Goal: Task Accomplishment & Management: Complete application form

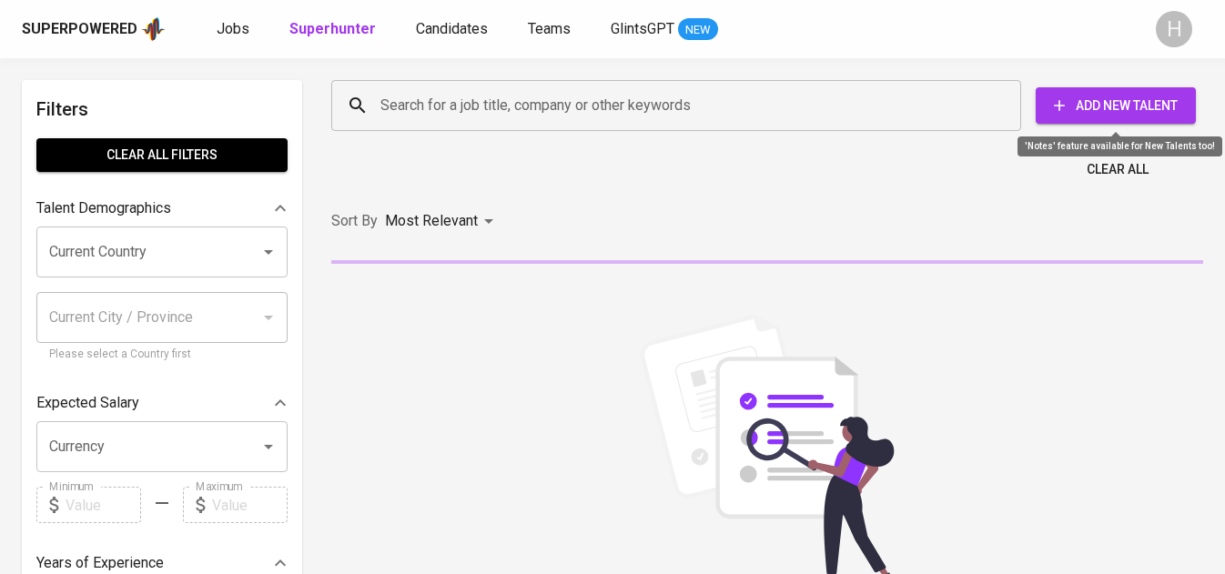
click at [1133, 107] on span "Add New Talent" at bounding box center [1115, 106] width 131 height 23
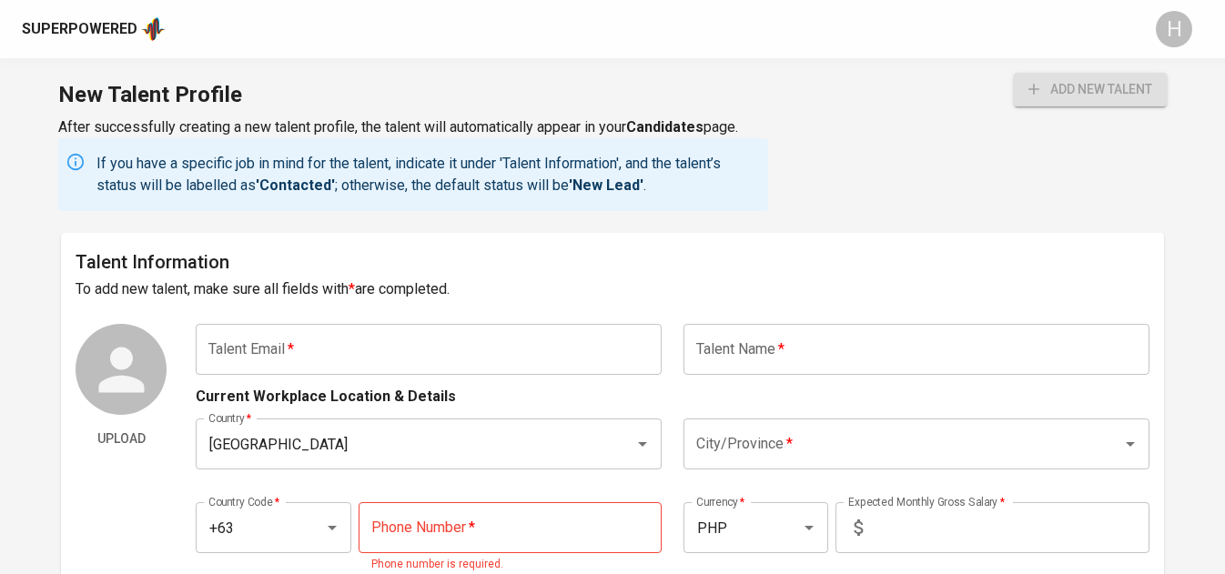
click at [429, 362] on input "text" at bounding box center [429, 349] width 466 height 51
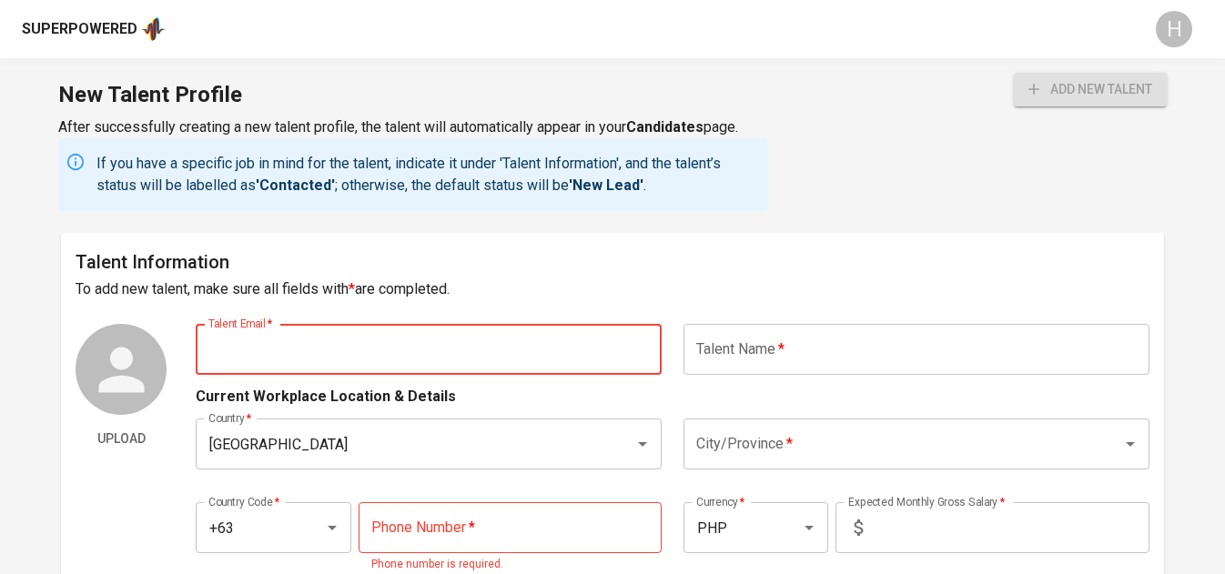
paste input ": [EMAIL_ADDRESS][DOMAIN_NAME]"
drag, startPoint x: 217, startPoint y: 349, endPoint x: 171, endPoint y: 350, distance: 46.4
type input "[EMAIL_ADDRESS][DOMAIN_NAME]"
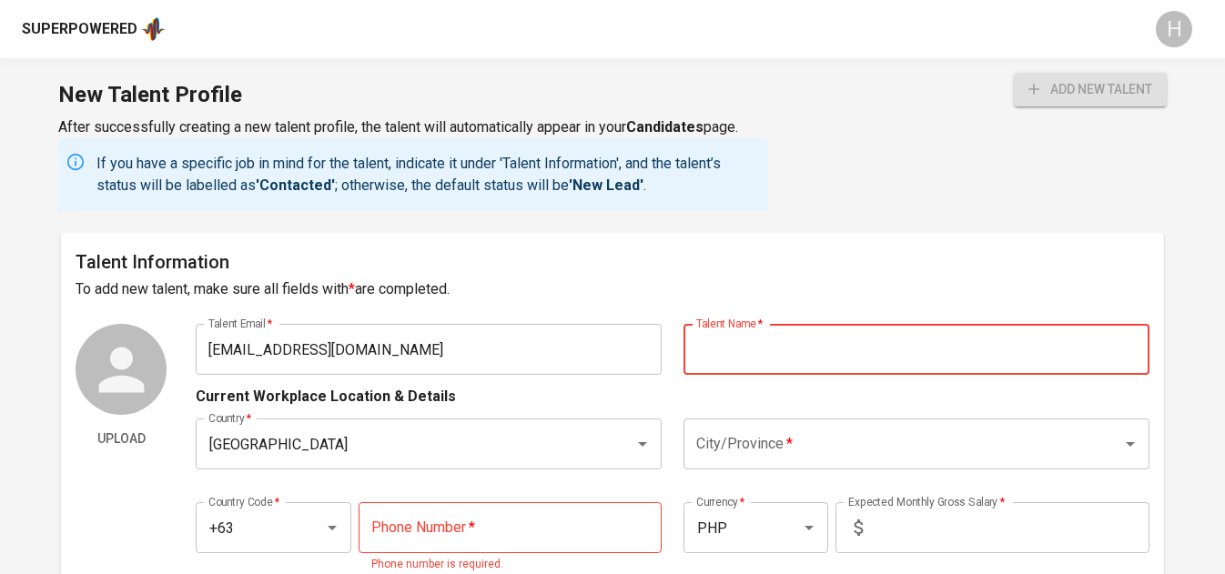
type input "L"
type input "[PERSON_NAME] [PERSON_NAME]"
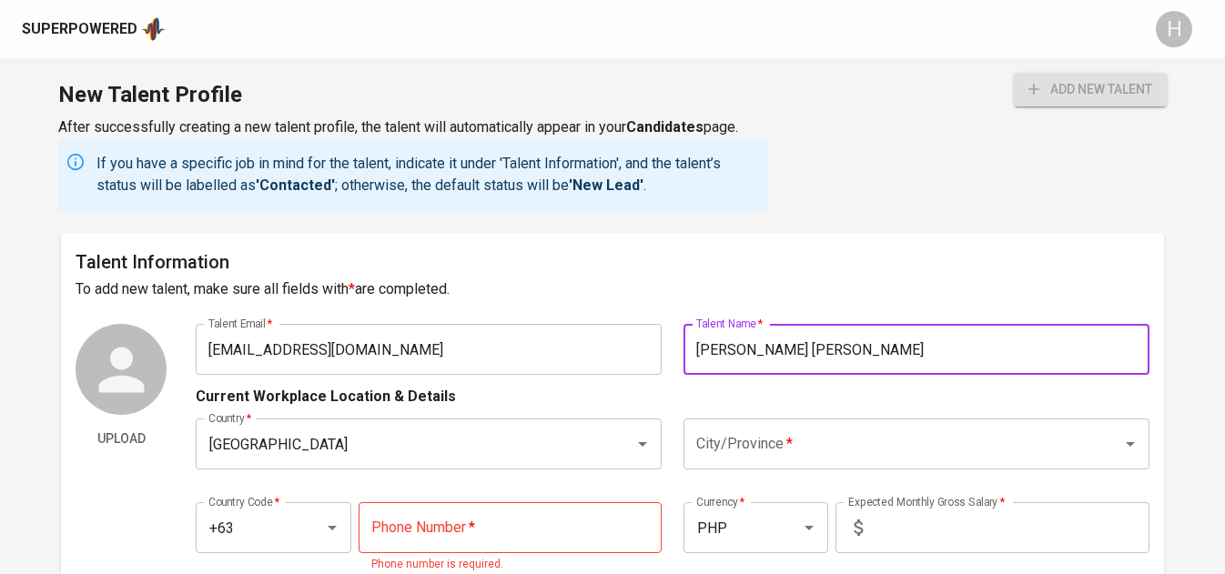
click at [881, 438] on input "City/Province   *" at bounding box center [890, 444] width 398 height 35
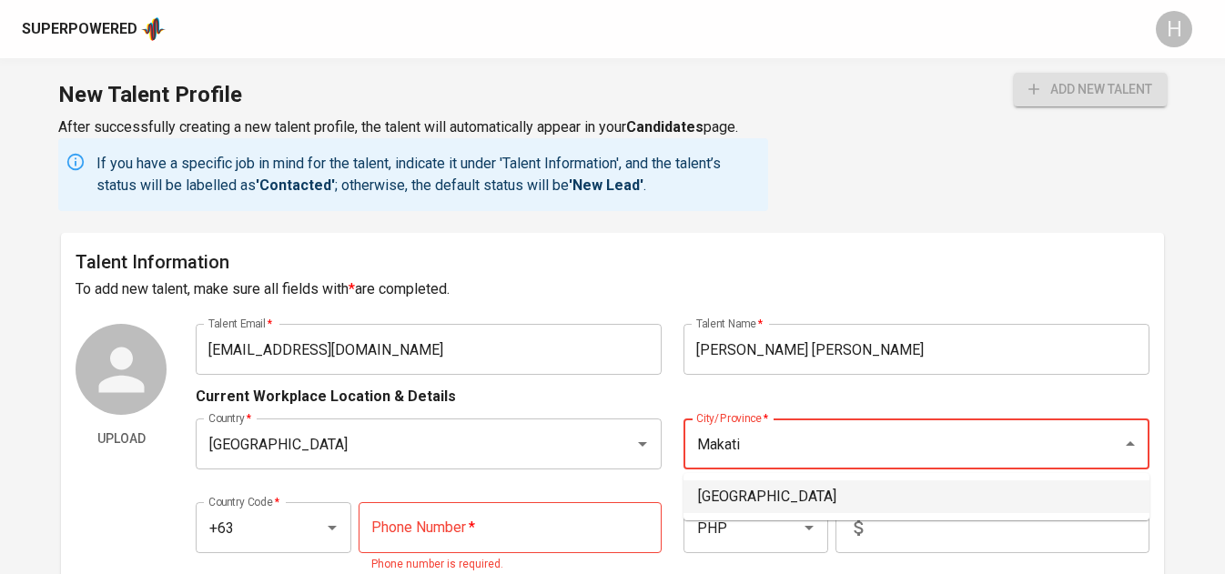
click at [733, 485] on li "[GEOGRAPHIC_DATA]" at bounding box center [916, 496] width 466 height 33
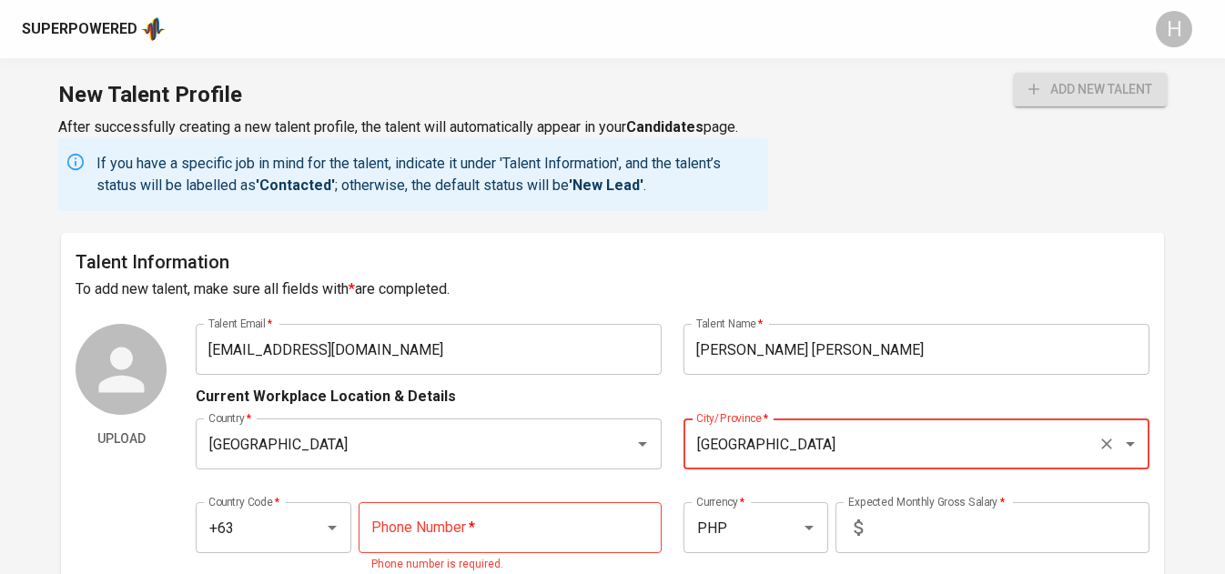
type input "[GEOGRAPHIC_DATA]"
click at [533, 530] on input "tel" at bounding box center [509, 527] width 303 height 51
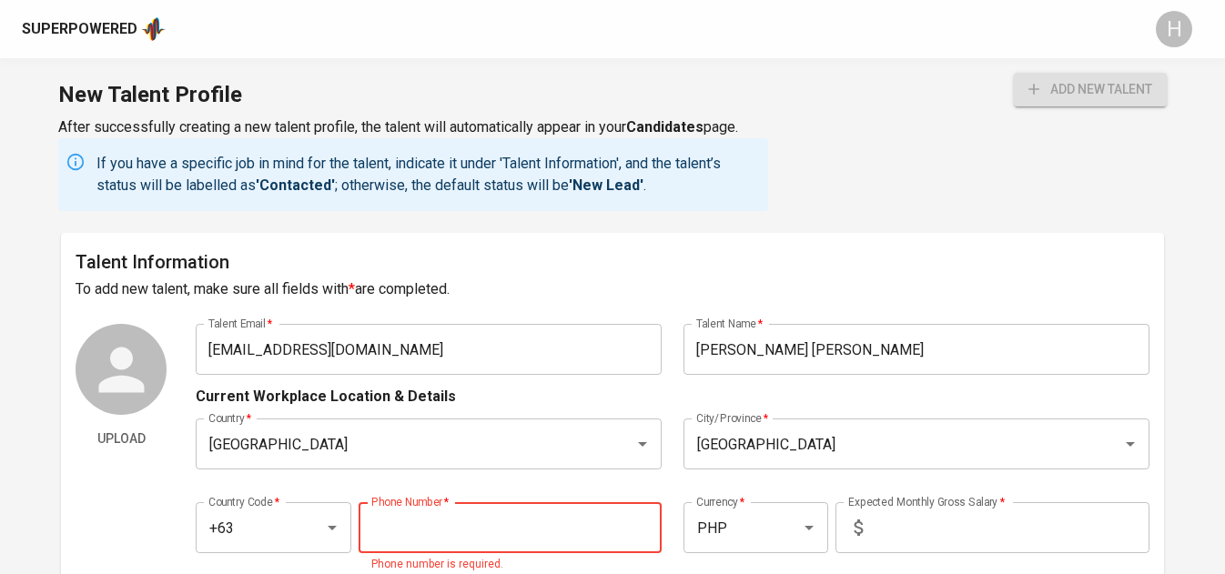
paste input "917-112-0113"
type input "917-112-0113"
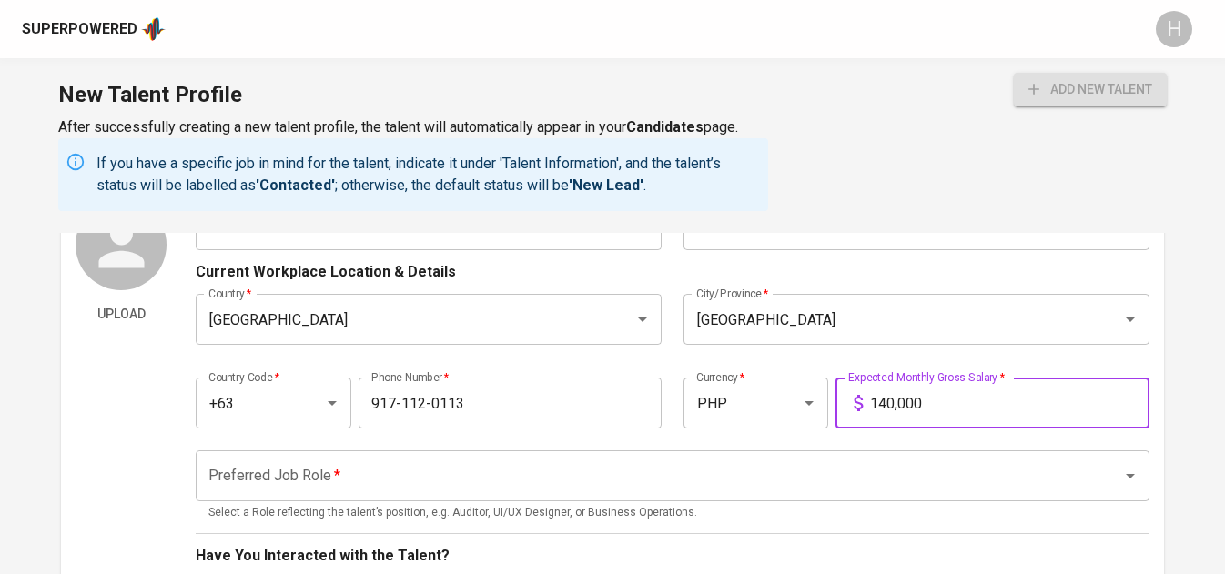
scroll to position [157, 0]
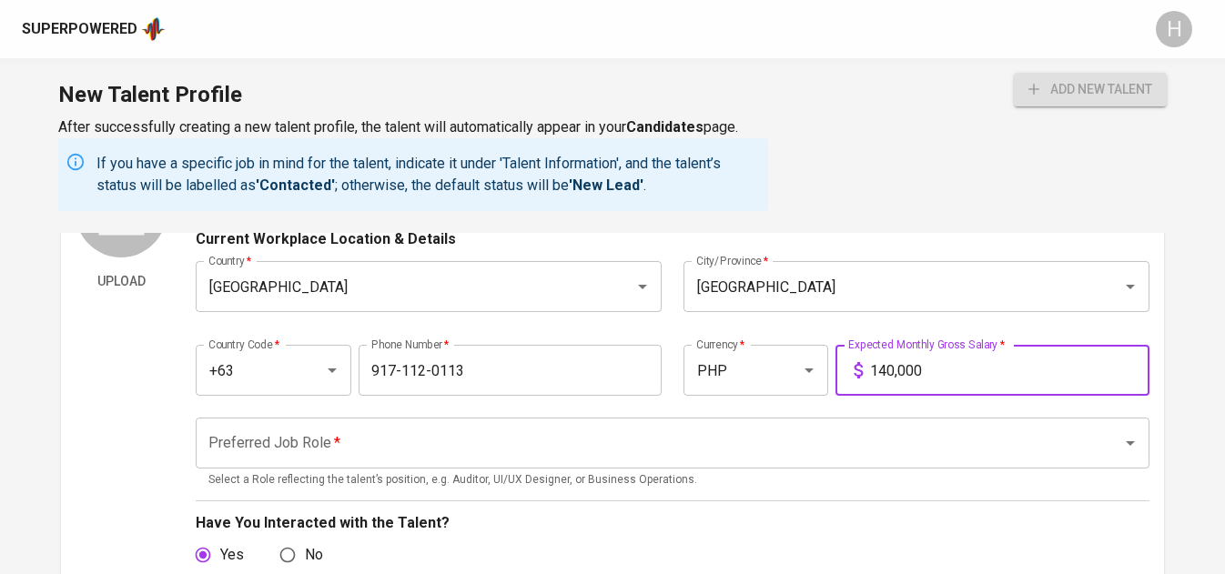
type input "140,000"
click at [352, 440] on input "Preferred Job Role   *" at bounding box center [646, 443] width 885 height 35
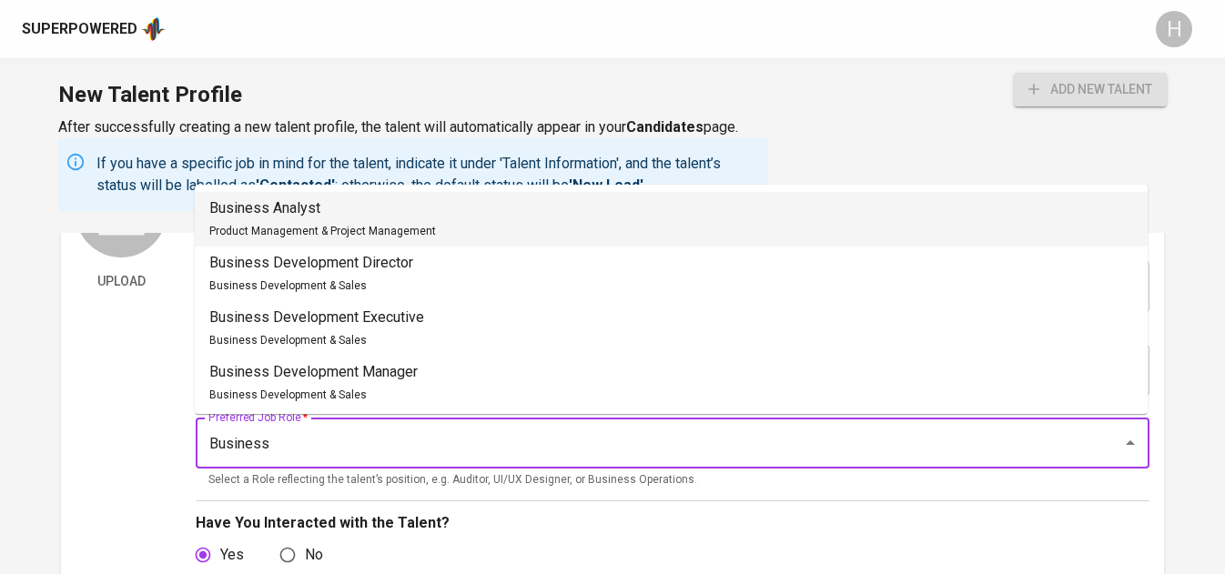
click at [349, 198] on p "Business Analyst" at bounding box center [322, 208] width 227 height 22
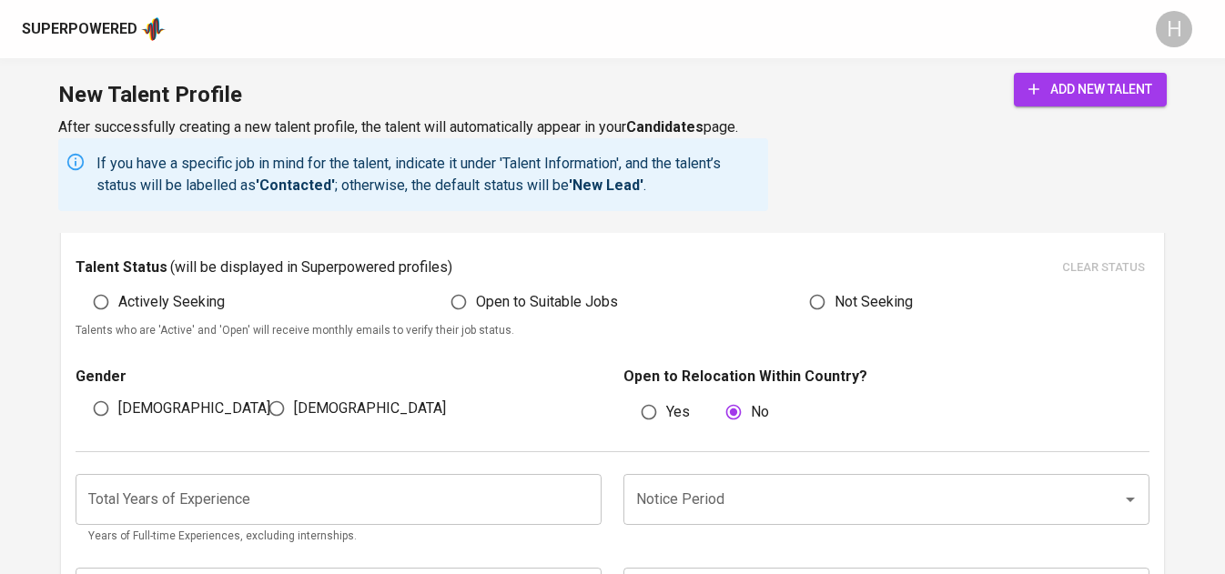
scroll to position [960, 0]
type input "Business Analyst"
click at [197, 301] on span "Actively Seeking" at bounding box center [171, 303] width 106 height 22
click at [118, 301] on input "Actively Seeking" at bounding box center [101, 303] width 35 height 35
radio input "true"
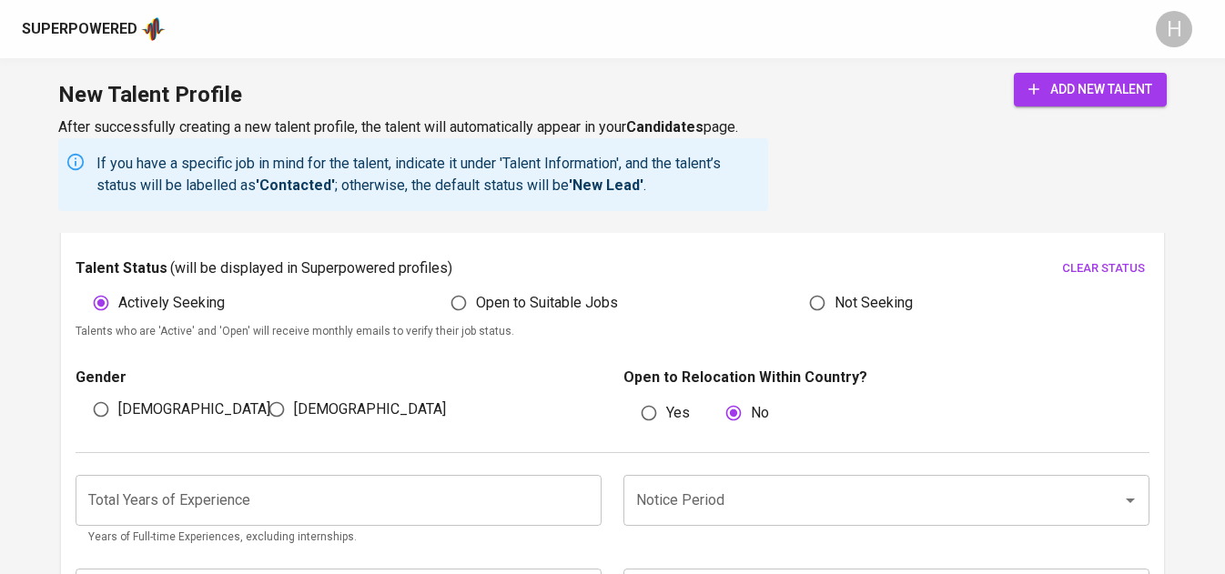
click at [305, 419] on span "[DEMOGRAPHIC_DATA]" at bounding box center [370, 409] width 152 height 22
click at [294, 419] on input "[DEMOGRAPHIC_DATA]" at bounding box center [276, 409] width 35 height 35
radio input "true"
click at [480, 485] on input "number" at bounding box center [339, 500] width 526 height 51
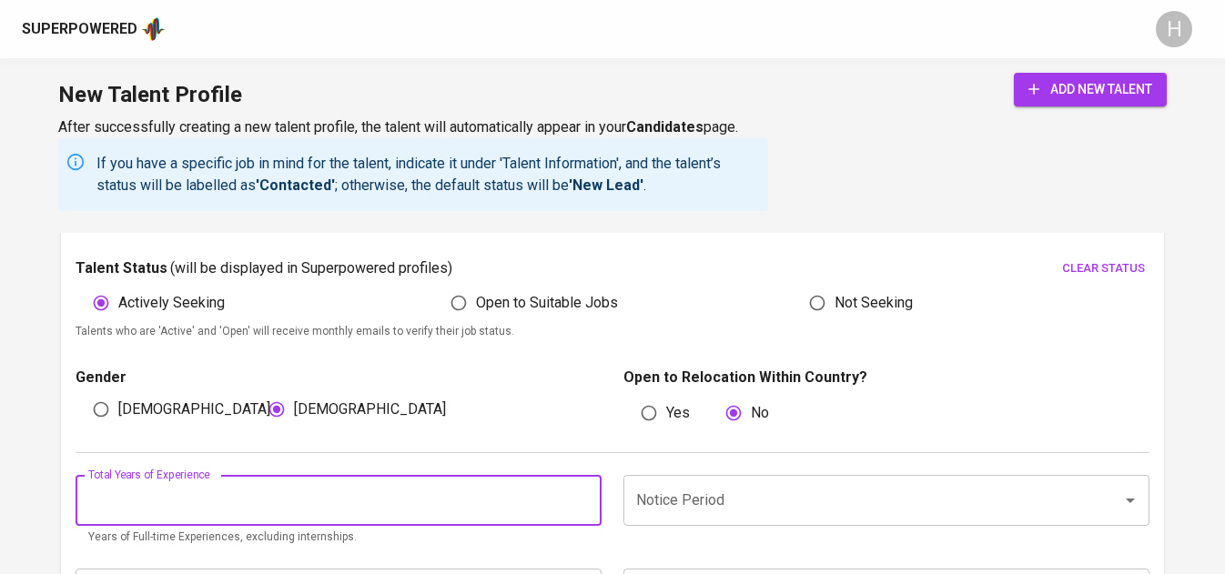
click at [371, 499] on input "number" at bounding box center [339, 500] width 526 height 51
type input "10"
click at [869, 507] on input "Notice Period" at bounding box center [860, 500] width 459 height 35
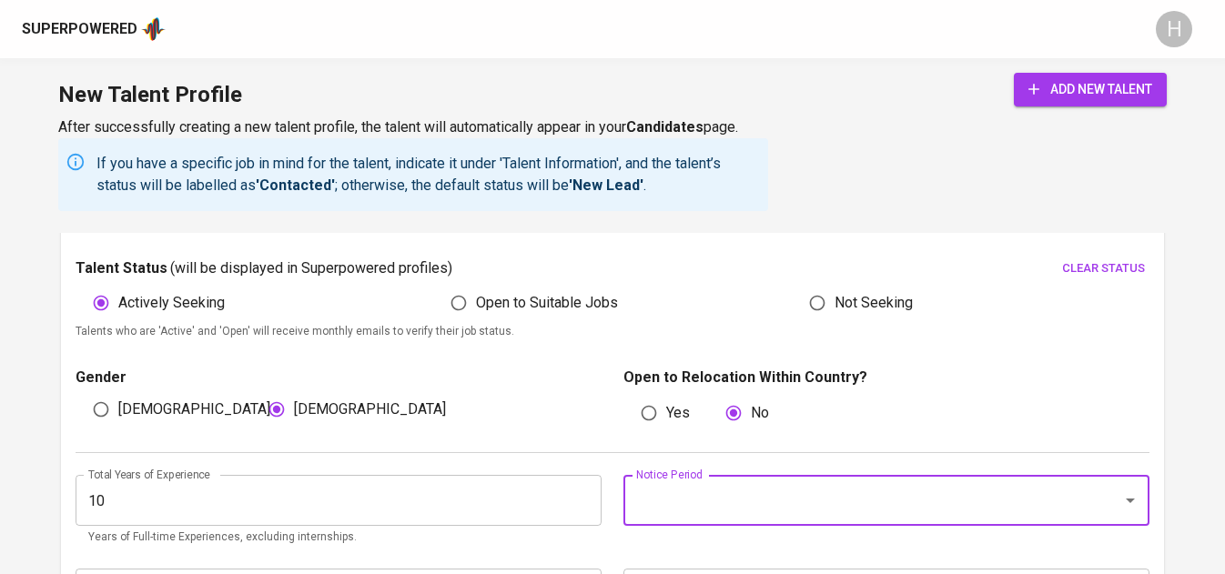
click at [697, 493] on input "Notice Period" at bounding box center [860, 500] width 459 height 35
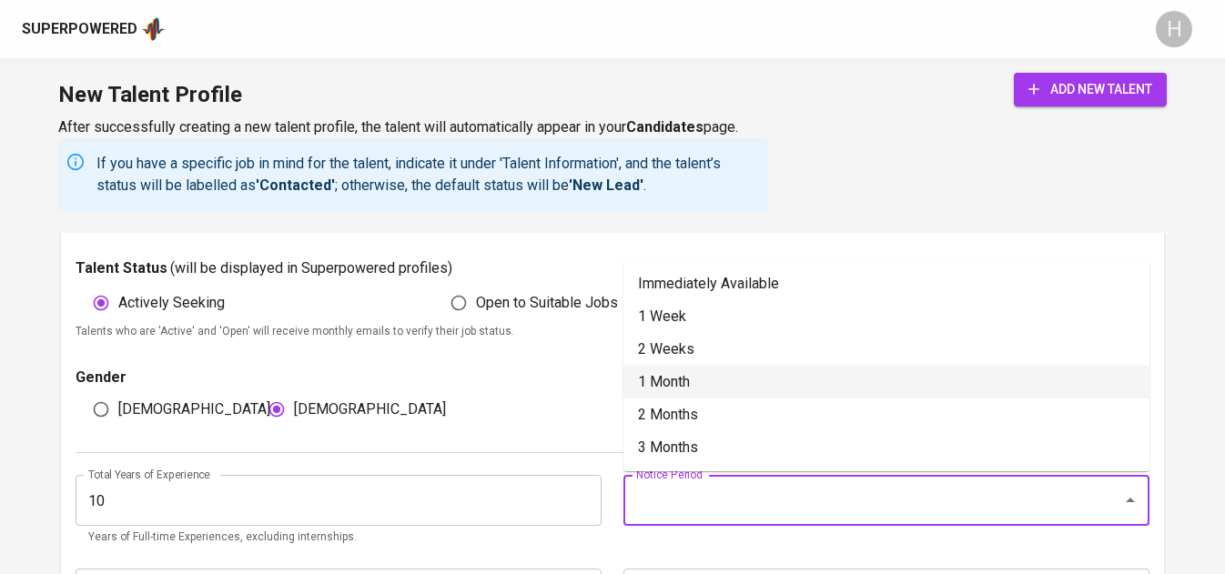
click at [754, 369] on li "1 Month" at bounding box center [886, 382] width 526 height 33
type input "1 Month"
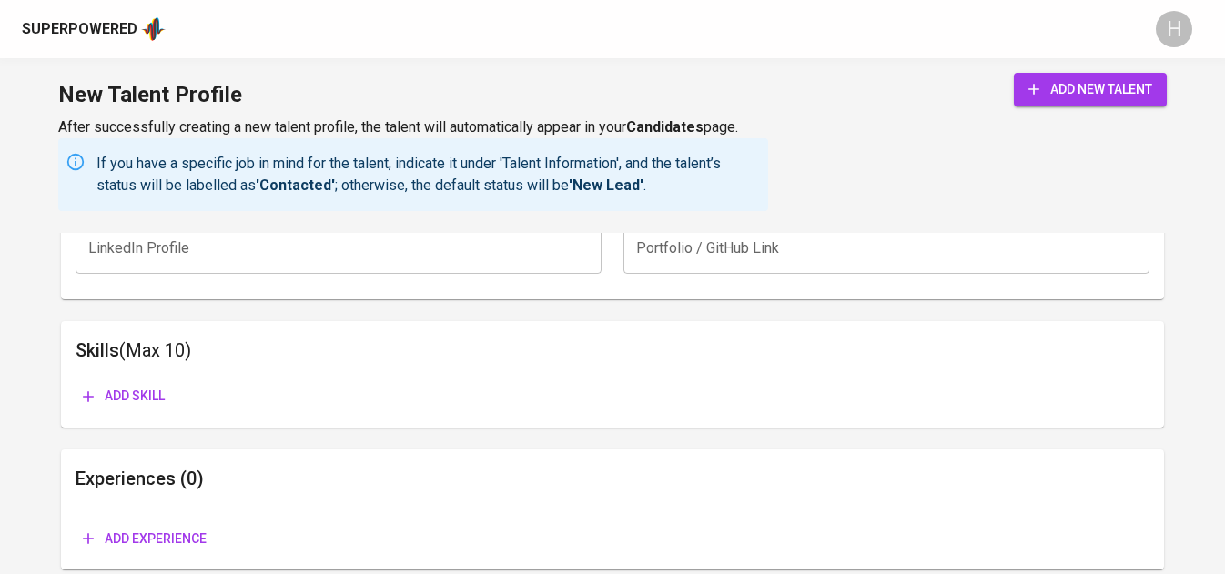
scroll to position [1297, 0]
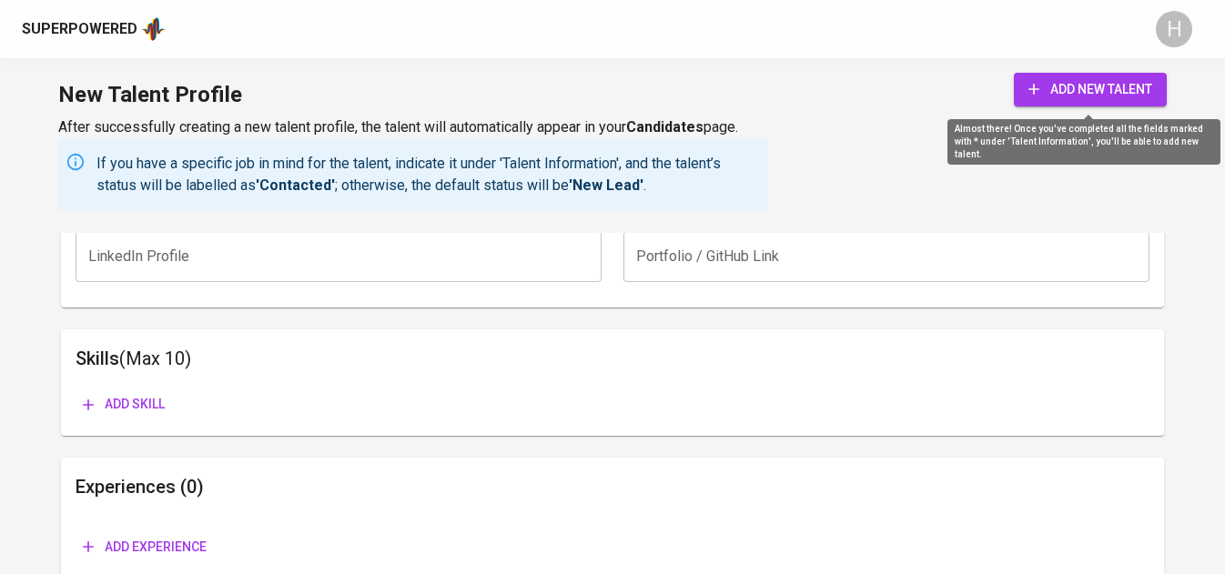
click at [1070, 86] on span "add new talent" at bounding box center [1090, 89] width 124 height 23
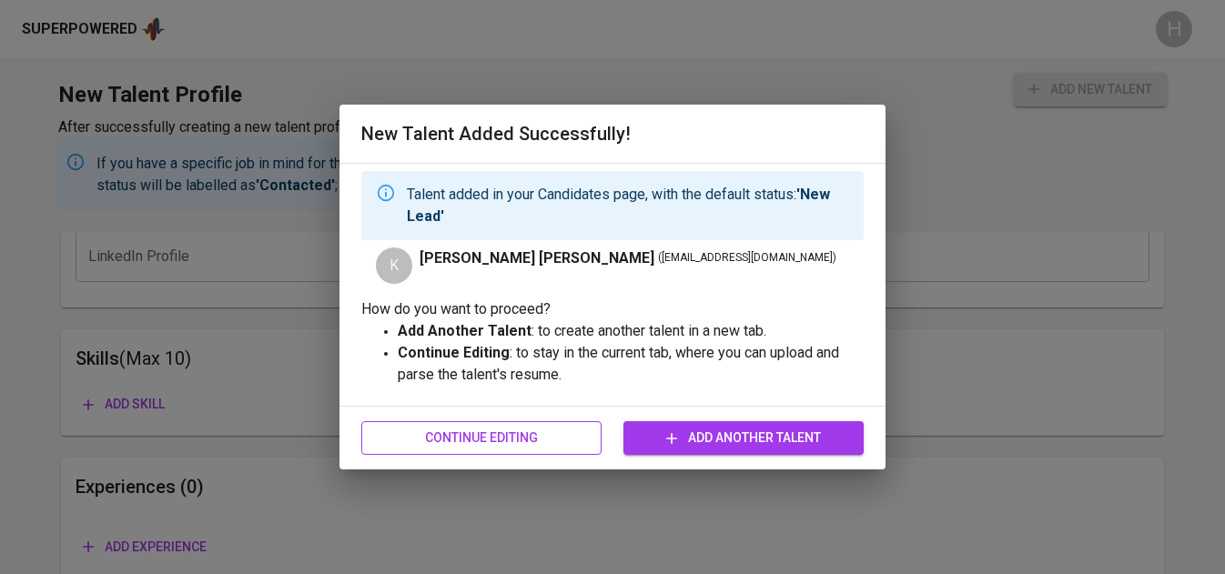
click at [490, 435] on span "Continue Editing" at bounding box center [481, 438] width 211 height 23
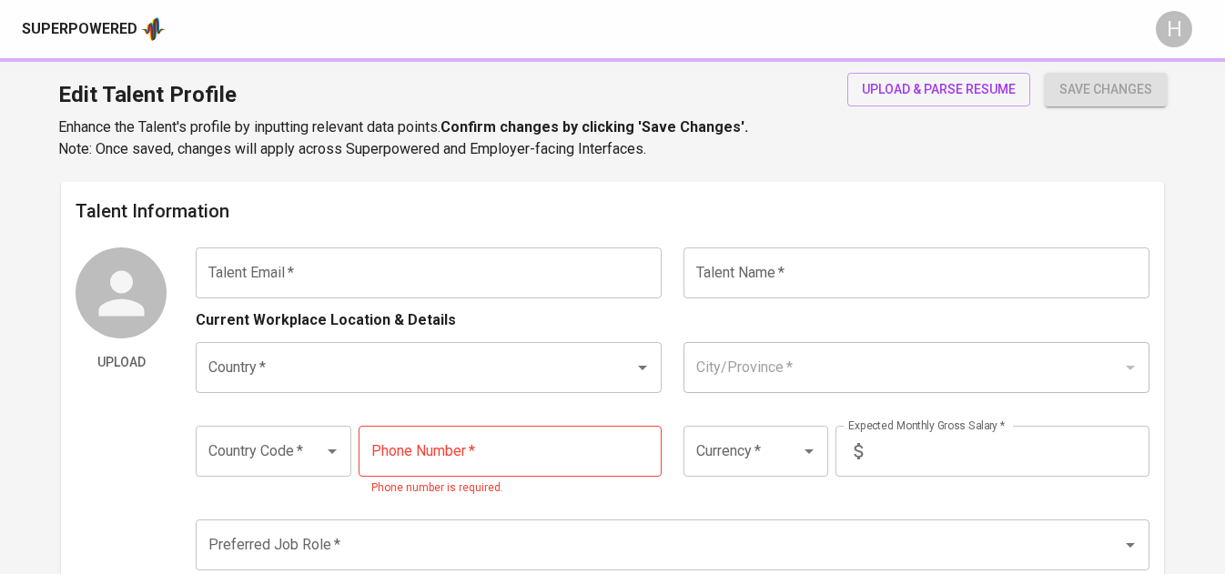
type input "[EMAIL_ADDRESS][DOMAIN_NAME]"
type input "[PERSON_NAME] [PERSON_NAME]"
type input "[GEOGRAPHIC_DATA]"
type input "+63"
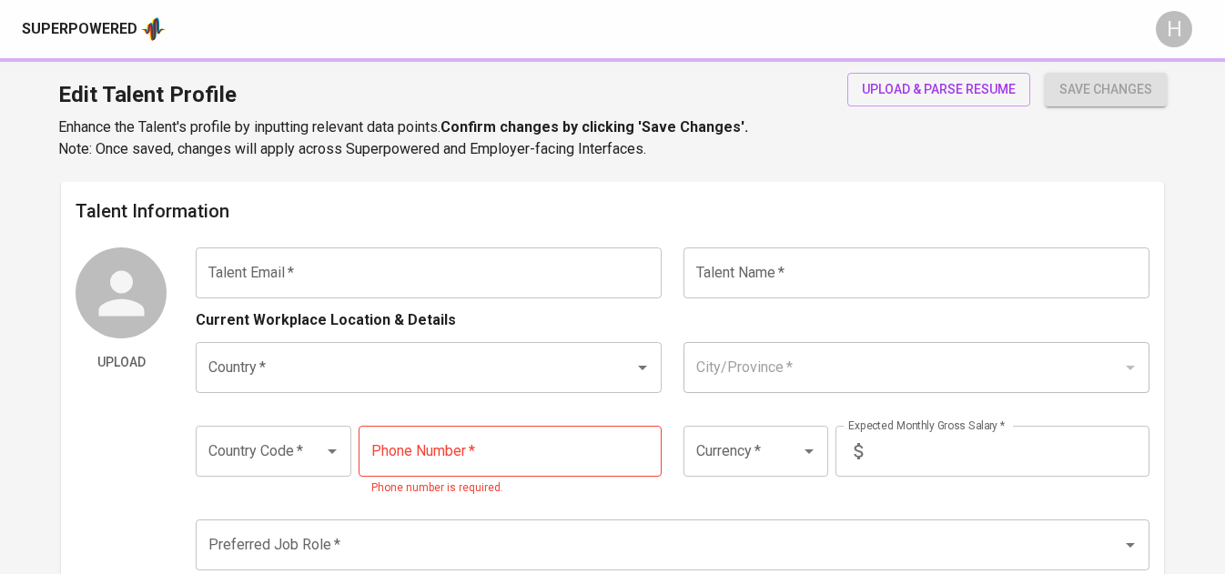
type input "917-112-0113"
type input "PHP"
type input "140,000"
type input "Business Analyst"
radio input "true"
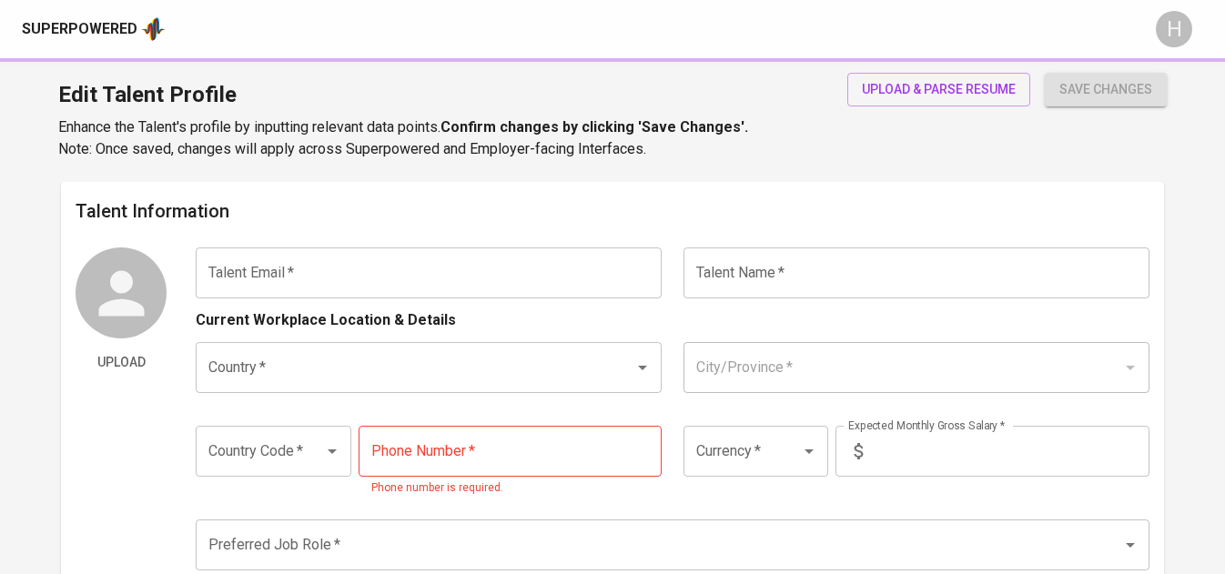
radio input "true"
type input "10"
type input "1 Month"
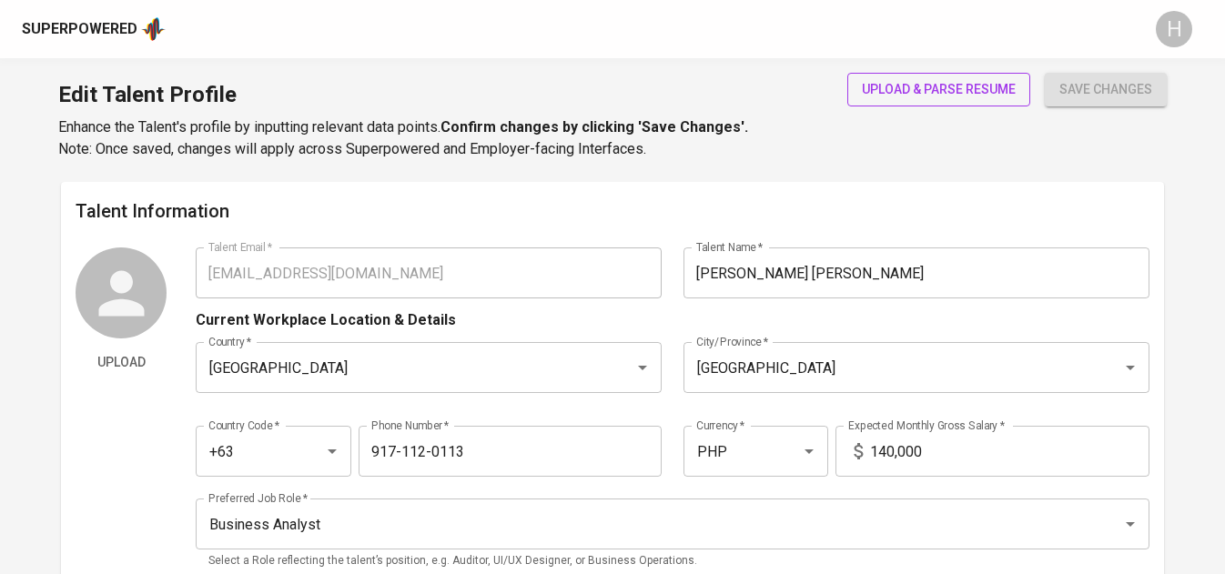
click at [949, 85] on span "upload & parse resume" at bounding box center [939, 89] width 154 height 23
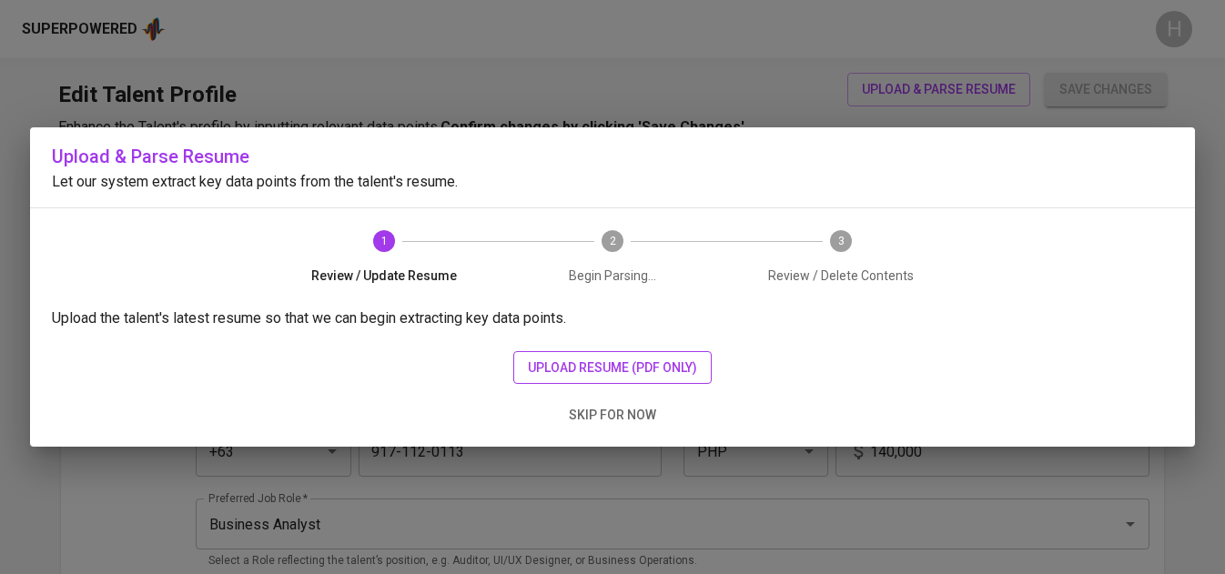
click at [632, 351] on button "upload resume (pdf only)" at bounding box center [612, 368] width 198 height 34
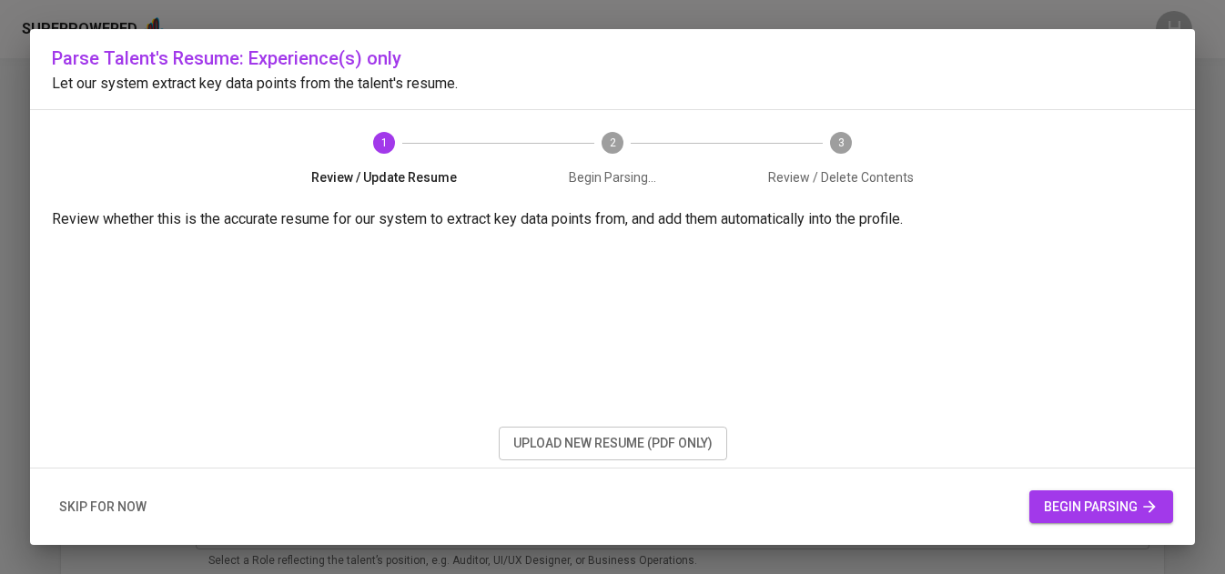
click at [1071, 528] on div "skip for now begin parsing" at bounding box center [612, 507] width 1165 height 77
click at [1073, 511] on span "begin parsing" at bounding box center [1101, 507] width 115 height 23
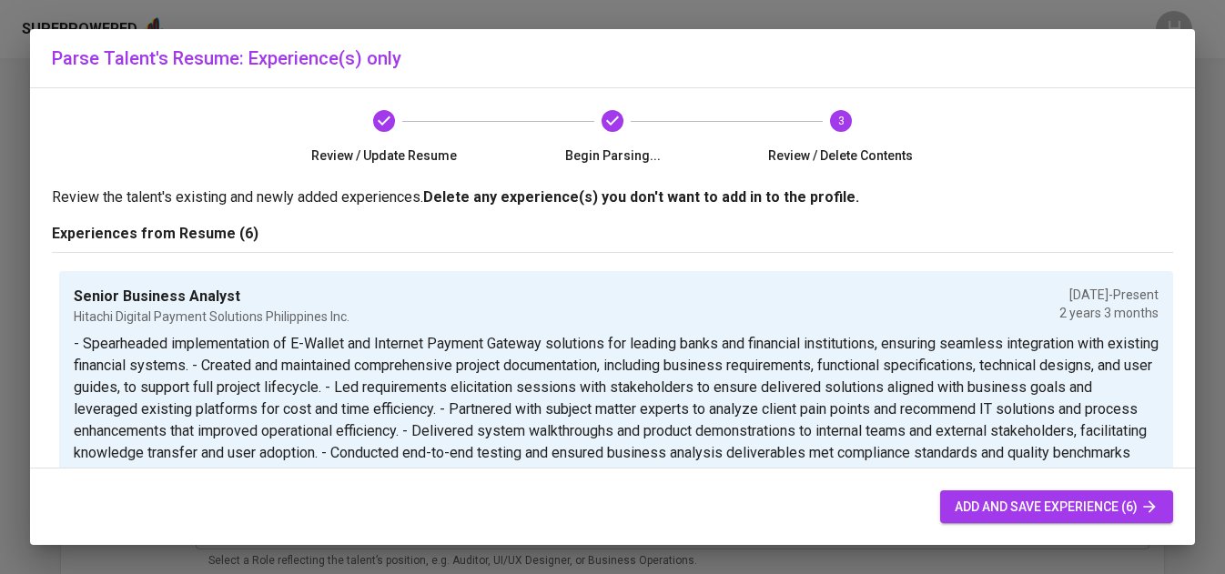
click at [1073, 511] on span "add and save experience (6)" at bounding box center [1056, 507] width 204 height 23
click at [1047, 500] on span "add and save experience (6)" at bounding box center [1056, 507] width 204 height 23
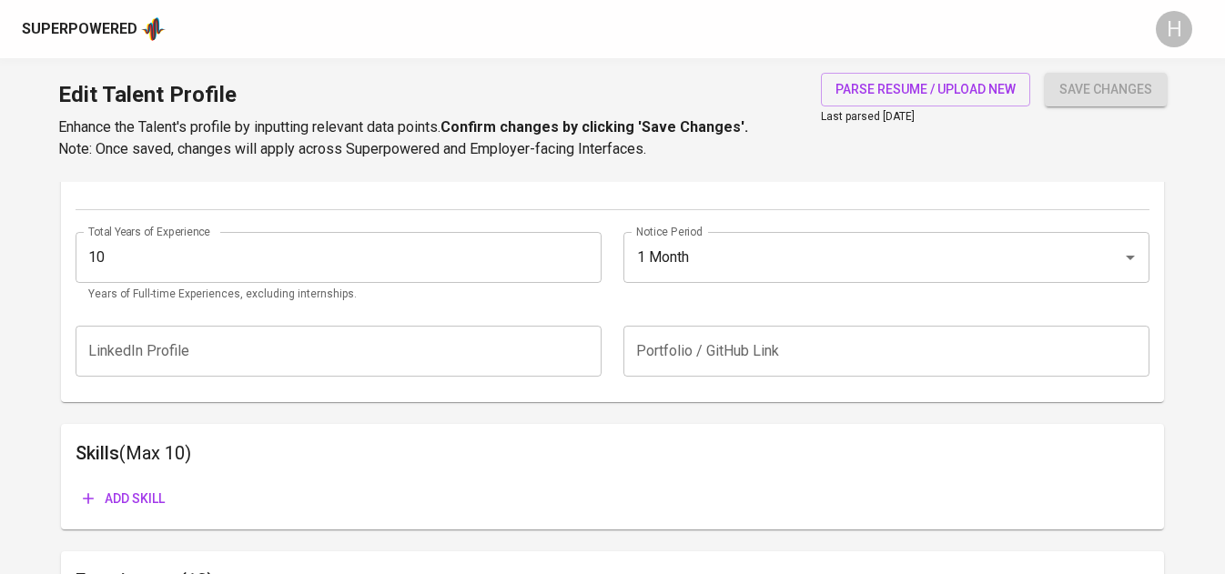
scroll to position [691, 0]
click at [133, 493] on span "Add skill" at bounding box center [124, 500] width 82 height 23
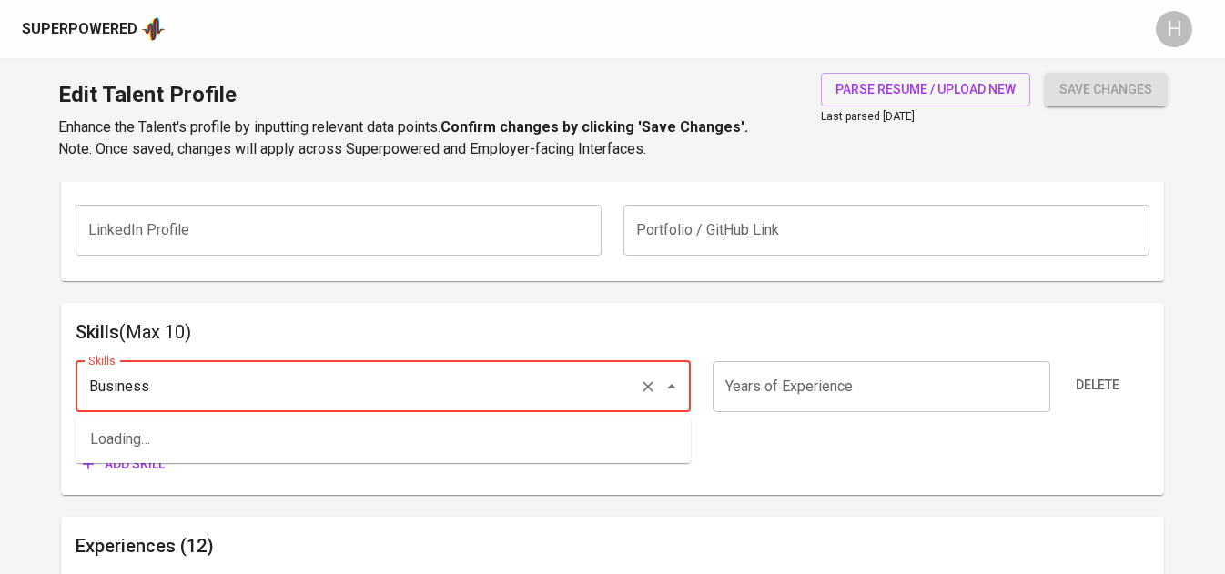
scroll to position [815, 0]
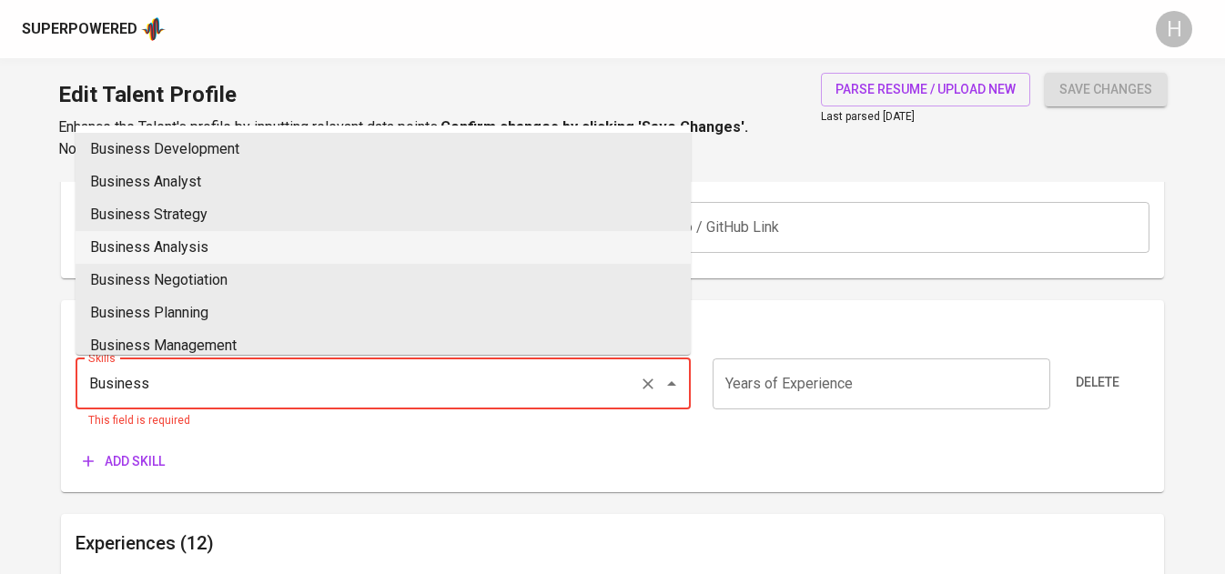
click at [235, 247] on li "Business Analysis" at bounding box center [383, 247] width 615 height 33
type input "Business Analysis"
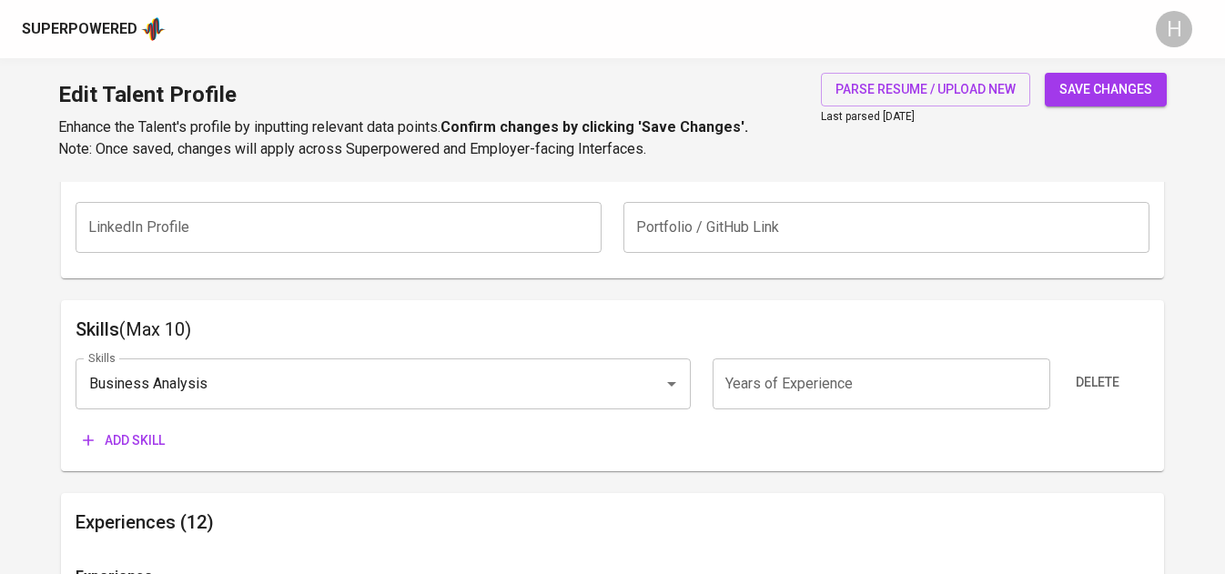
click at [763, 390] on input "number" at bounding box center [881, 383] width 338 height 51
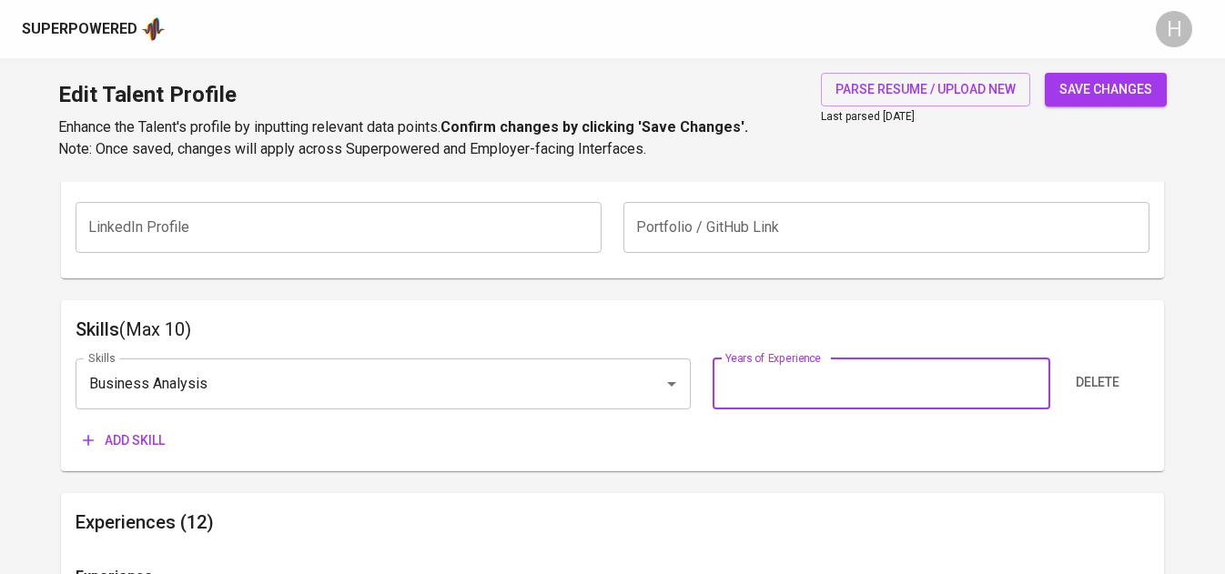
click at [757, 393] on input "number" at bounding box center [881, 383] width 338 height 51
type input "6"
click at [136, 449] on span "Add skill" at bounding box center [124, 440] width 82 height 23
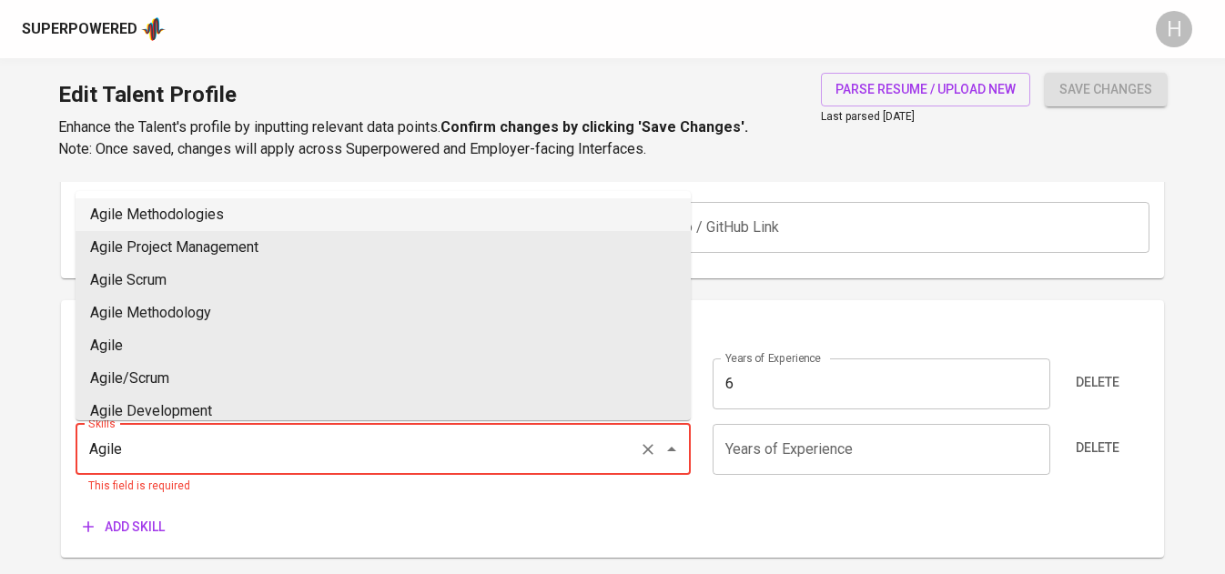
click at [206, 213] on li "Agile Methodologies" at bounding box center [383, 214] width 615 height 33
type input "Agile Methodologies"
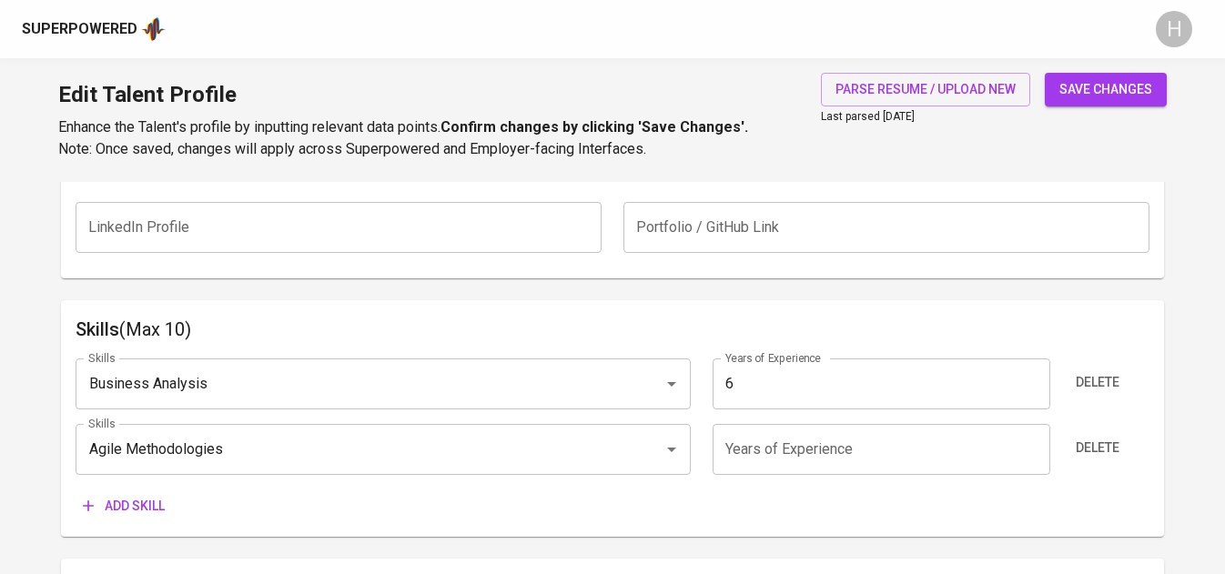
click at [808, 444] on input "number" at bounding box center [881, 449] width 338 height 51
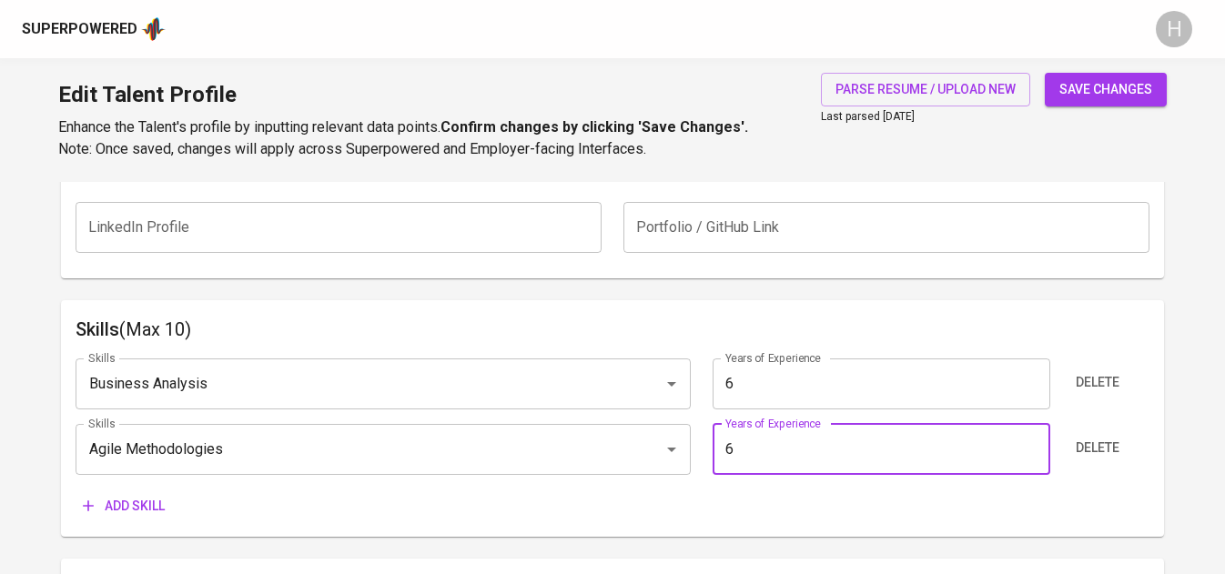
type input "6"
click at [137, 497] on span "Add skill" at bounding box center [124, 506] width 82 height 23
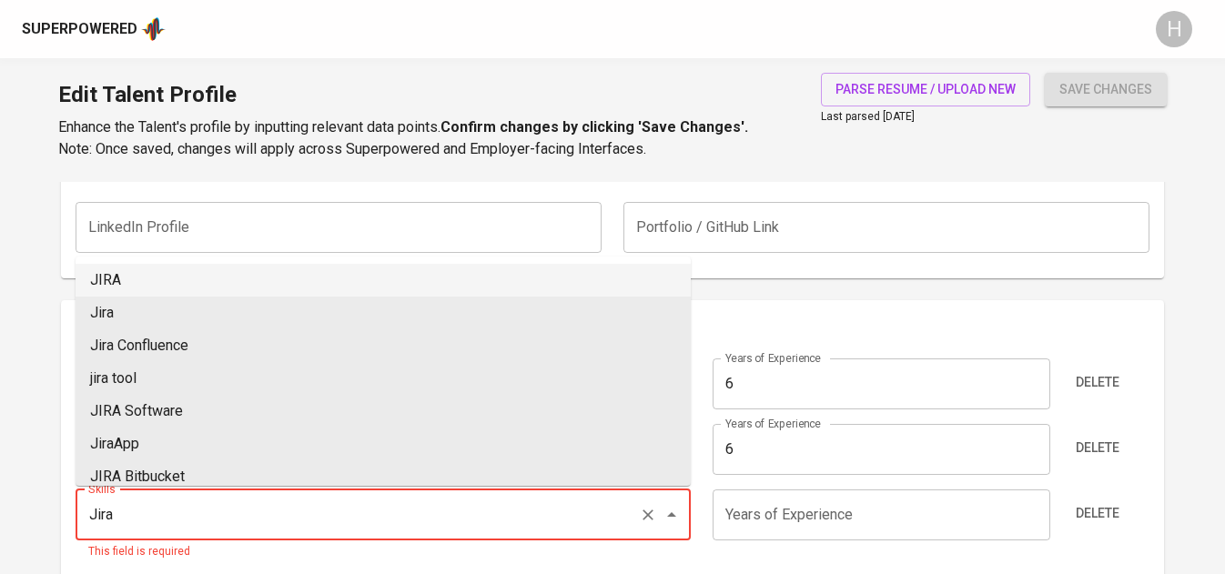
click at [192, 276] on li "JIRA" at bounding box center [383, 280] width 615 height 33
type input "JIRA"
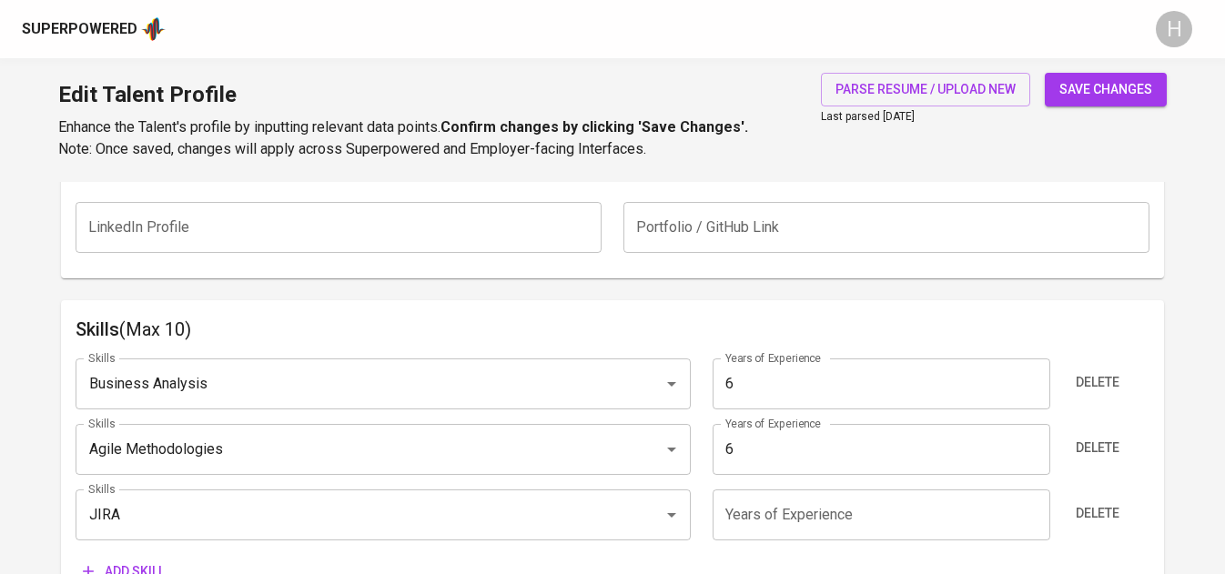
click at [837, 499] on input "number" at bounding box center [881, 514] width 338 height 51
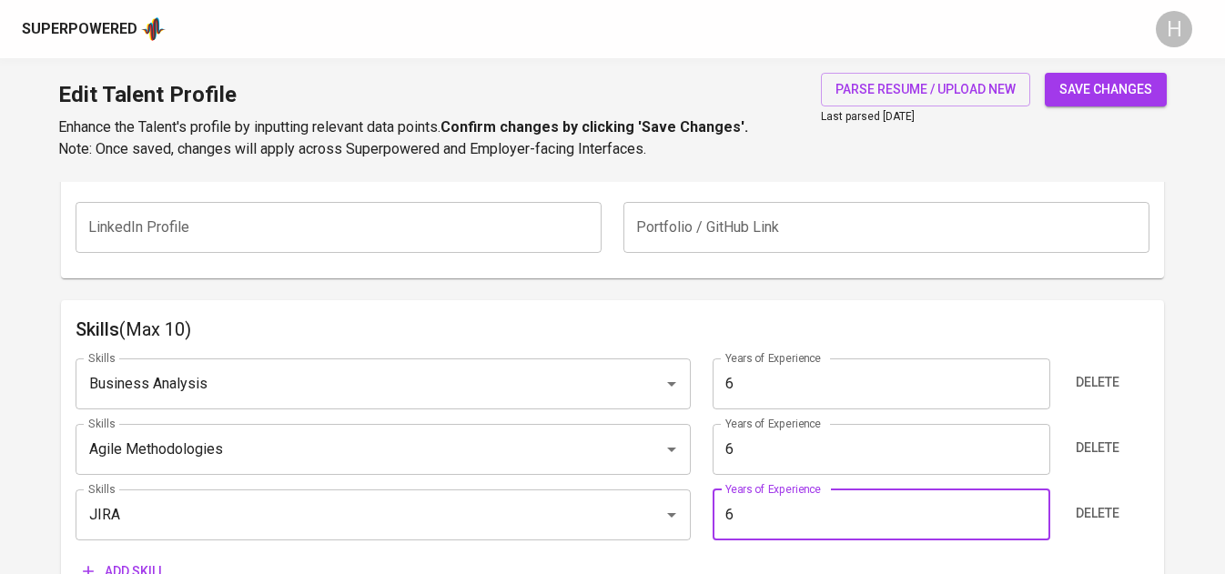
type input "6"
click at [294, 300] on div "Skills (Max 10) Skills Business Analysis Skills Years of Experience 6 Years of …" at bounding box center [612, 451] width 1102 height 303
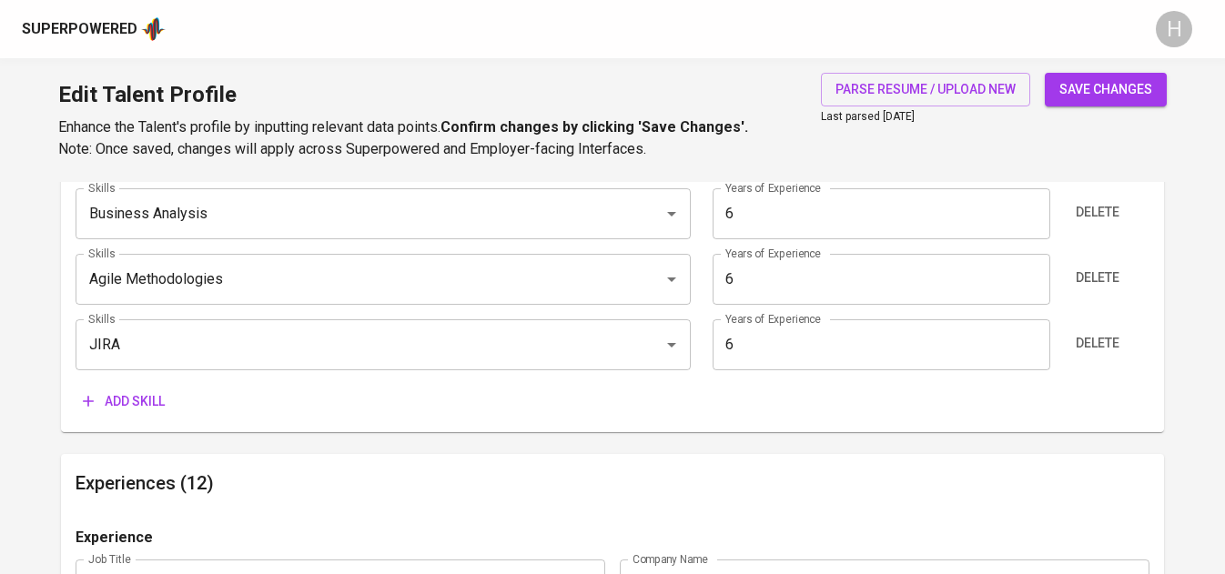
scroll to position [995, 0]
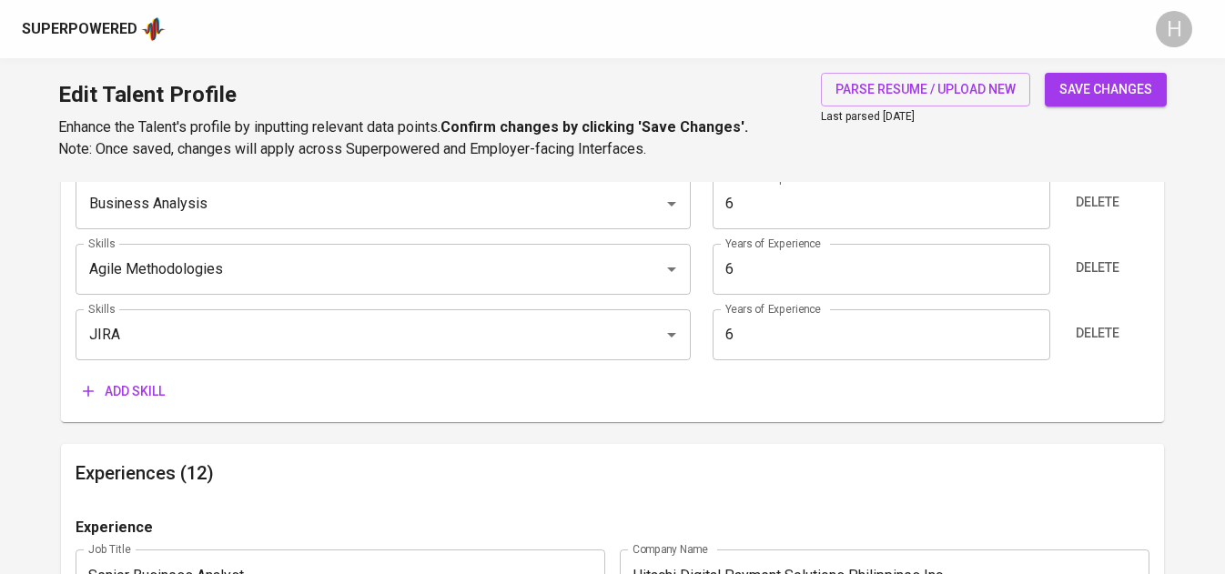
click at [130, 404] on button "Add skill" at bounding box center [124, 392] width 96 height 34
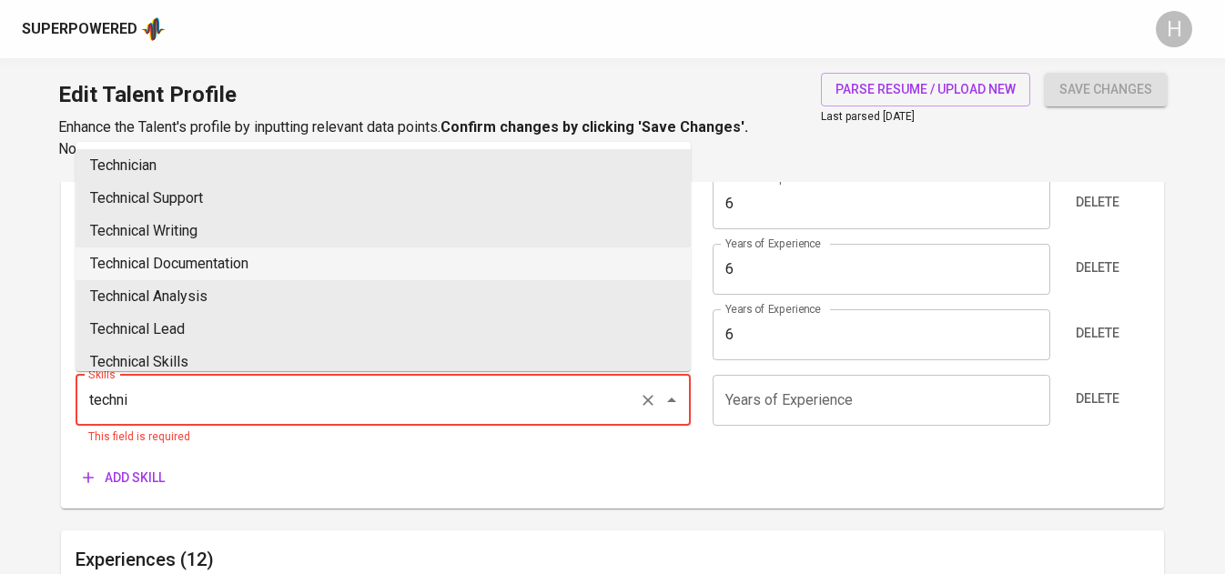
click at [305, 267] on li "Technical Documentation" at bounding box center [383, 263] width 615 height 33
type input "Technical Documentation"
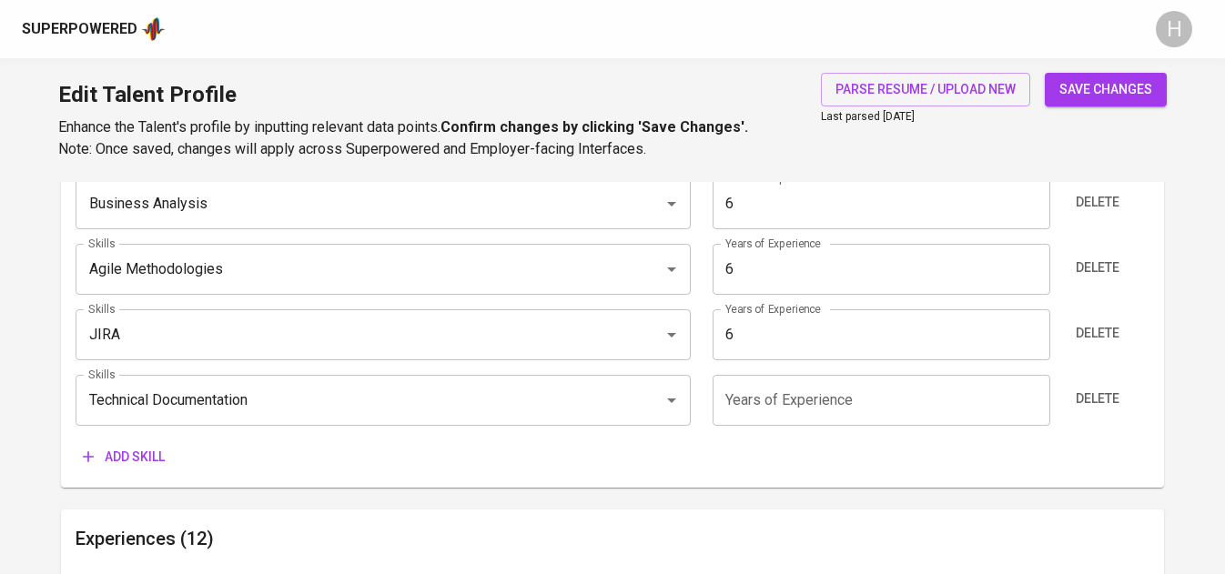
click at [792, 404] on input "number" at bounding box center [881, 400] width 338 height 51
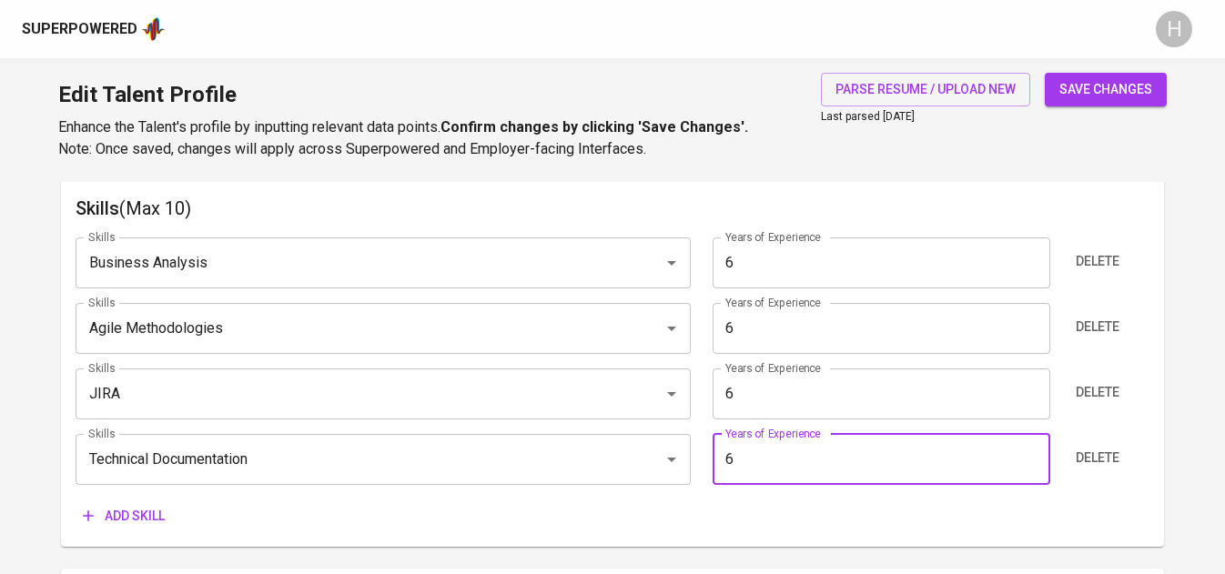
scroll to position [935, 0]
type input "6"
click at [1088, 75] on button "save changes" at bounding box center [1105, 90] width 122 height 34
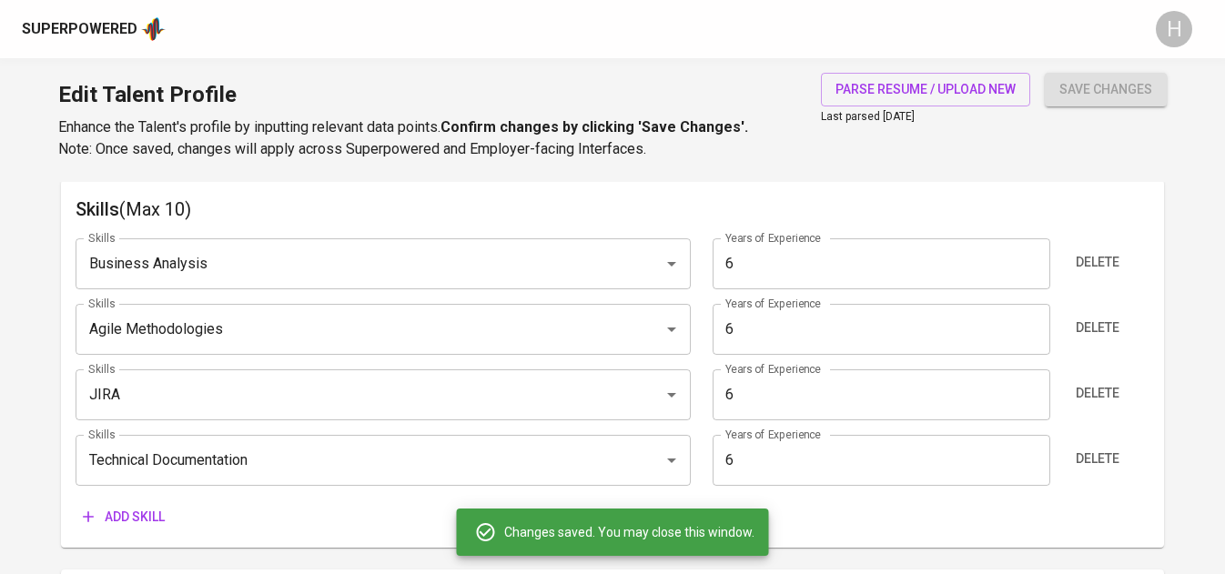
type input "Technical Documentation"
type input "Jira"
type input "Agile Methodologies"
type input "Business Analysis"
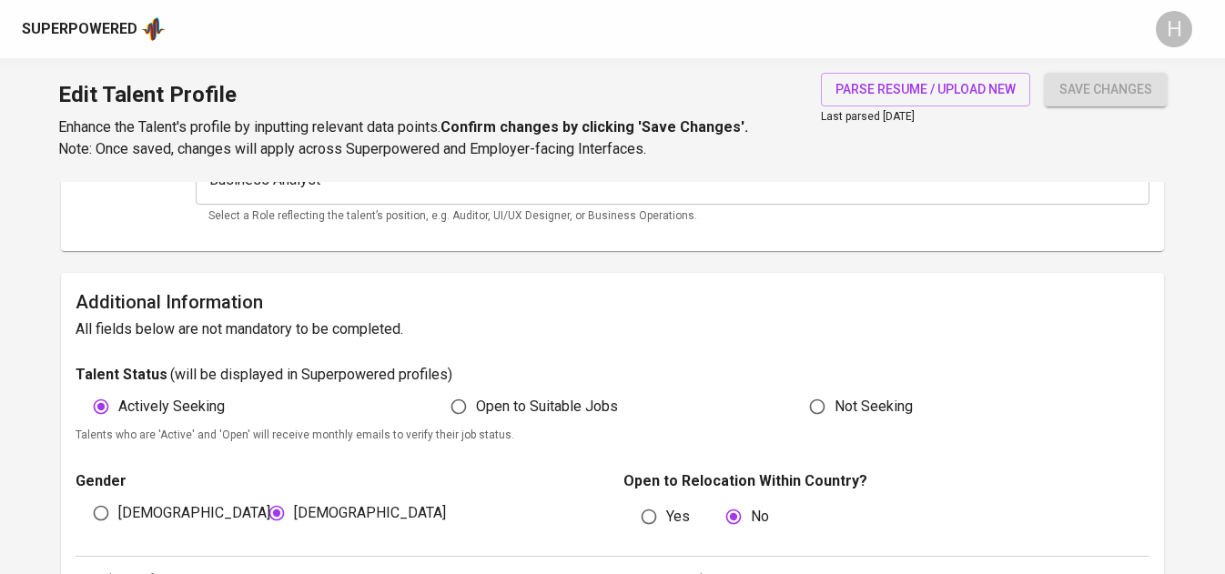
scroll to position [0, 0]
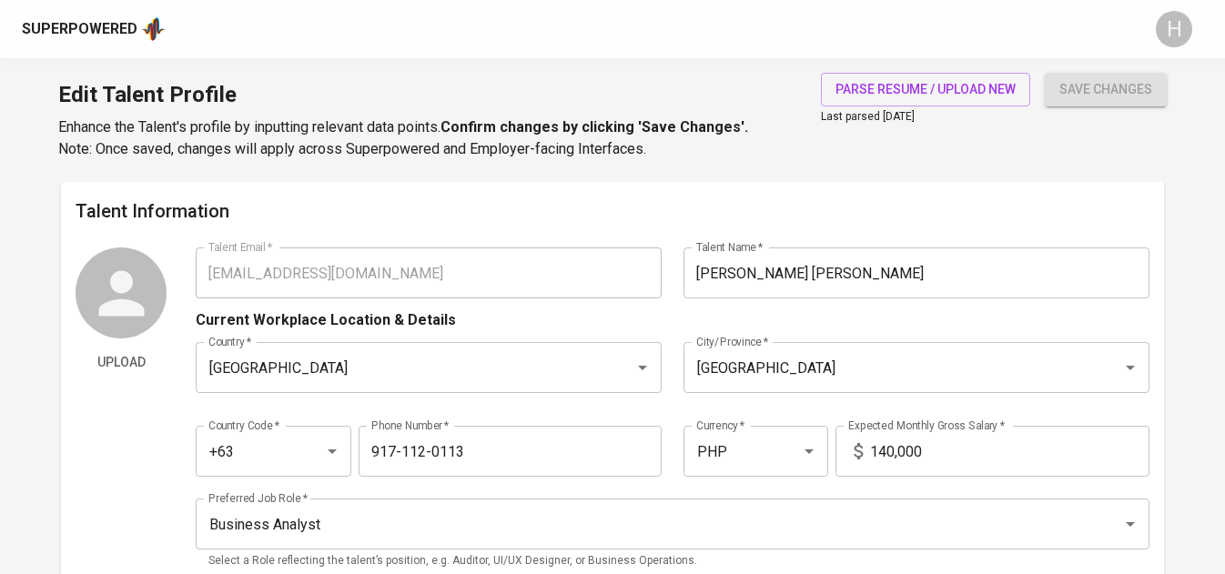
click at [60, 12] on div "Superpowered H" at bounding box center [612, 29] width 1225 height 58
click at [66, 36] on div "Superpowered" at bounding box center [80, 29] width 116 height 21
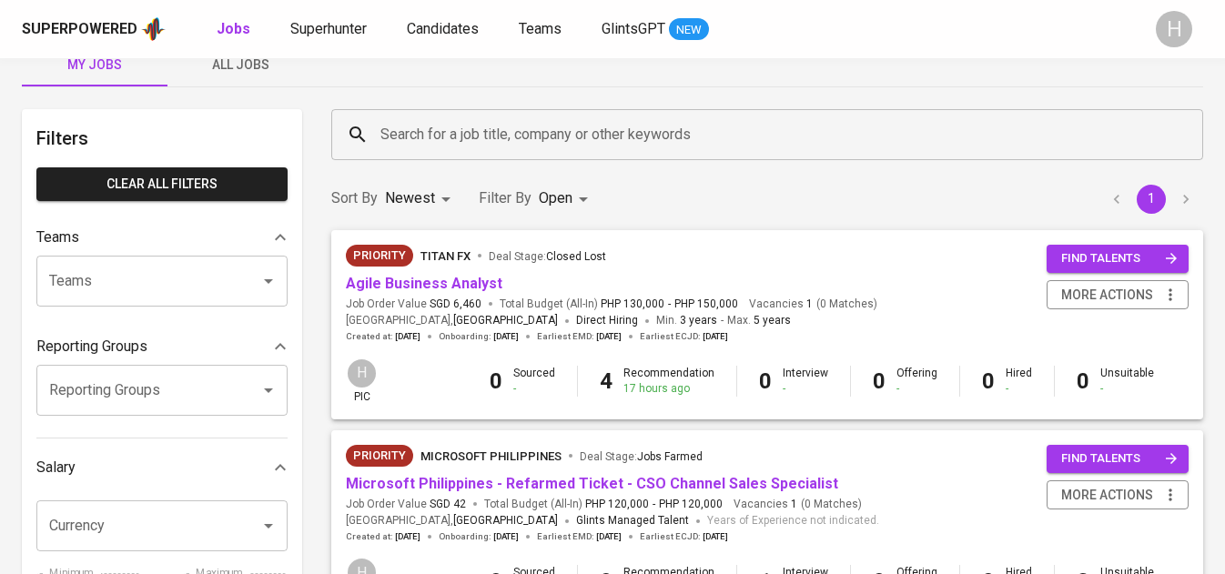
scroll to position [42, 0]
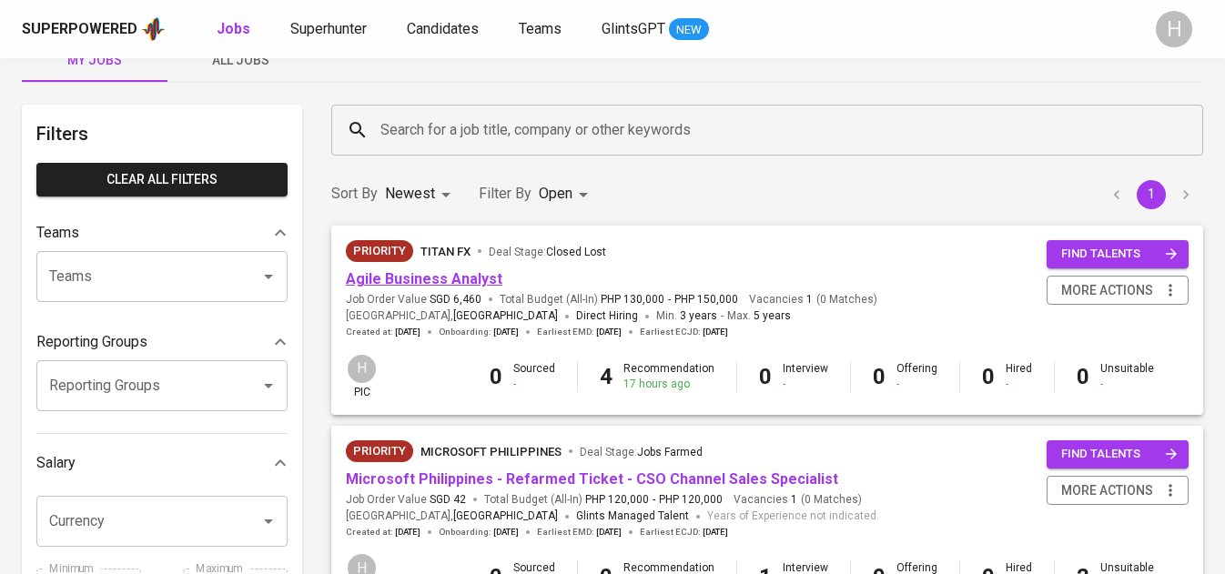
click at [449, 282] on link "Agile Business Analyst" at bounding box center [424, 278] width 156 height 17
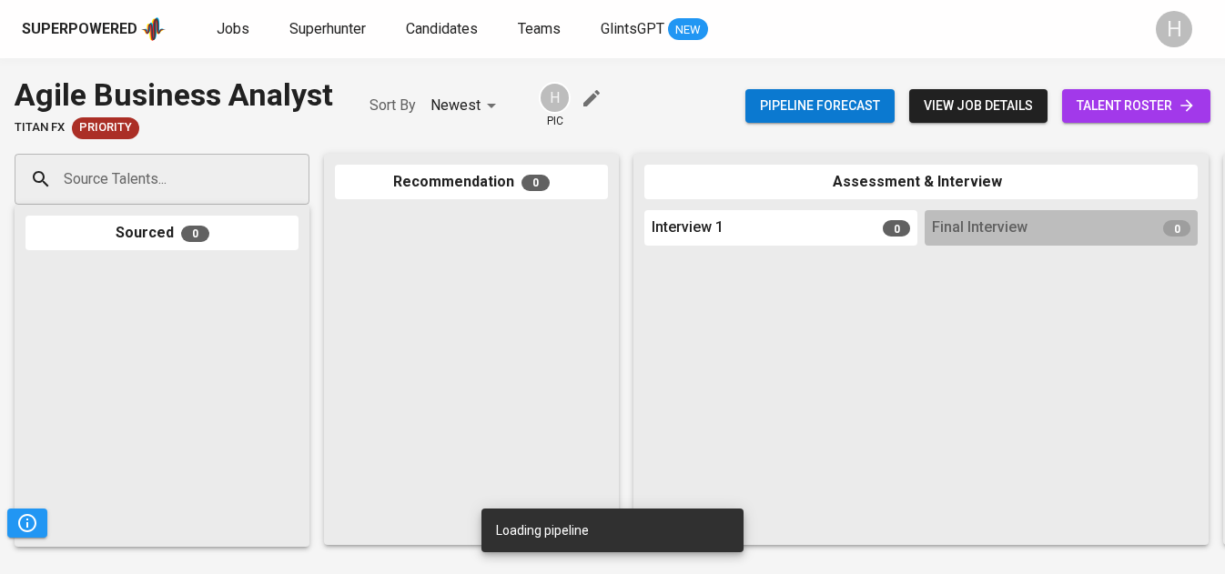
click at [192, 176] on input "Source Talents..." at bounding box center [154, 179] width 191 height 35
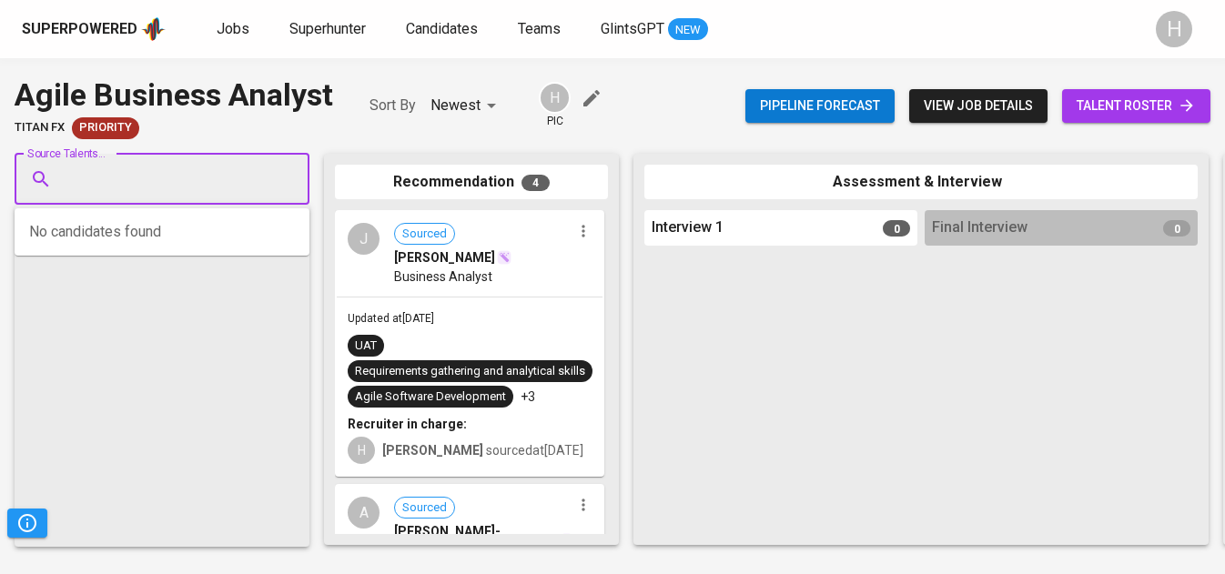
paste input "[EMAIL_ADDRESS][DOMAIN_NAME]"
type input "[EMAIL_ADDRESS][DOMAIN_NAME]"
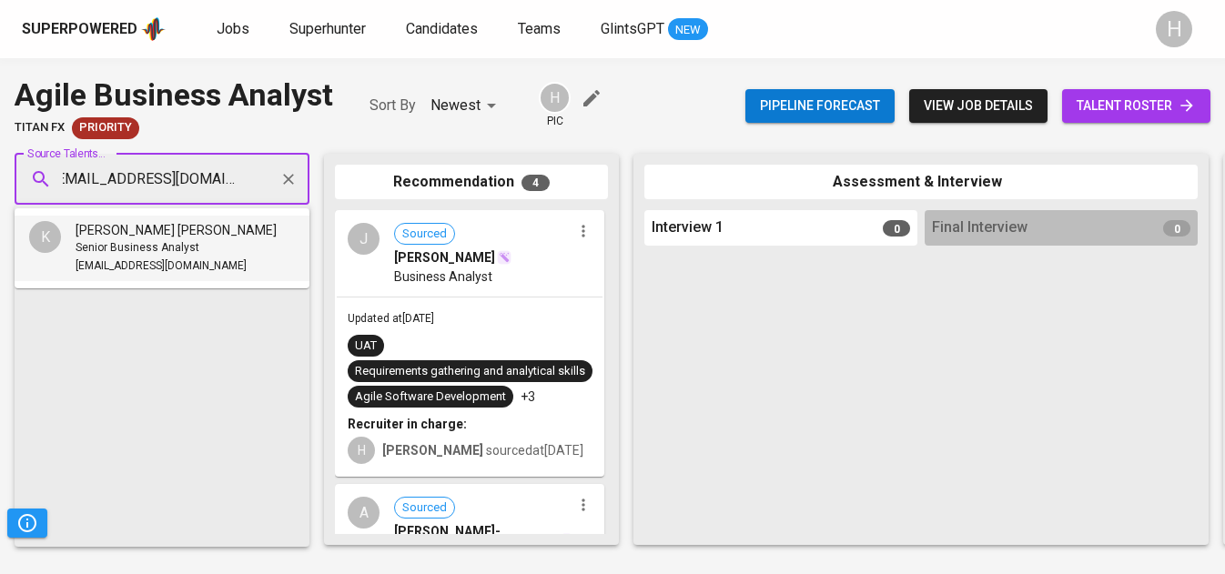
click at [78, 247] on span "Senior Business Analyst" at bounding box center [138, 248] width 124 height 18
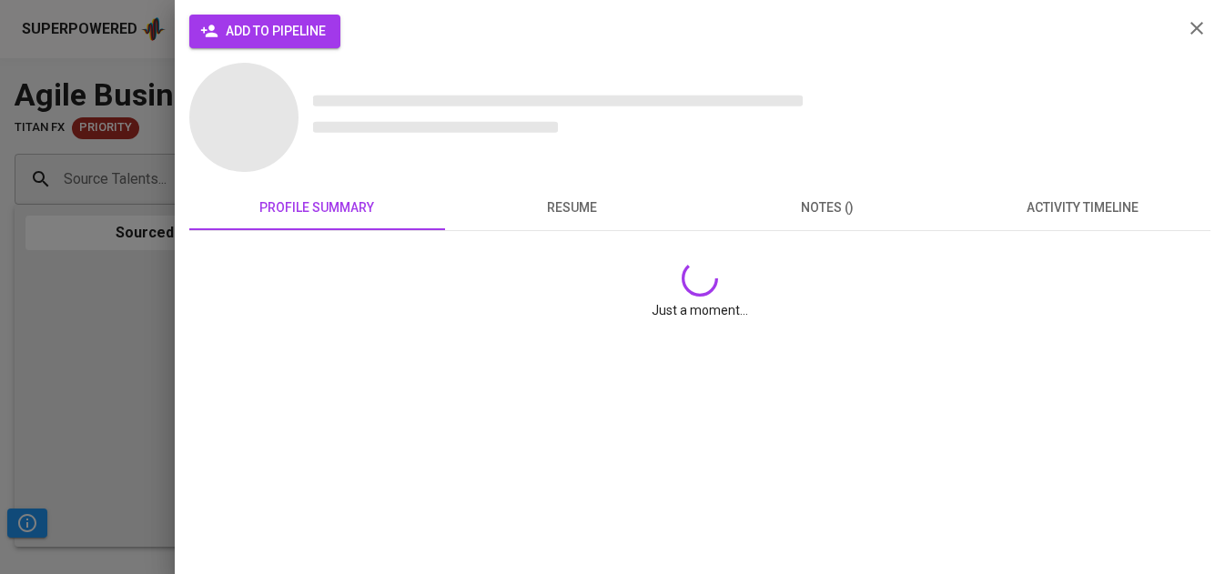
scroll to position [0, 0]
click at [212, 29] on icon "button" at bounding box center [209, 31] width 16 height 12
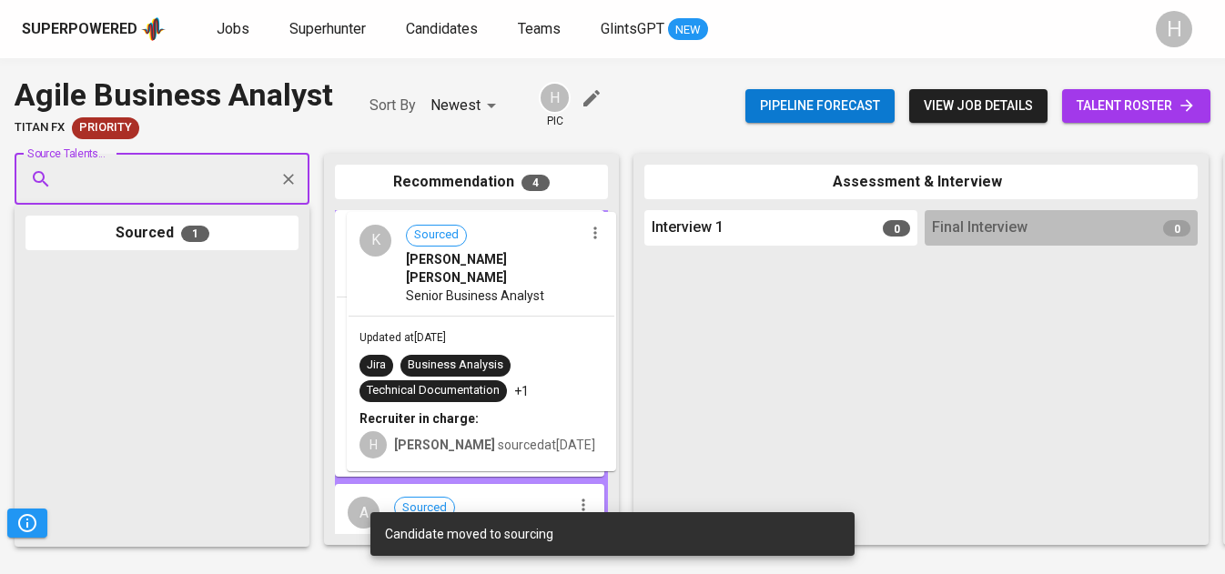
drag, startPoint x: 106, startPoint y: 352, endPoint x: 435, endPoint y: 301, distance: 333.3
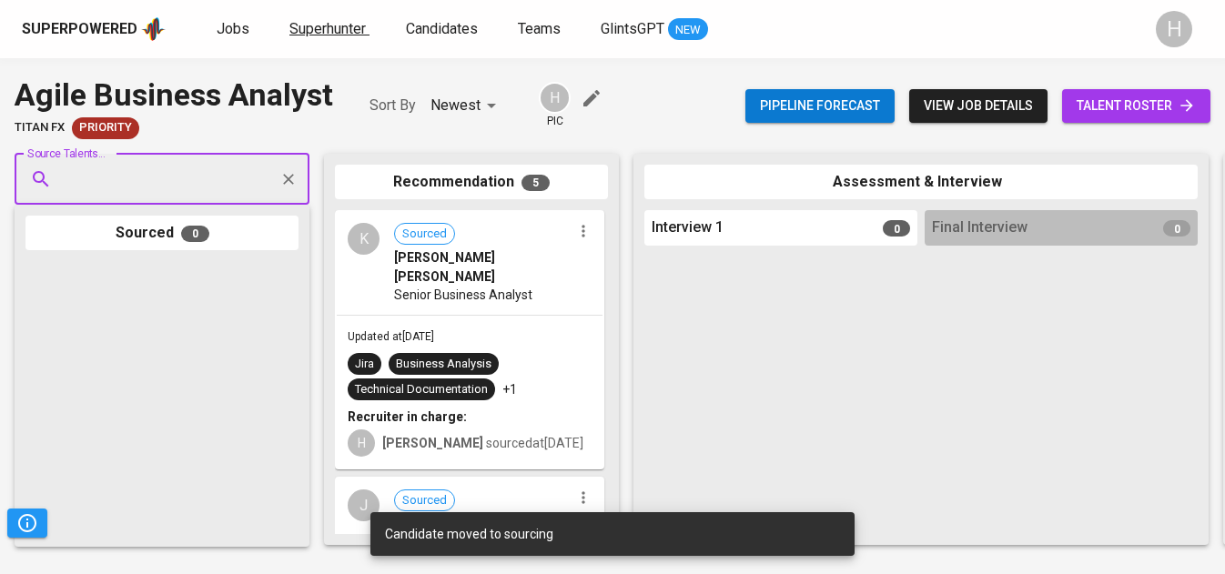
click at [328, 34] on span "Superhunter" at bounding box center [327, 28] width 76 height 17
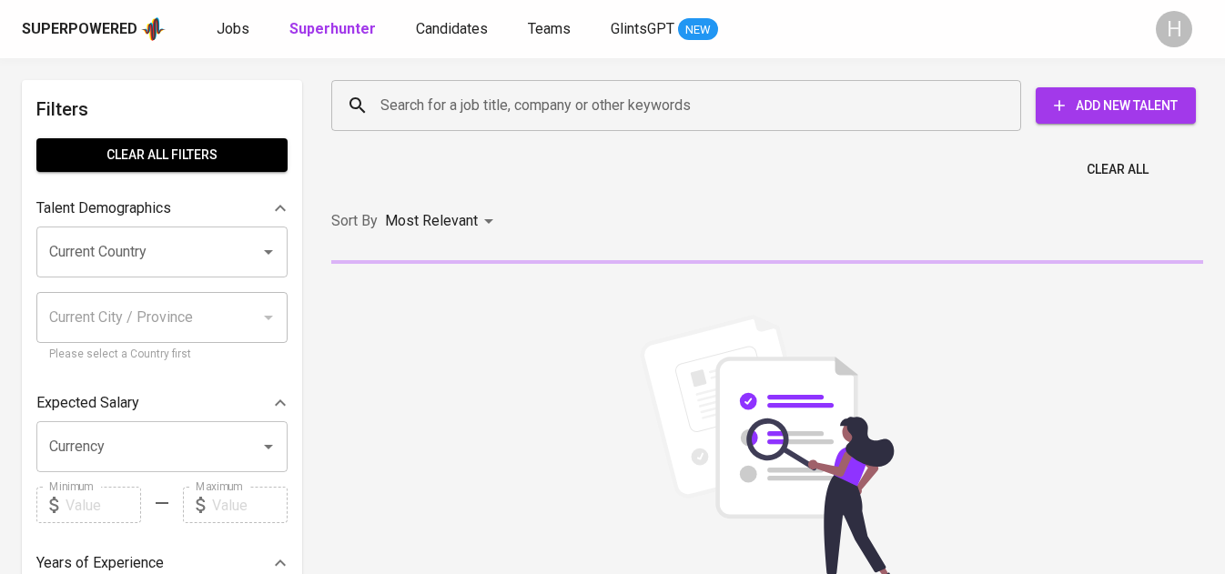
click at [526, 120] on input "Search for a job title, company or other keywords" at bounding box center [681, 105] width 610 height 35
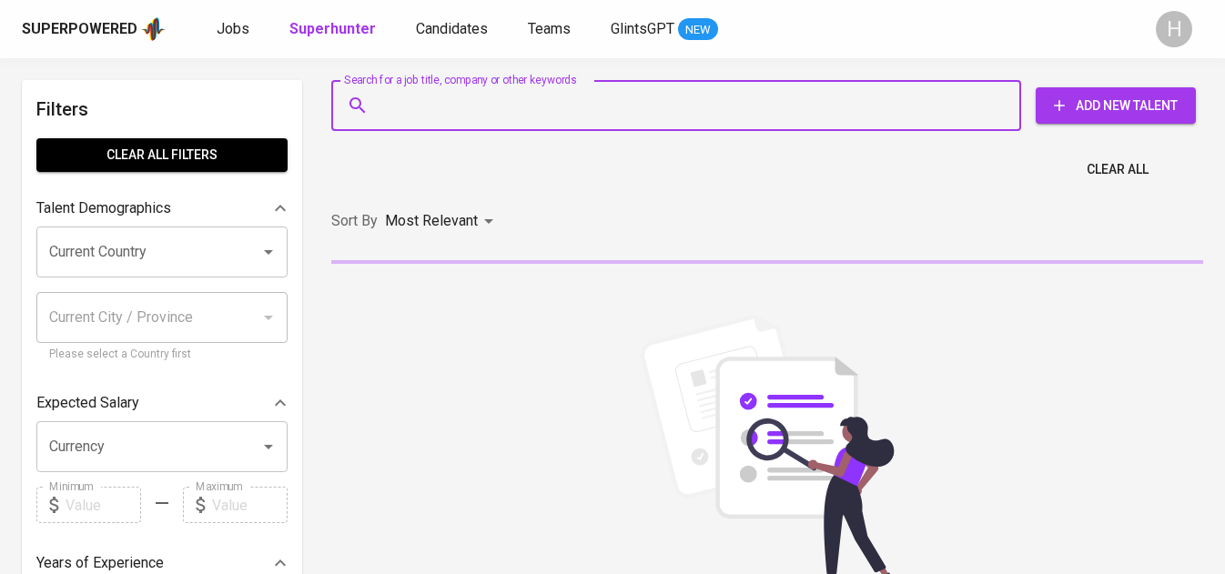
paste input "[EMAIL_ADDRESS][DOMAIN_NAME]"
type input "[EMAIL_ADDRESS][DOMAIN_NAME]"
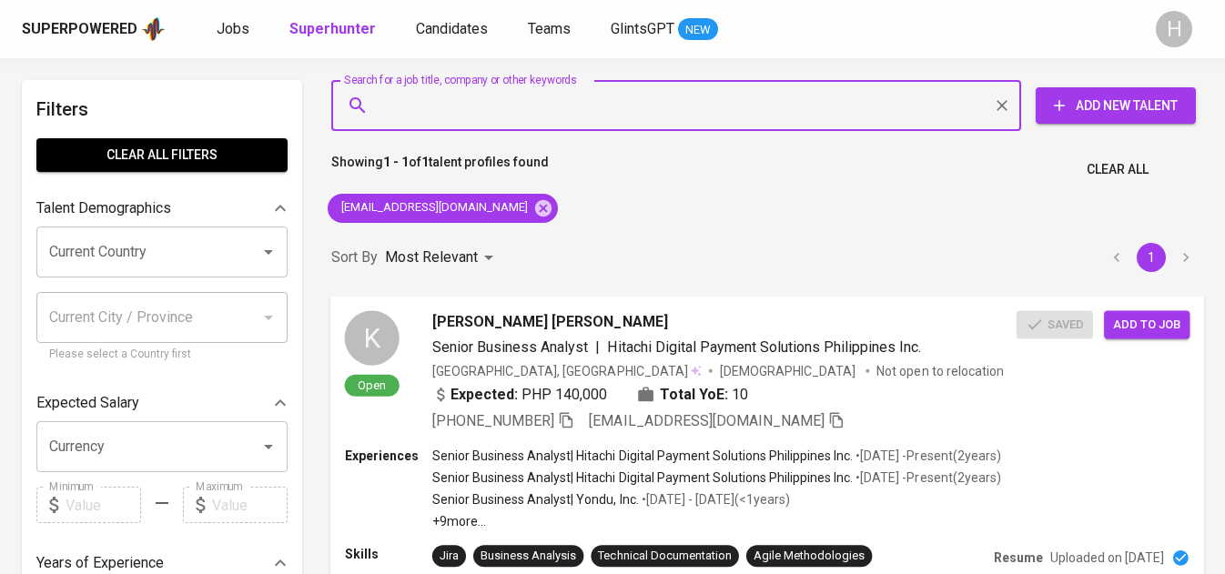
click at [1121, 326] on span "Add to job" at bounding box center [1146, 324] width 67 height 21
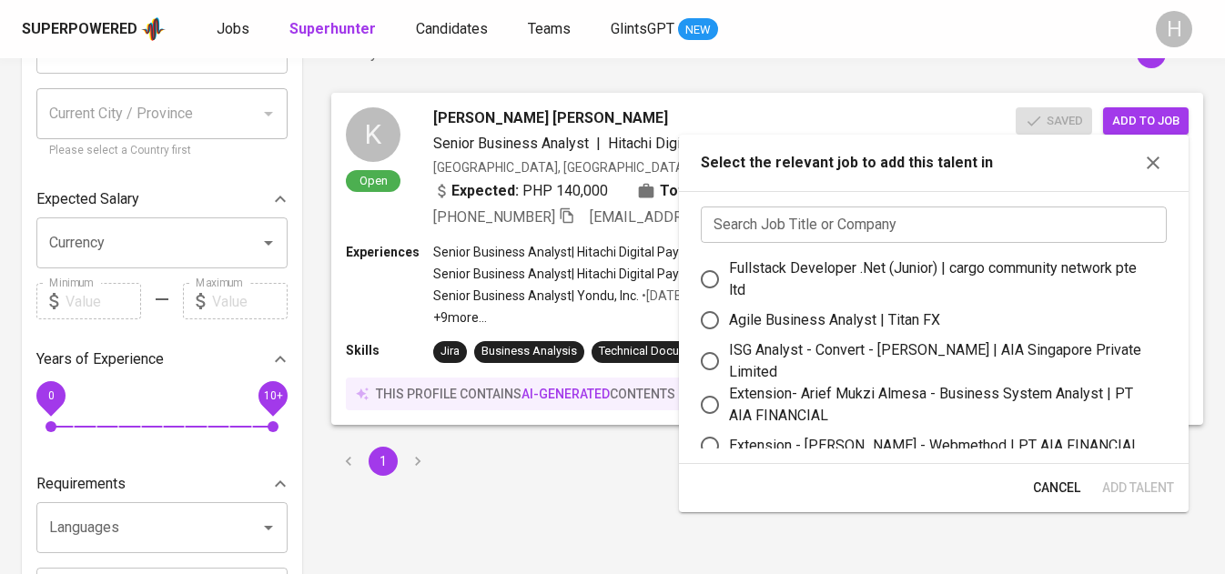
scroll to position [202, 0]
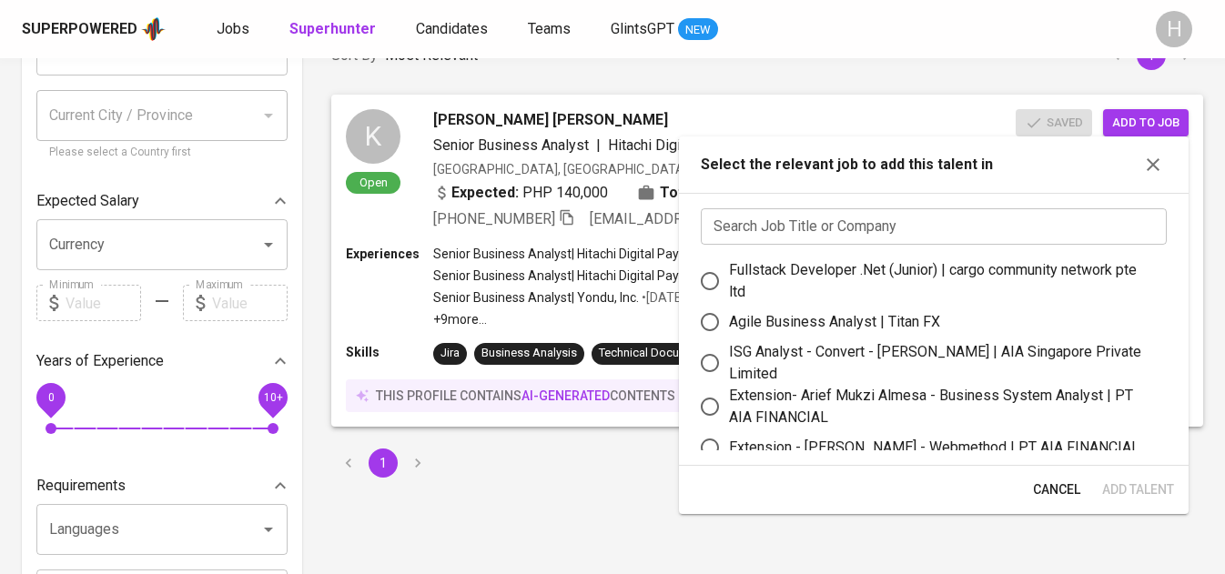
click at [874, 318] on div "Agile Business Analyst | Titan FX" at bounding box center [834, 322] width 211 height 22
click at [729, 318] on input "Agile Business Analyst | Titan FX" at bounding box center [710, 322] width 38 height 38
radio input "true"
click at [1123, 481] on span "Add Talent" at bounding box center [1138, 490] width 72 height 23
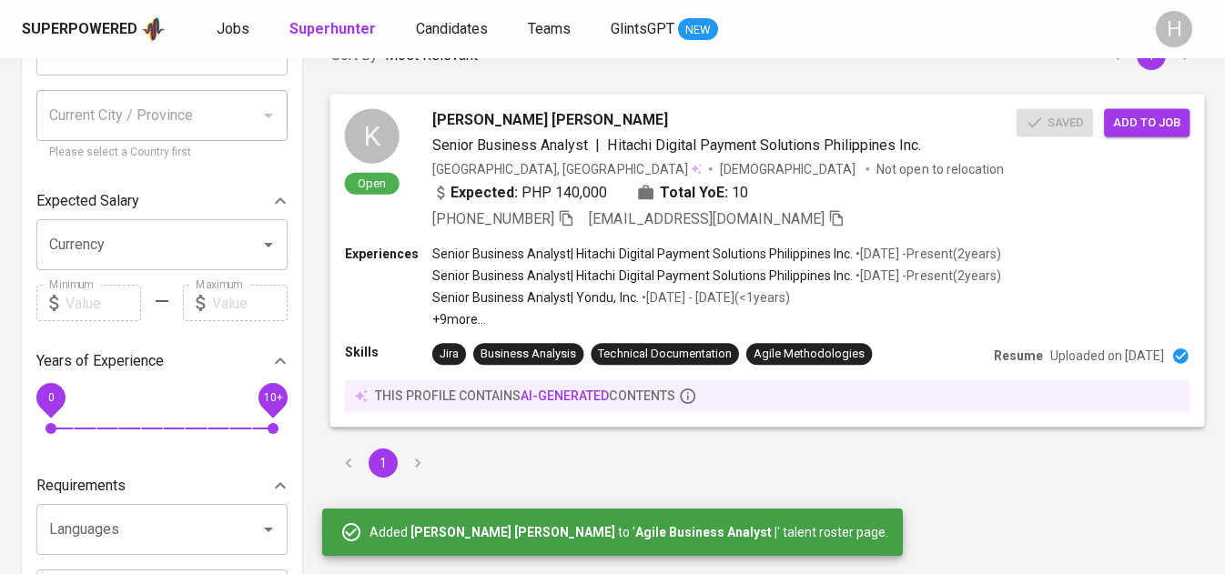
scroll to position [0, 0]
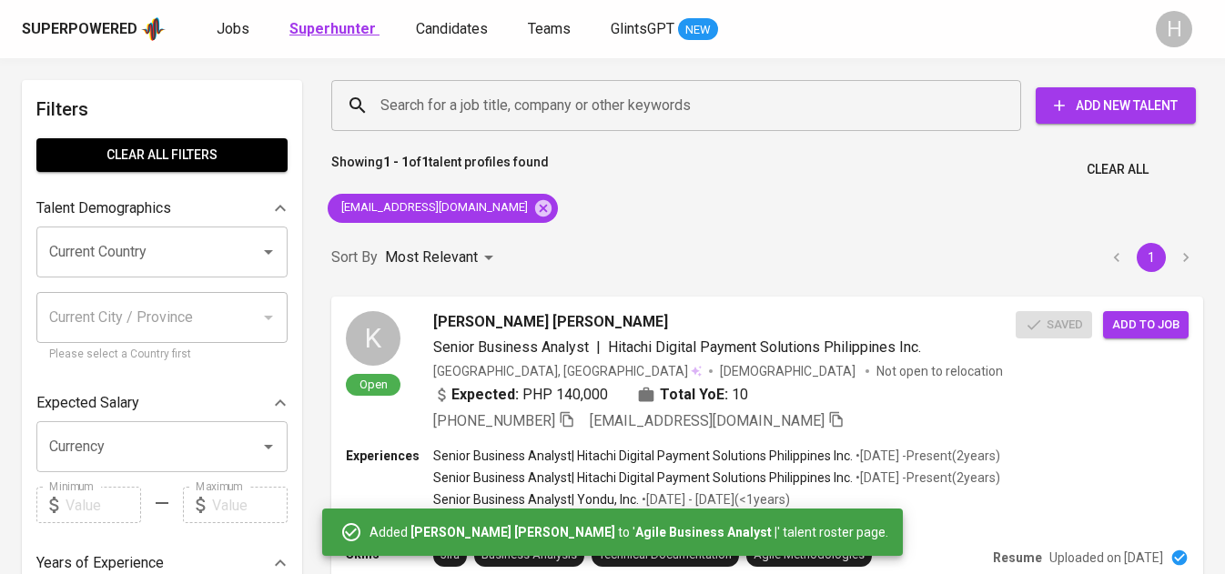
click at [327, 35] on b "Superhunter" at bounding box center [332, 28] width 86 height 17
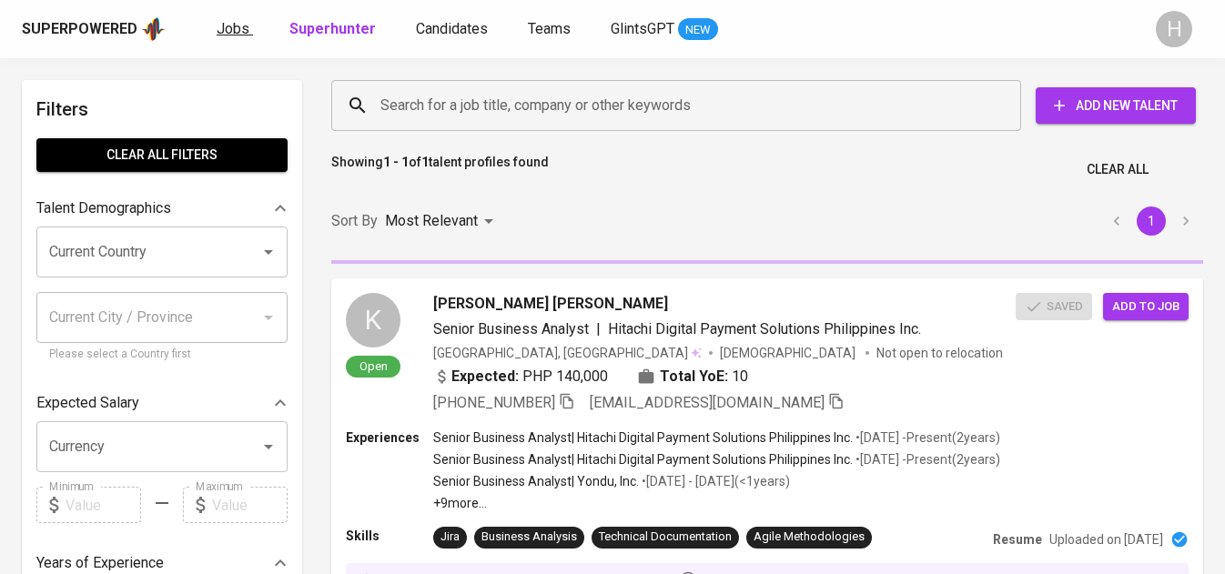
click at [224, 30] on span "Jobs" at bounding box center [233, 28] width 33 height 17
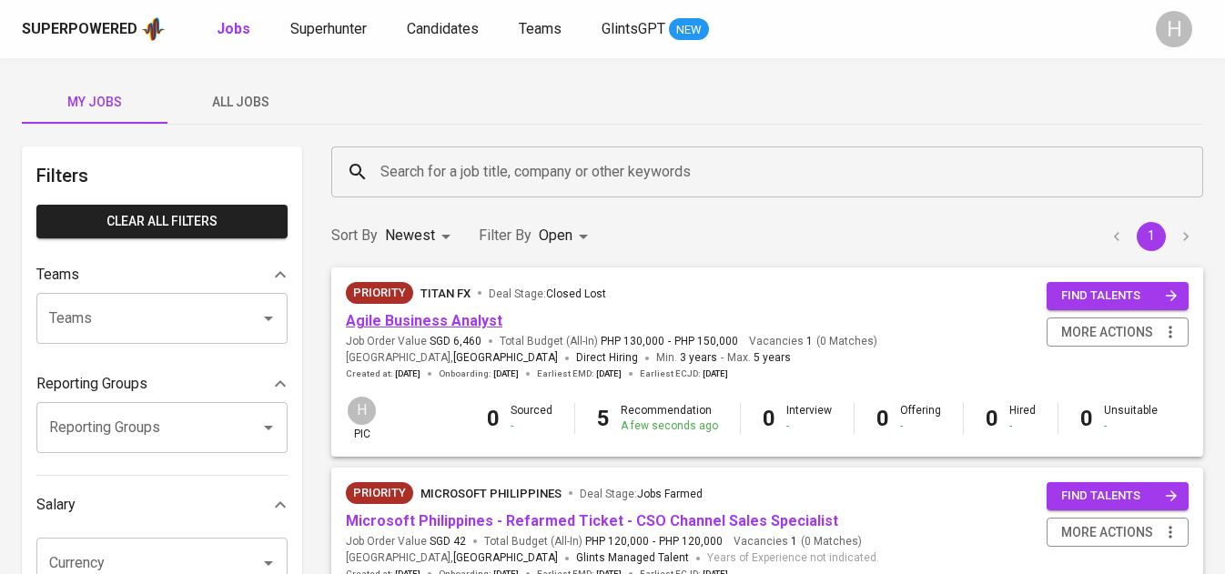
click at [489, 320] on link "Agile Business Analyst" at bounding box center [424, 320] width 156 height 17
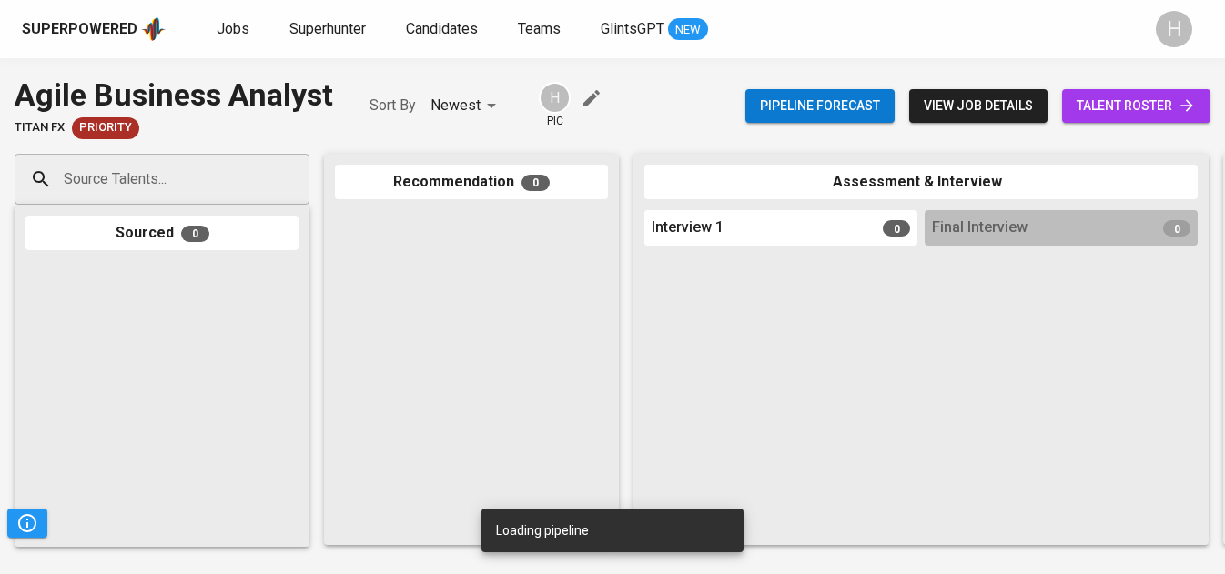
click at [1161, 91] on link "talent roster" at bounding box center [1136, 106] width 148 height 34
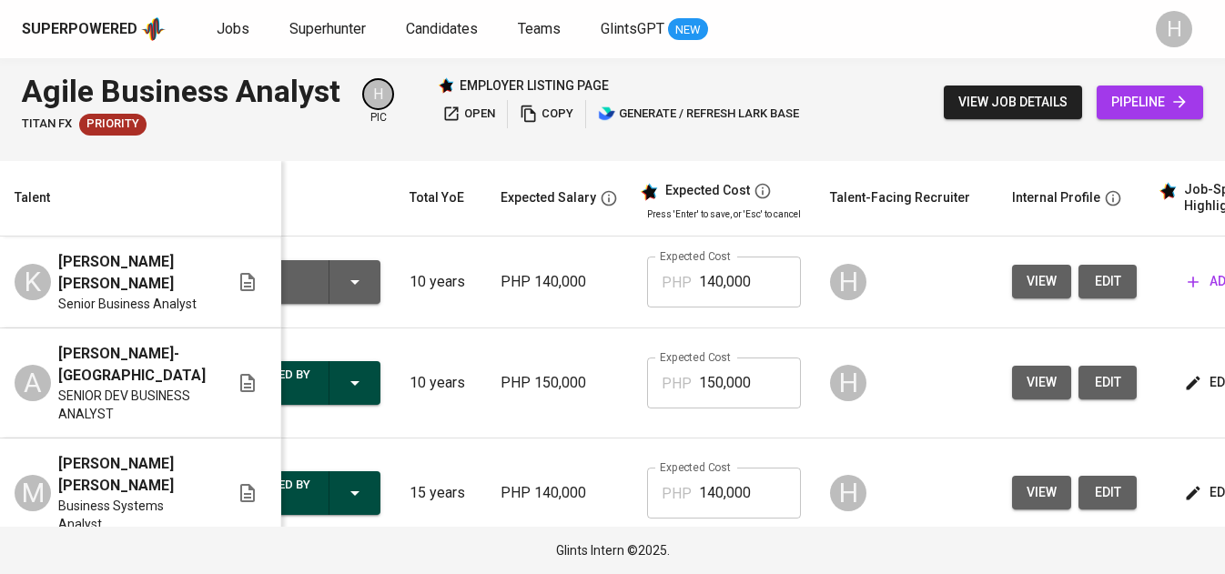
scroll to position [0, 333]
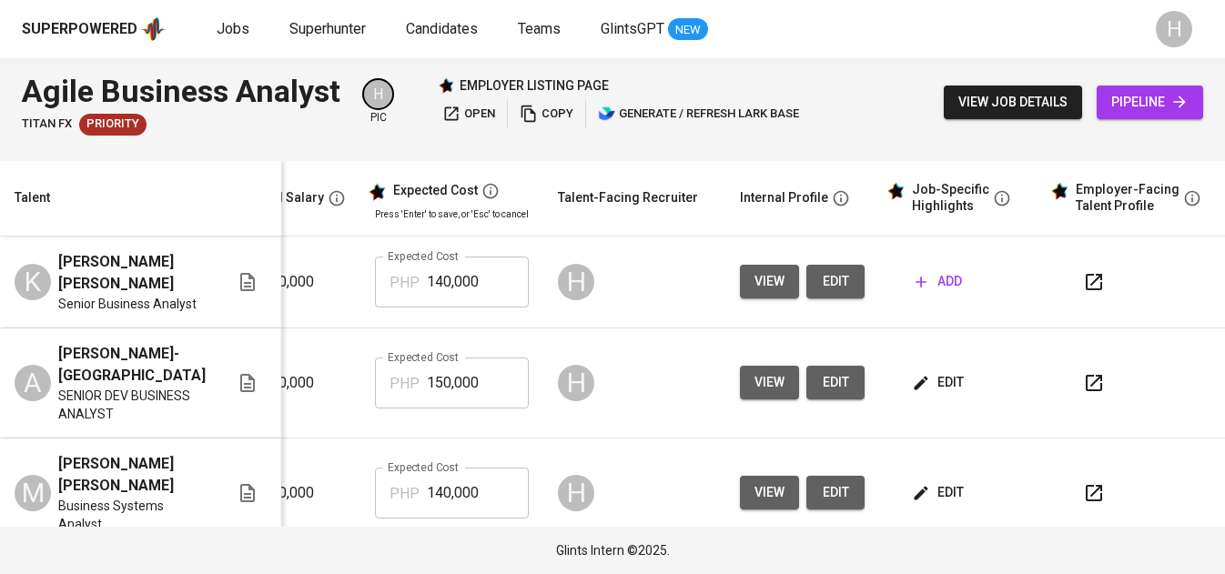
click at [935, 270] on span "add" at bounding box center [938, 281] width 46 height 23
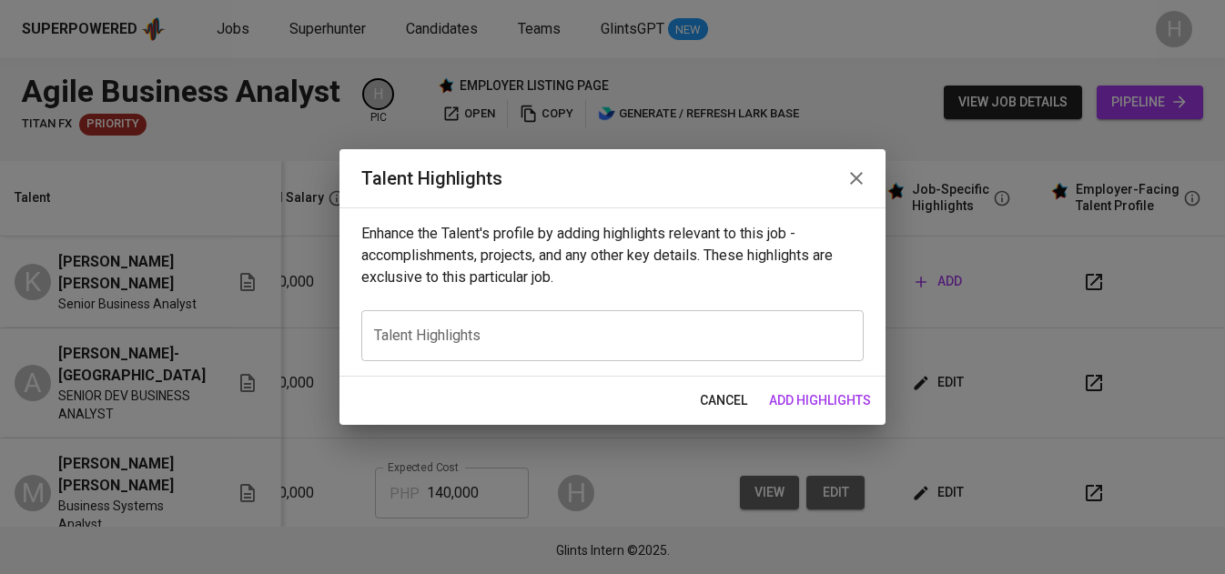
click at [569, 324] on div "x Talent Highlights" at bounding box center [612, 335] width 502 height 51
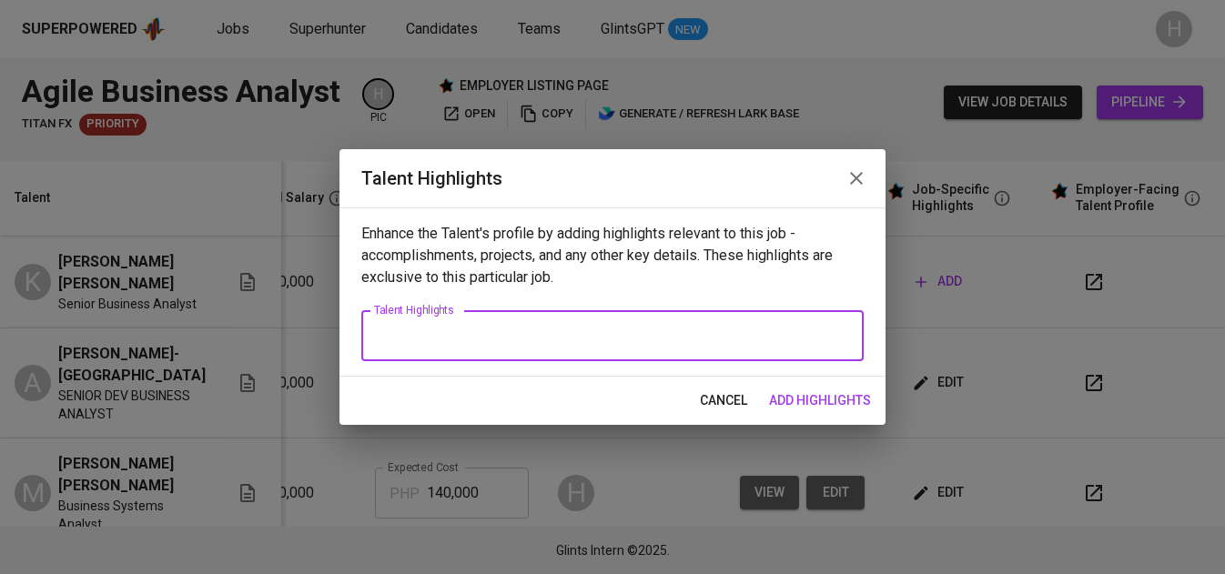
paste textarea "[PERSON_NAME] [PERSON_NAME] is a results-driven Senior Business Analyst with ex…"
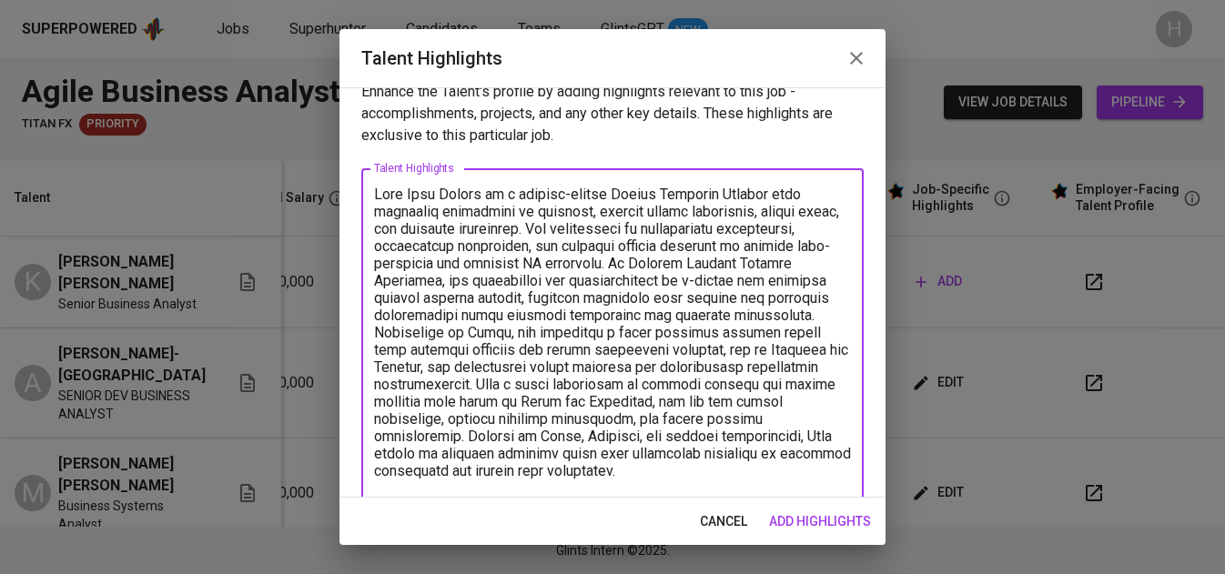
scroll to position [39, 0]
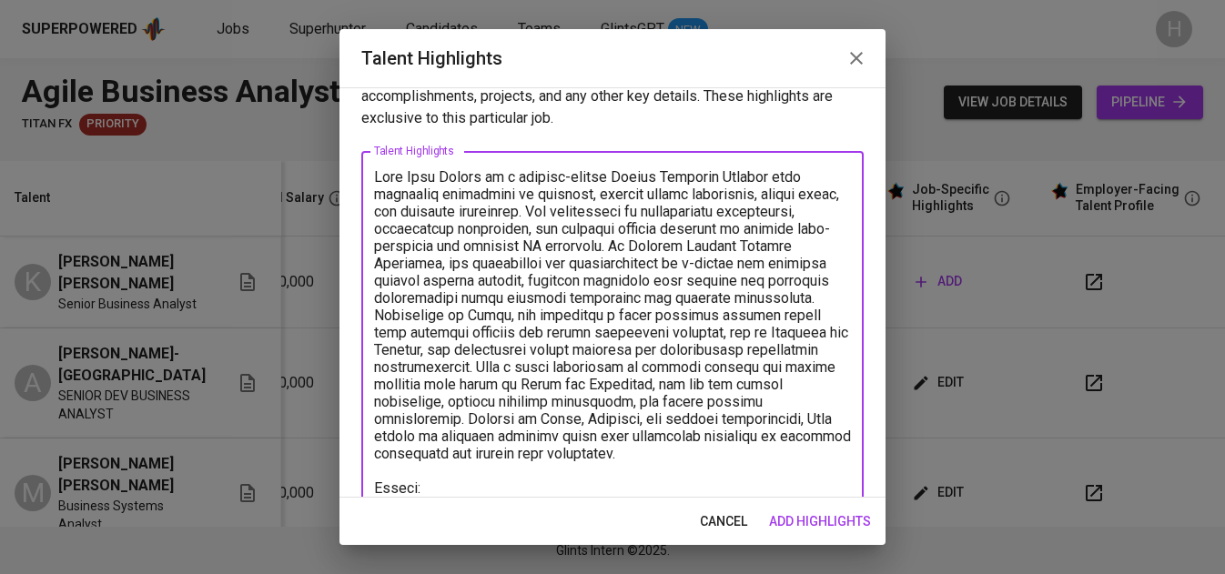
paste textarea "[URL][DOMAIN_NAME]"
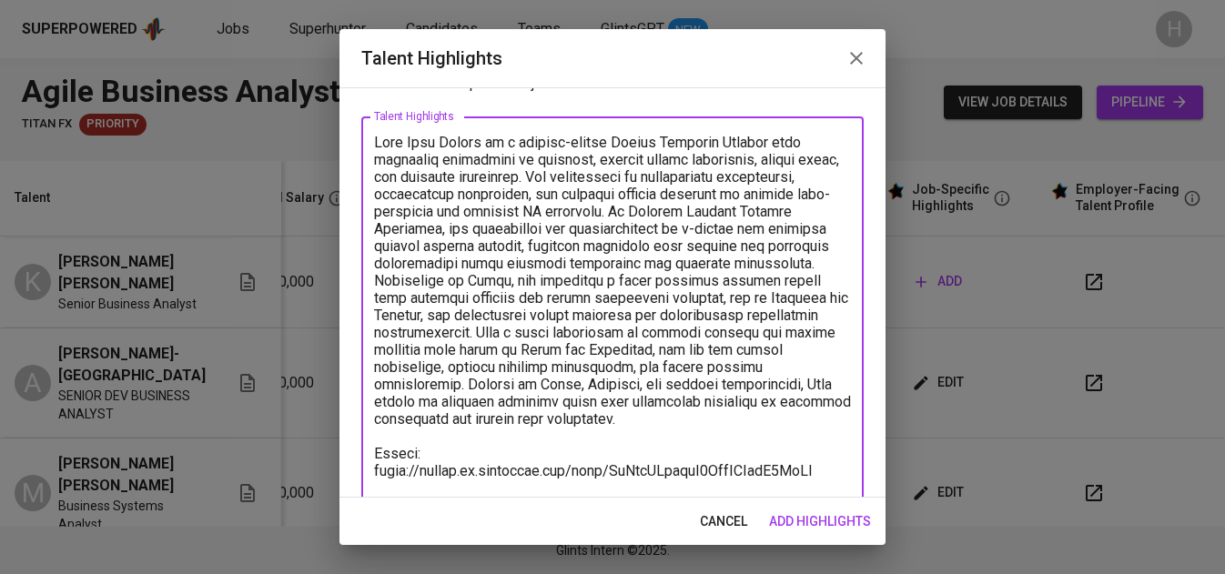
type textarea "[PERSON_NAME] [PERSON_NAME] is a results-driven Senior Business Analyst with ex…"
click at [855, 520] on span "add highlights" at bounding box center [820, 521] width 102 height 23
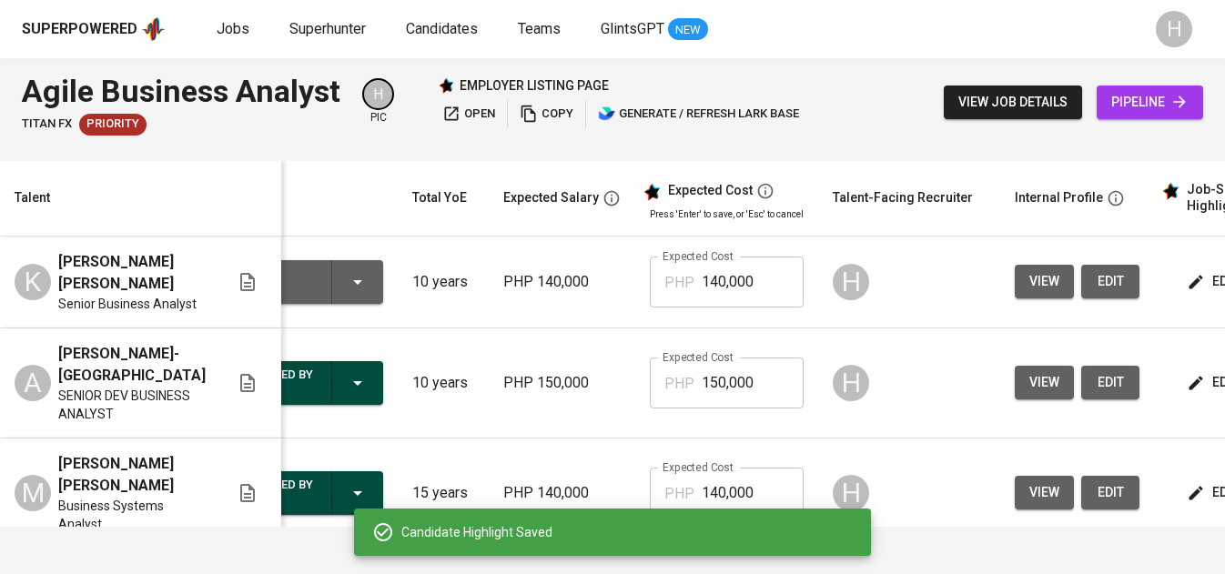
scroll to position [0, 0]
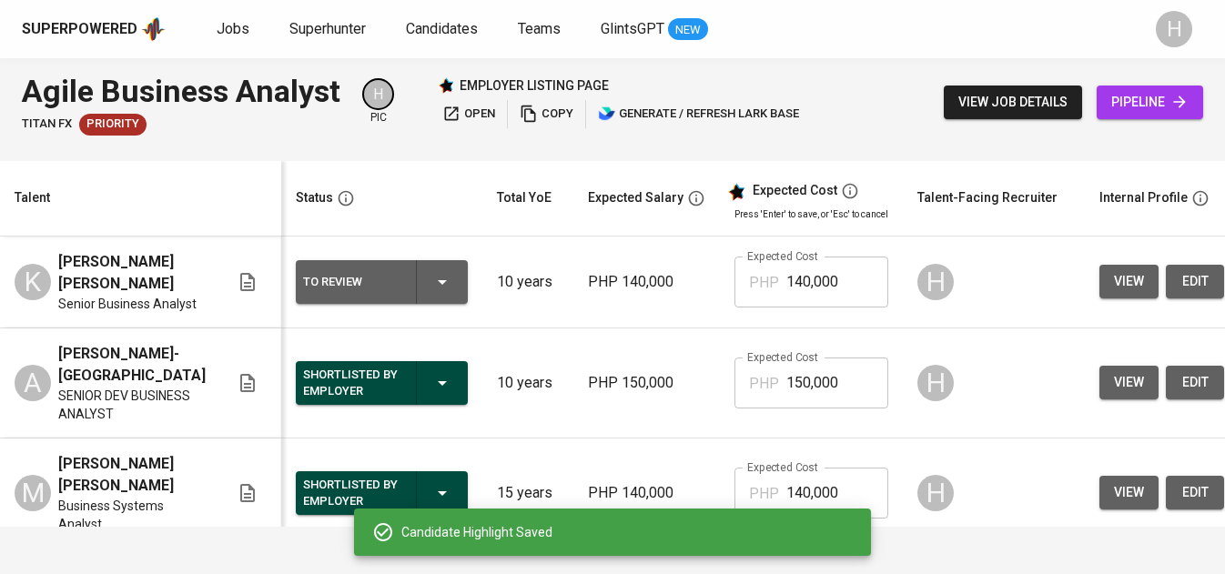
click at [442, 271] on icon "button" at bounding box center [442, 282] width 22 height 22
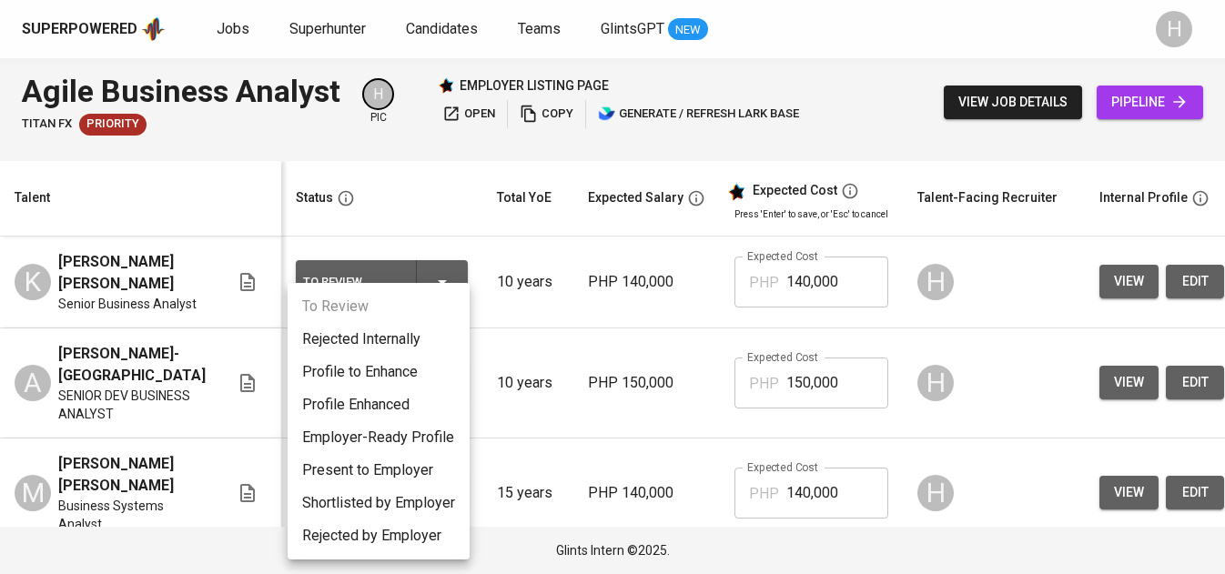
click at [381, 466] on li "Present to Employer" at bounding box center [378, 470] width 182 height 33
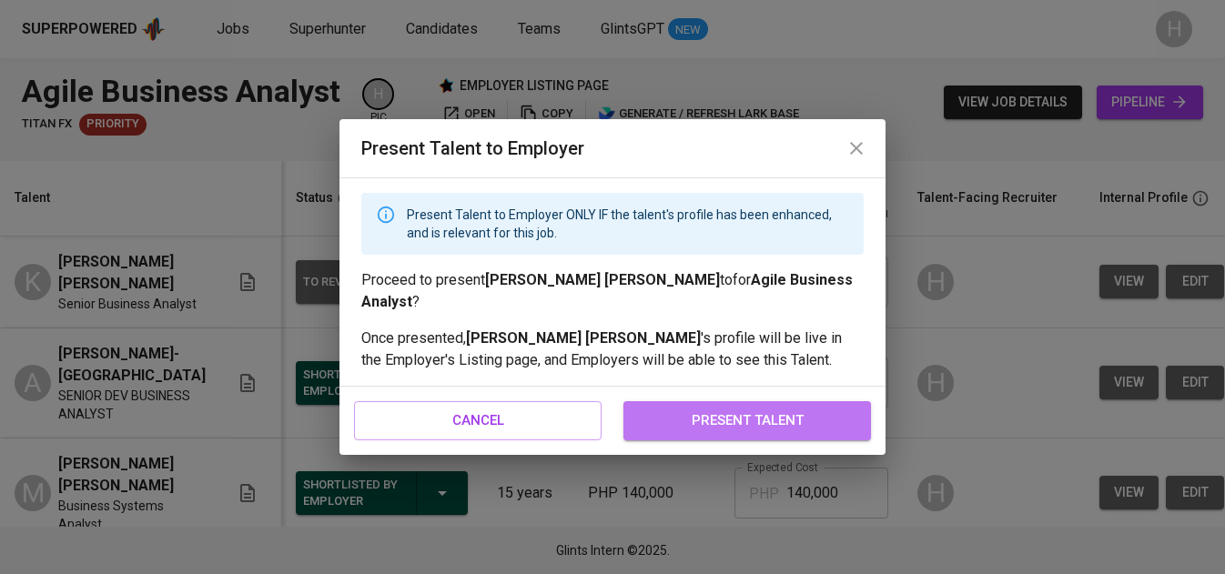
click at [792, 408] on span "present talent" at bounding box center [746, 420] width 207 height 24
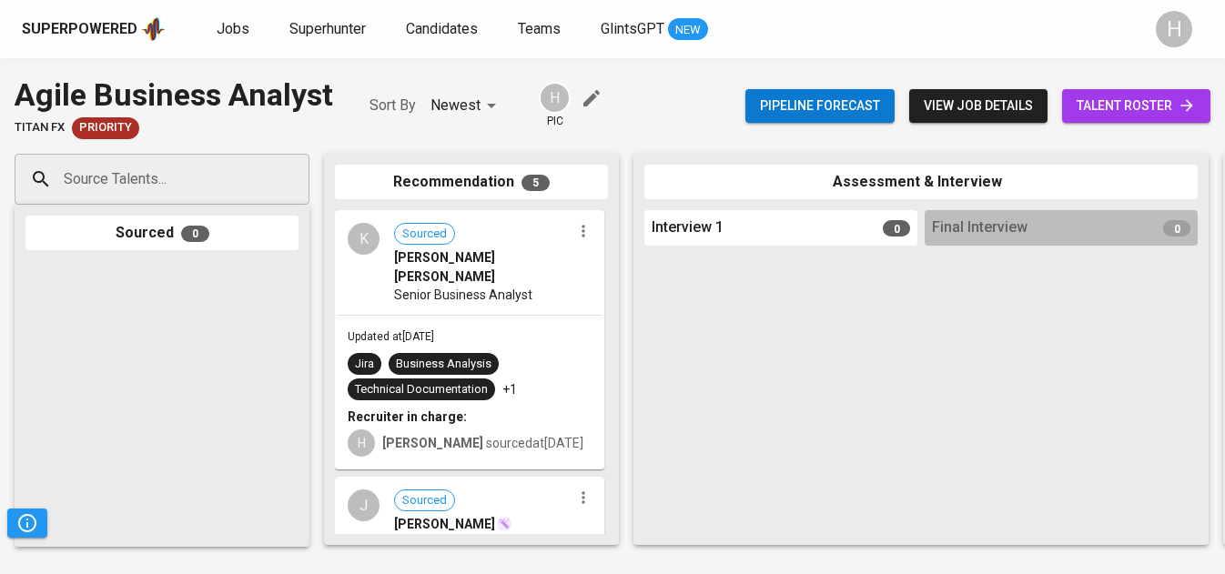
click at [1080, 106] on span "talent roster" at bounding box center [1135, 106] width 119 height 23
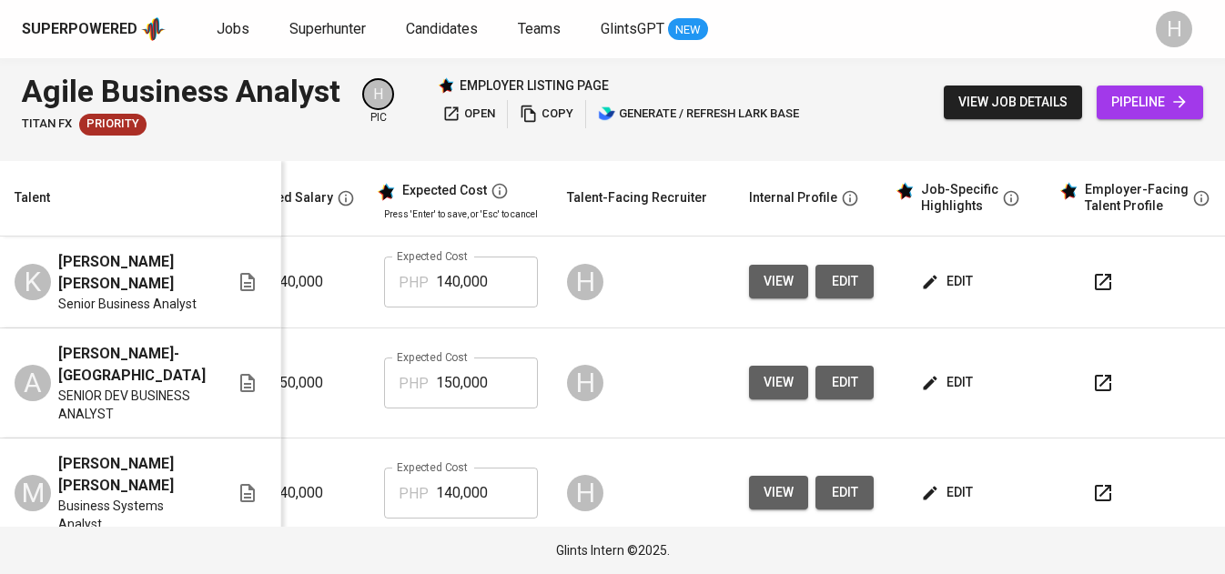
scroll to position [0, 360]
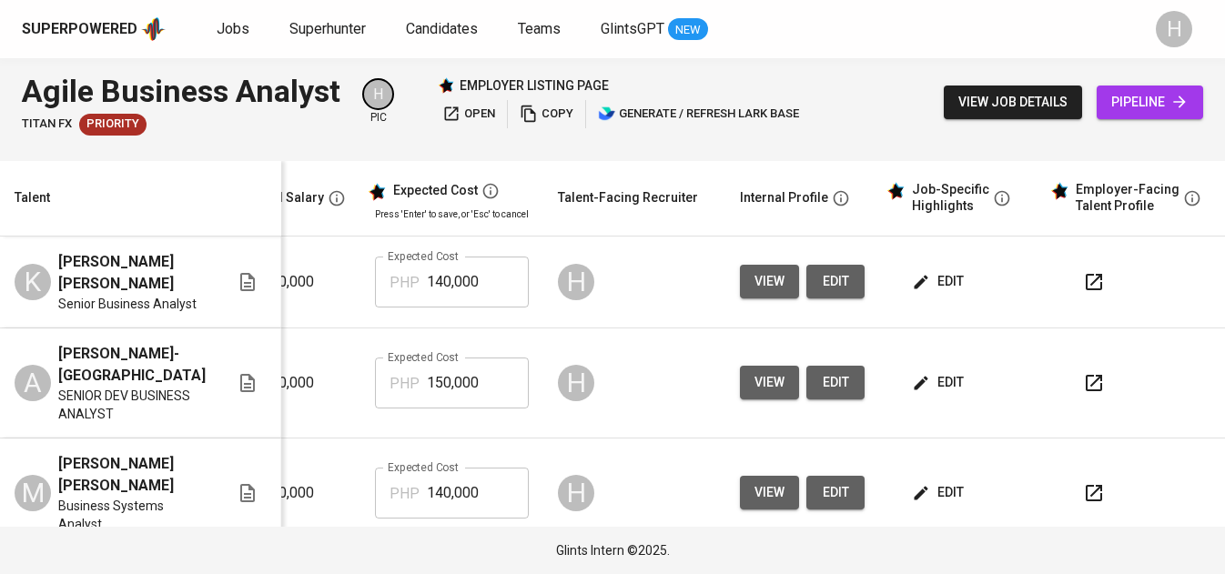
click at [1085, 375] on icon "button" at bounding box center [1093, 383] width 16 height 16
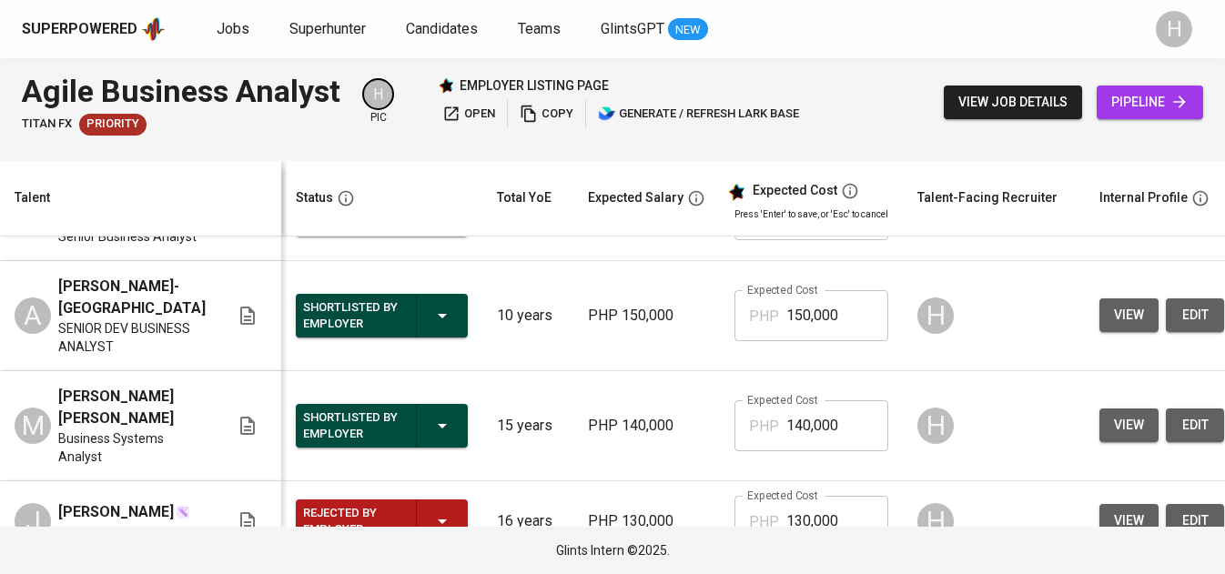
scroll to position [0, 0]
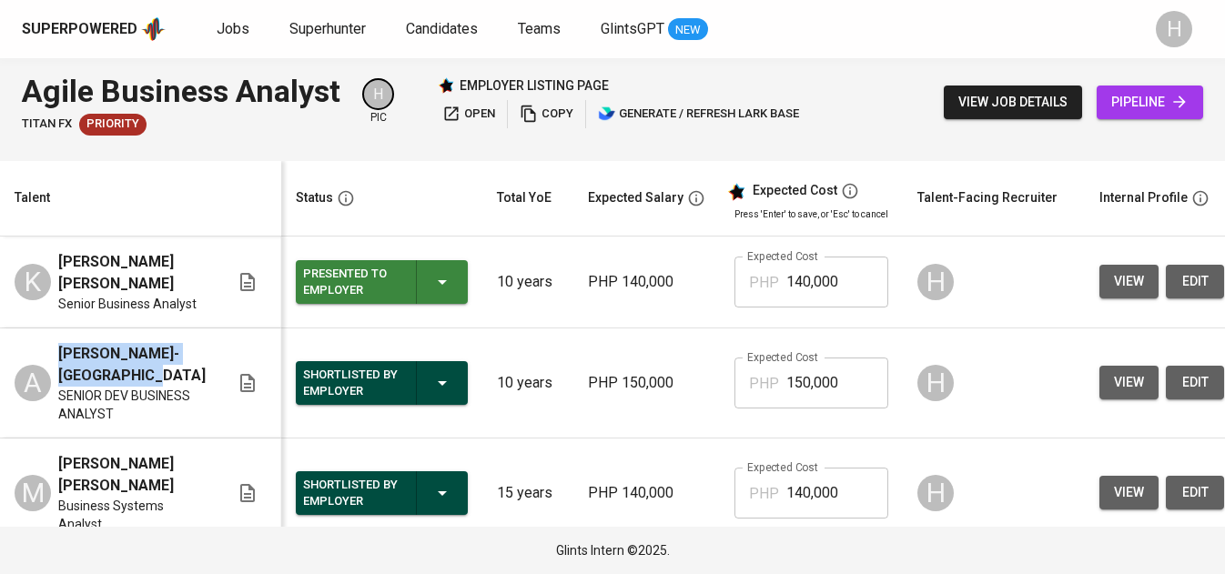
drag, startPoint x: 58, startPoint y: 341, endPoint x: 124, endPoint y: 358, distance: 67.7
click at [125, 358] on span "[PERSON_NAME]-[GEOGRAPHIC_DATA]" at bounding box center [131, 365] width 147 height 44
copy span "[PERSON_NAME]-[GEOGRAPHIC_DATA]"
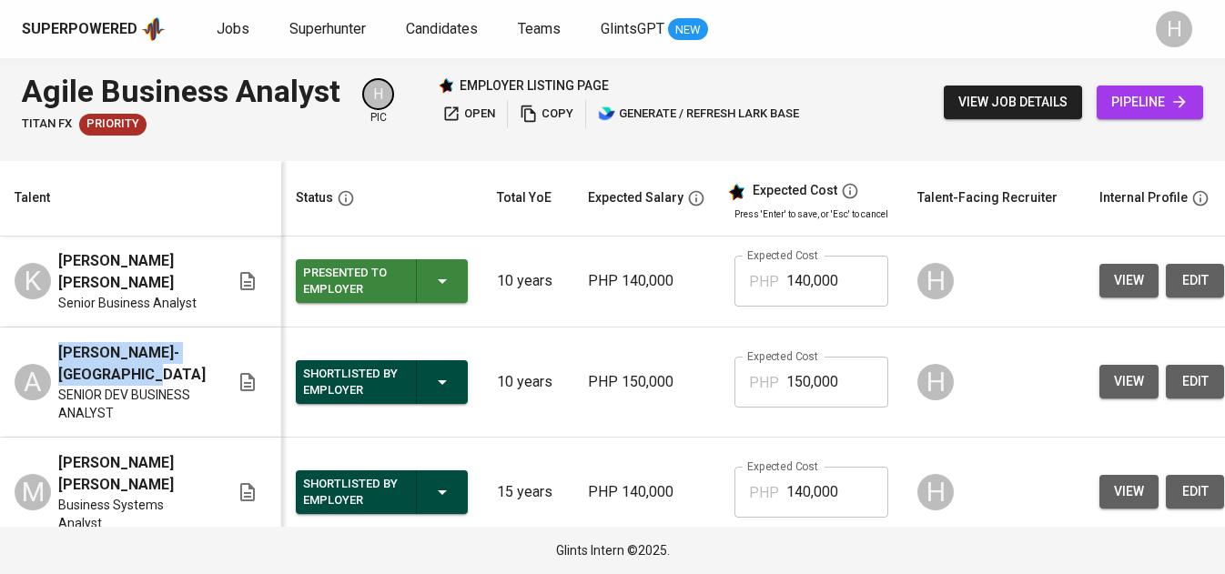
click at [327, 529] on div "Glints Intern ©2025." at bounding box center [612, 550] width 1225 height 47
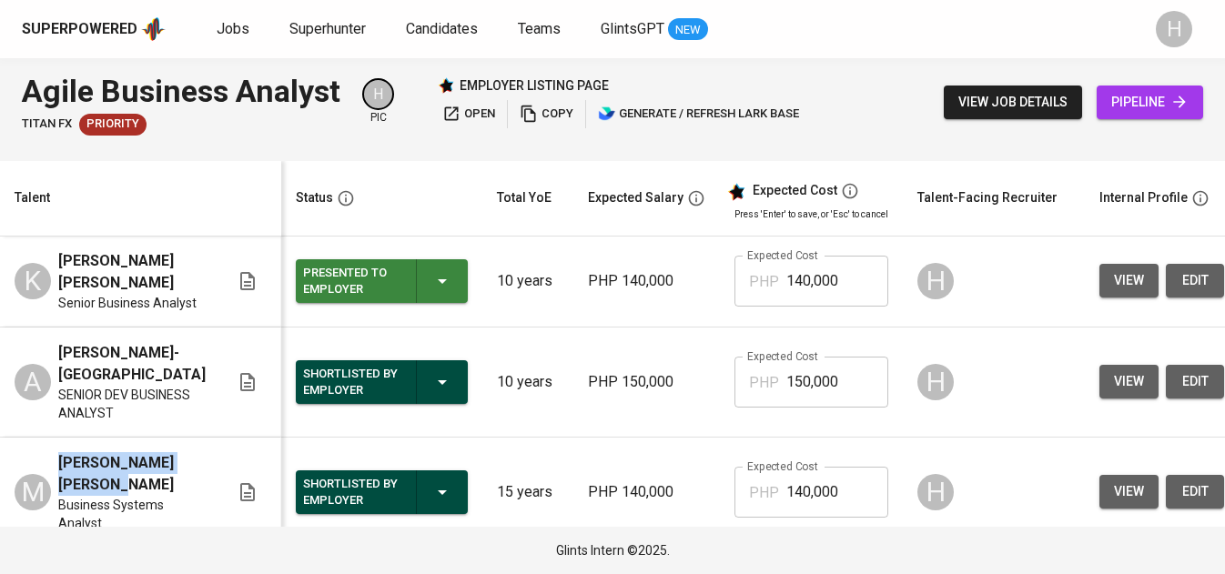
drag, startPoint x: 106, startPoint y: 470, endPoint x: 52, endPoint y: 455, distance: 55.9
click at [52, 455] on div "M [PERSON_NAME] [PERSON_NAME] Business Systems Analyst" at bounding box center [122, 492] width 215 height 80
copy span "[PERSON_NAME] [PERSON_NAME]"
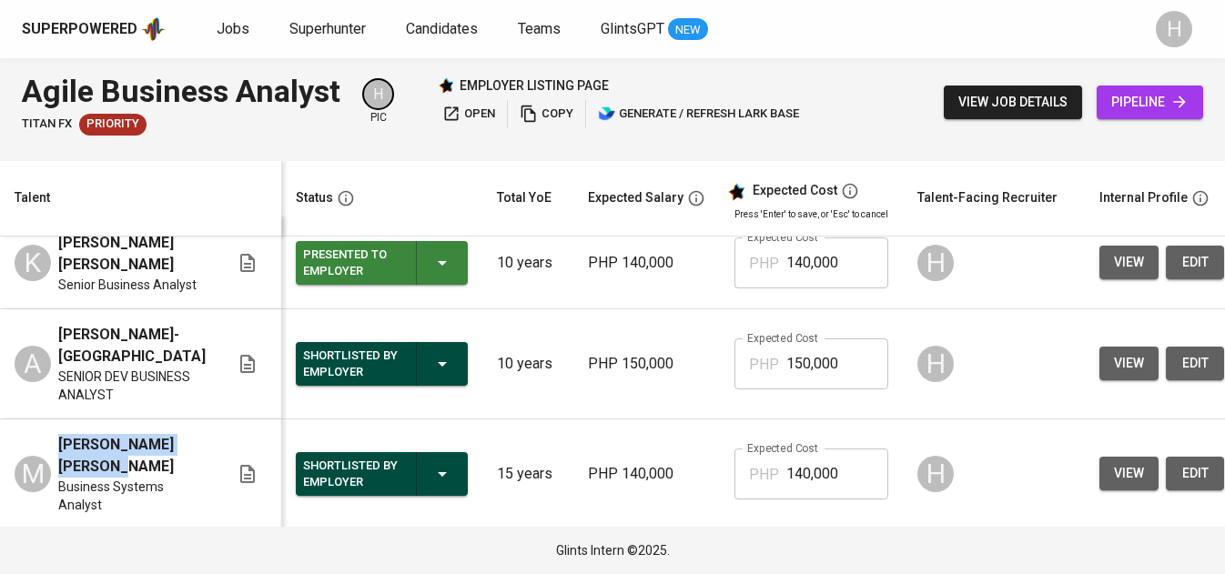
scroll to position [20, 0]
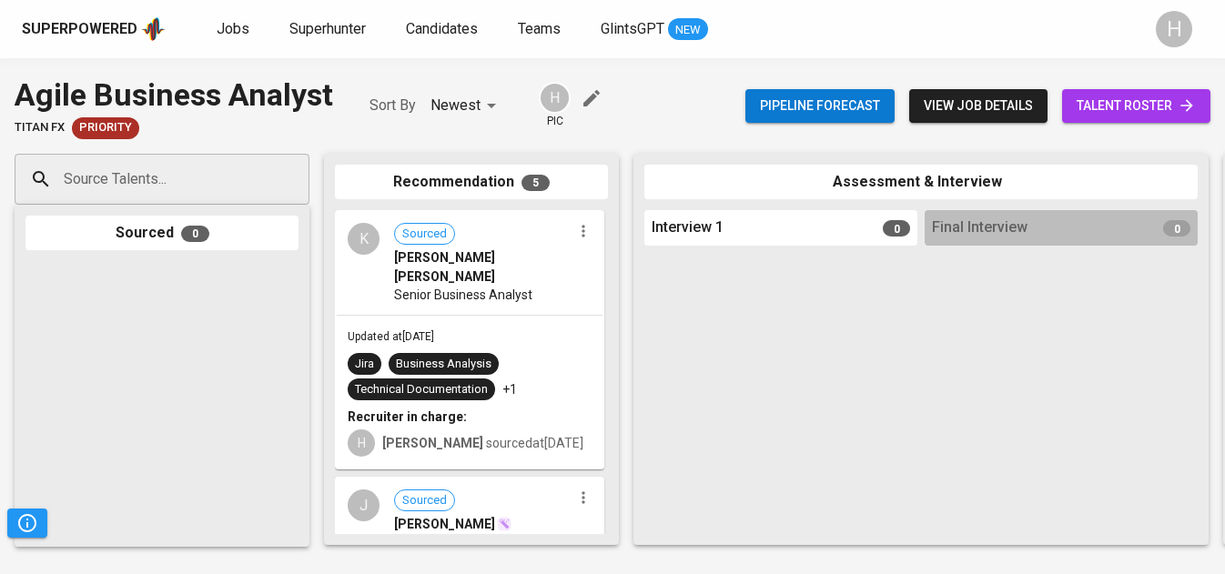
click at [1108, 104] on span "talent roster" at bounding box center [1135, 106] width 119 height 23
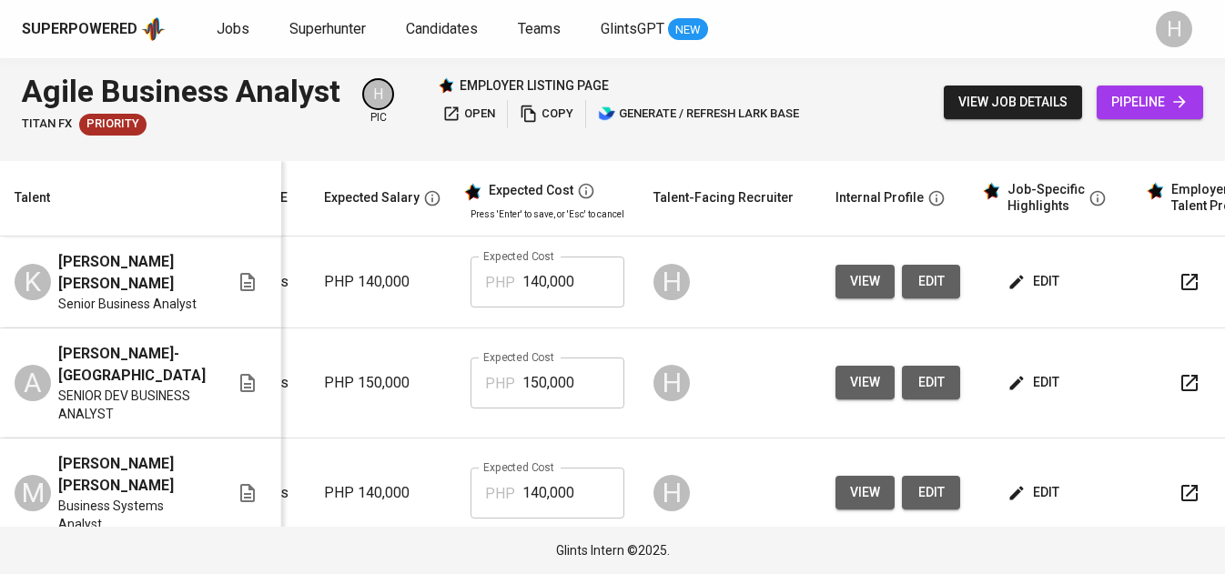
scroll to position [0, 333]
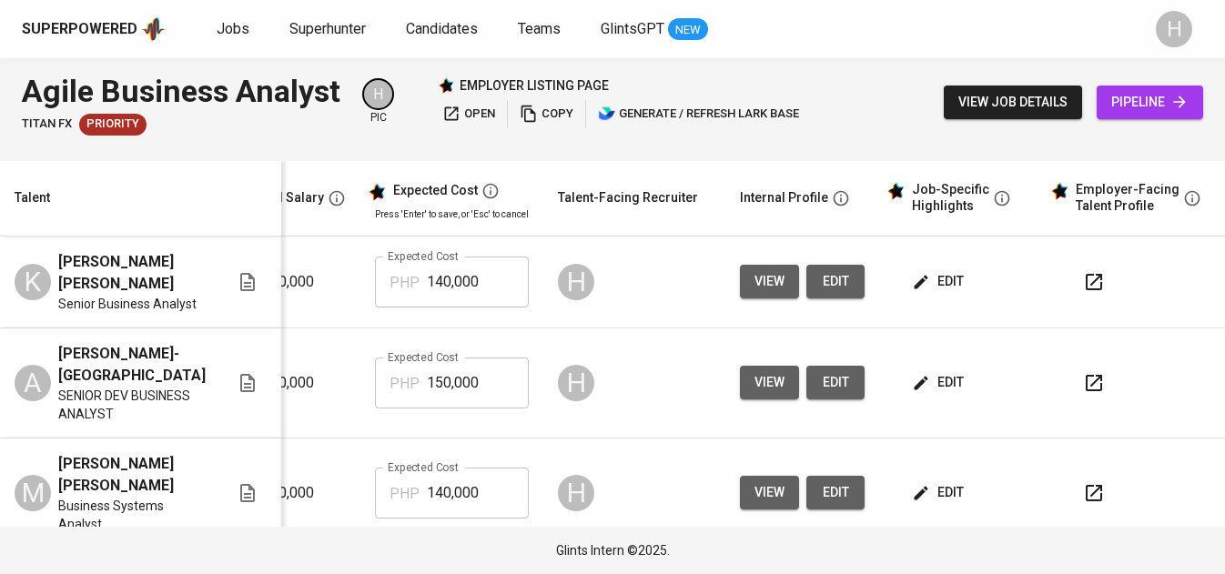
click at [1100, 370] on button "button" at bounding box center [1094, 383] width 44 height 44
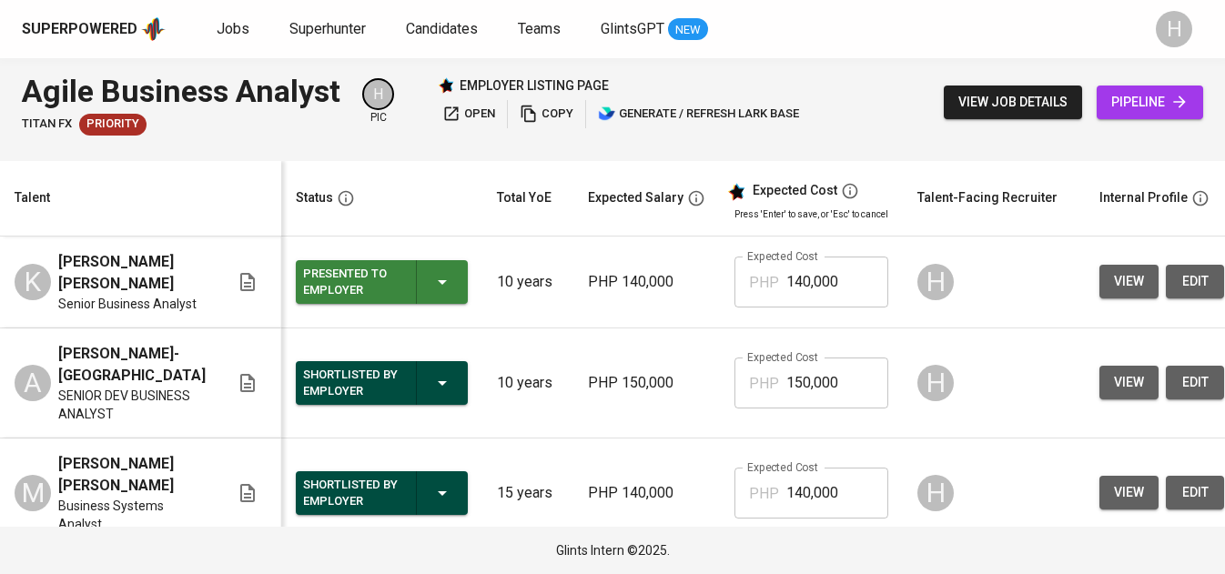
scroll to position [0, 333]
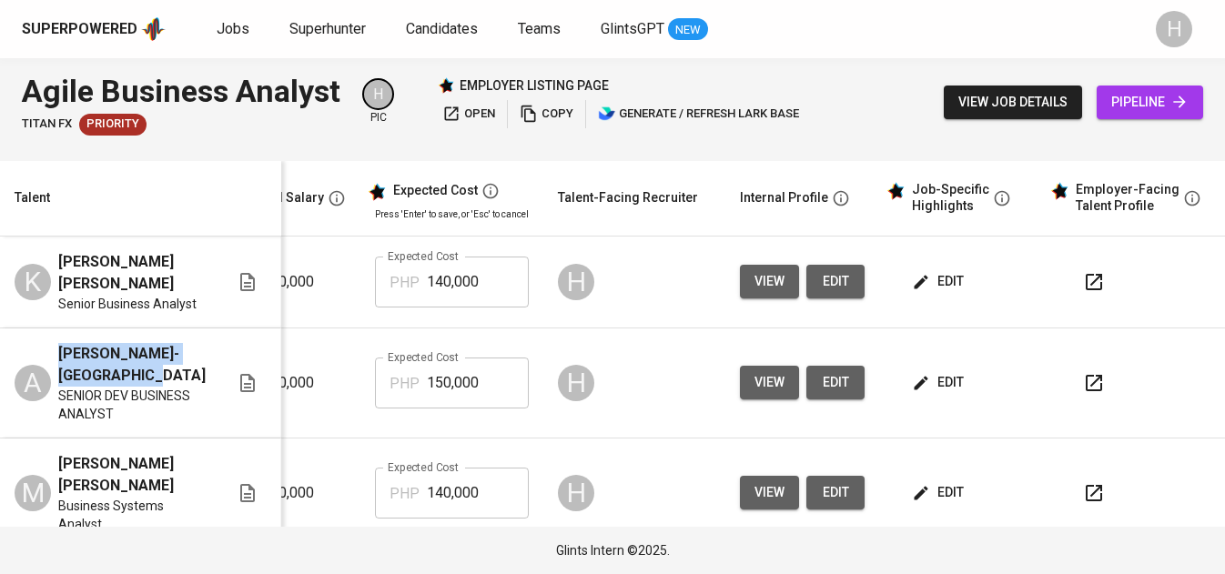
drag, startPoint x: 118, startPoint y: 368, endPoint x: 54, endPoint y: 342, distance: 69.8
click at [53, 343] on div "A [PERSON_NAME]-Sumatra SENIOR DEV BUSINESS ANALYST" at bounding box center [122, 383] width 215 height 80
copy span "[PERSON_NAME]-[GEOGRAPHIC_DATA]"
click at [299, 24] on span "Superhunter" at bounding box center [327, 28] width 76 height 17
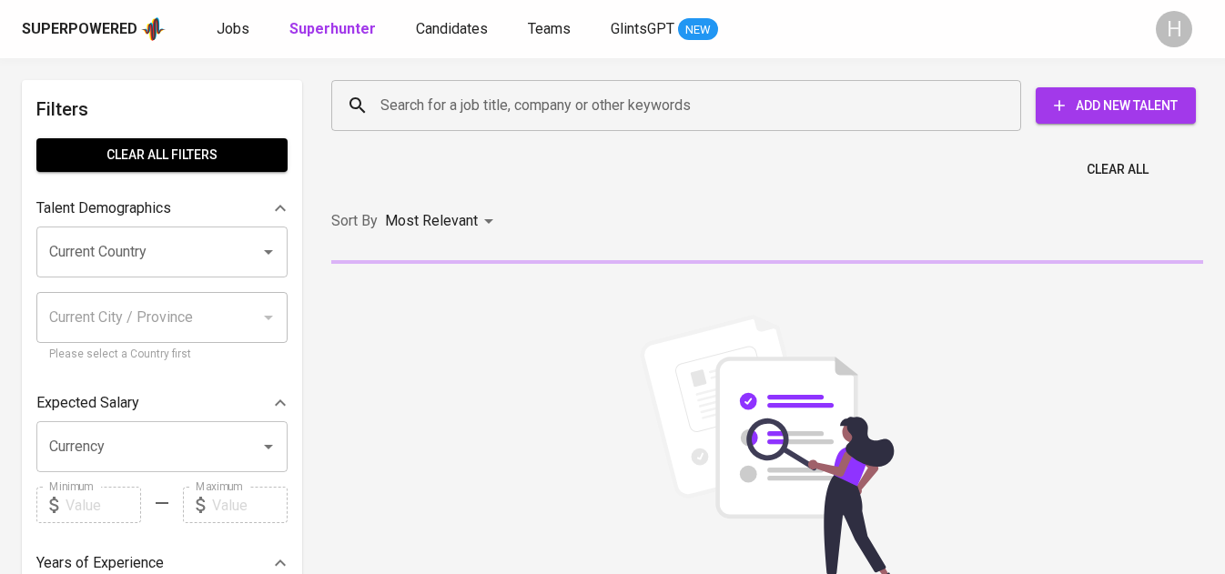
click at [544, 94] on input "Search for a job title, company or other keywords" at bounding box center [681, 105] width 610 height 35
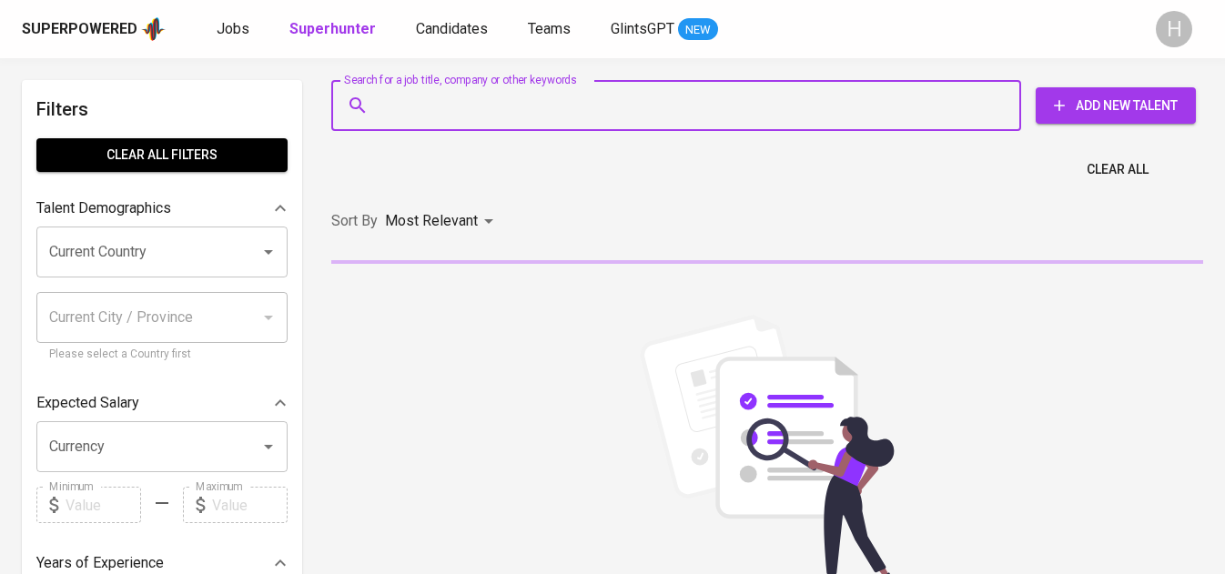
paste input "[PERSON_NAME]-[GEOGRAPHIC_DATA]"
type input "[PERSON_NAME]-[GEOGRAPHIC_DATA]"
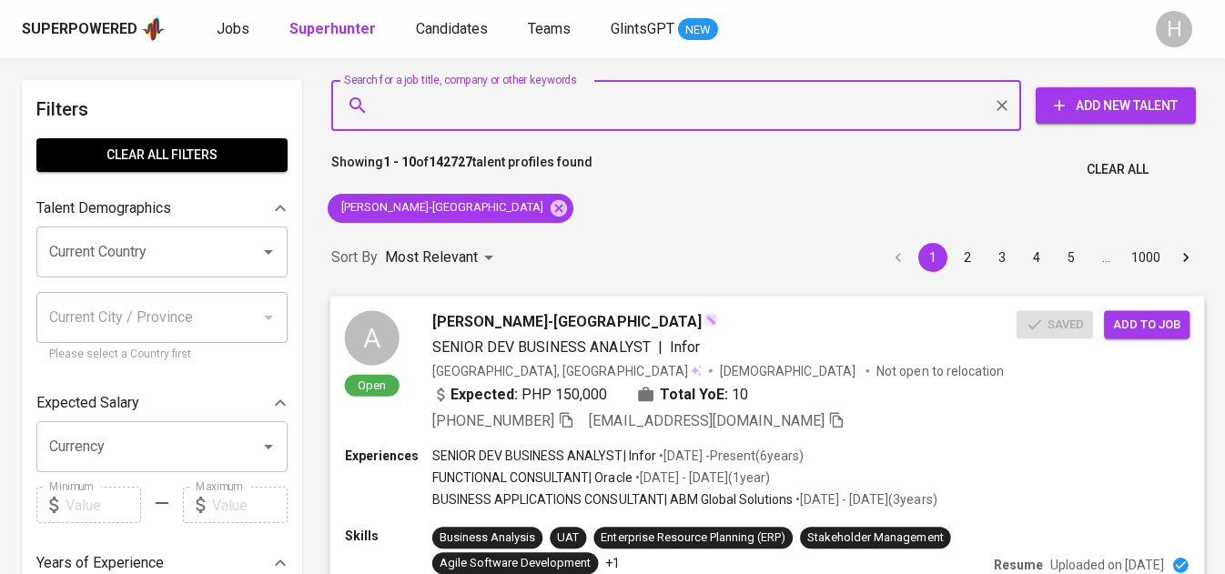
click at [543, 317] on span "[PERSON_NAME]-[GEOGRAPHIC_DATA]" at bounding box center [566, 321] width 269 height 22
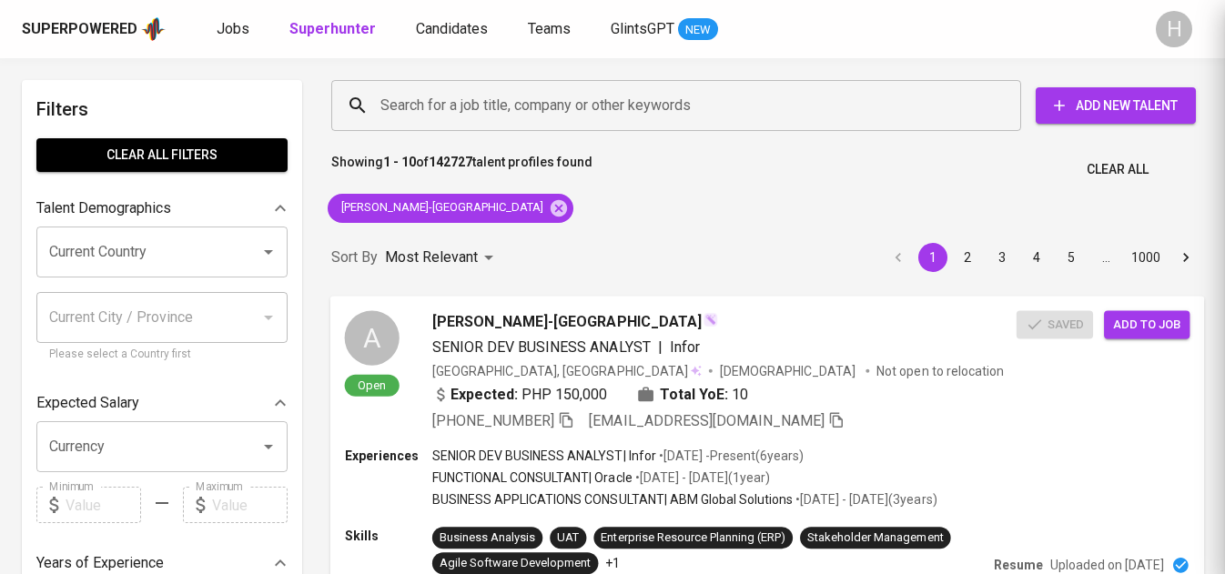
scroll to position [180, 0]
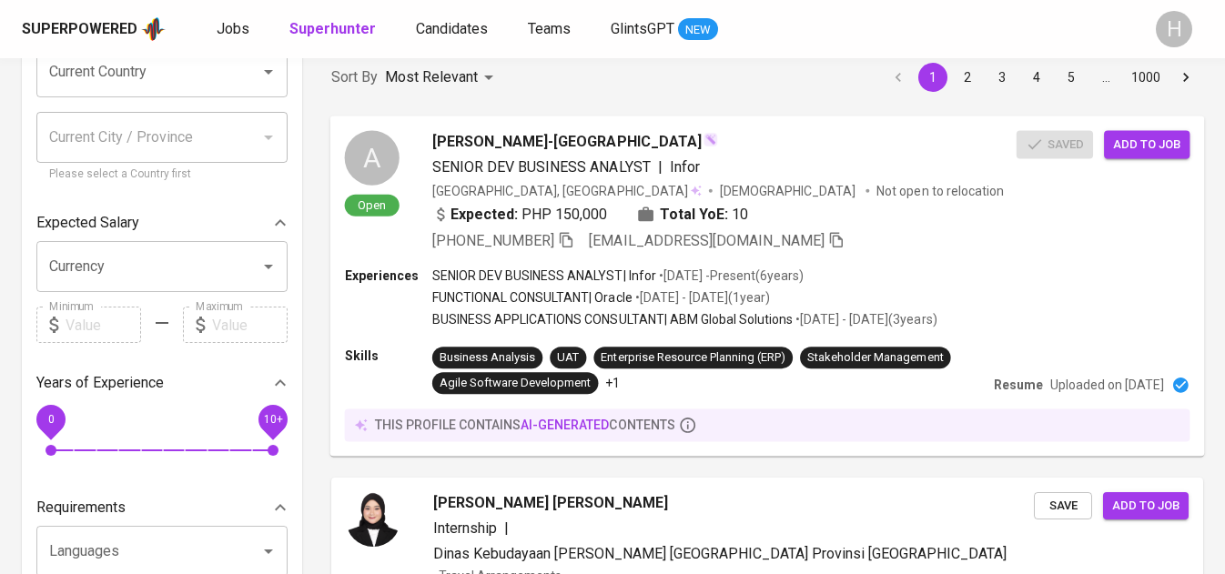
click at [508, 137] on span "[PERSON_NAME]-[GEOGRAPHIC_DATA]" at bounding box center [566, 141] width 269 height 22
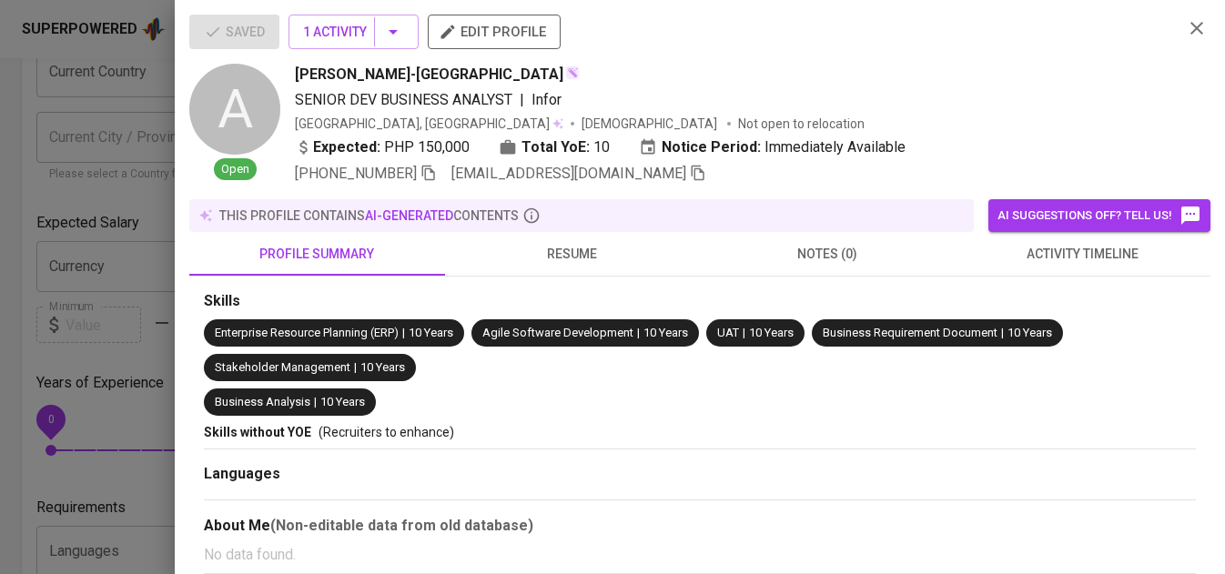
scroll to position [174, 0]
click at [493, 45] on button "edit profile" at bounding box center [494, 32] width 133 height 35
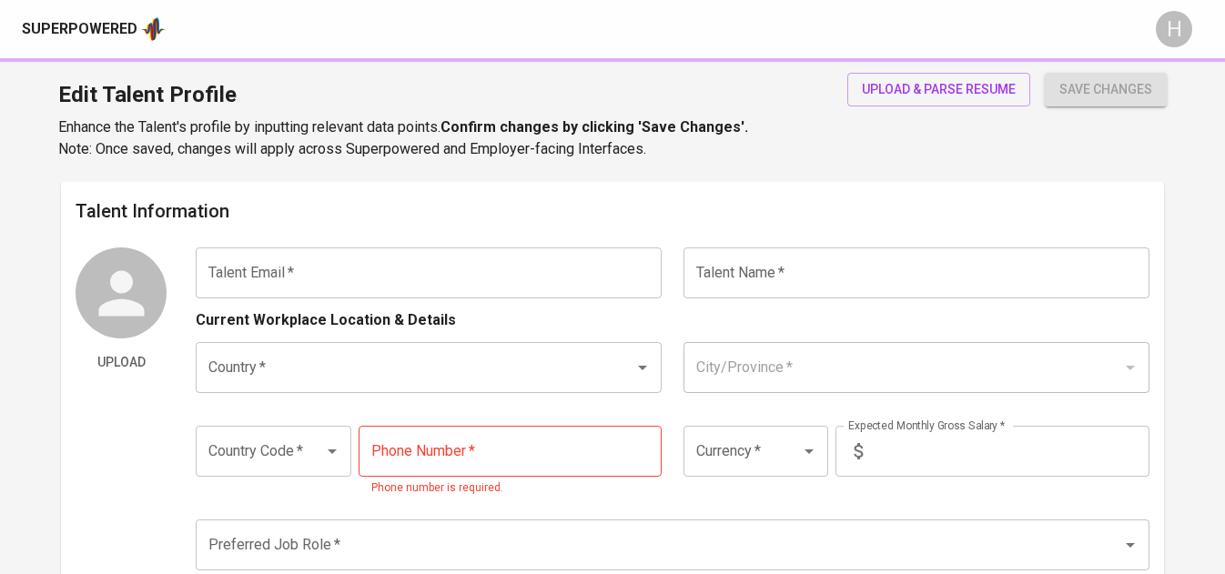
click at [785, 343] on div "City/Province *" at bounding box center [916, 367] width 466 height 51
type input "[EMAIL_ADDRESS][DOMAIN_NAME]"
type input "[PERSON_NAME]-[GEOGRAPHIC_DATA]"
type input "Philippines"
type input "Taguig"
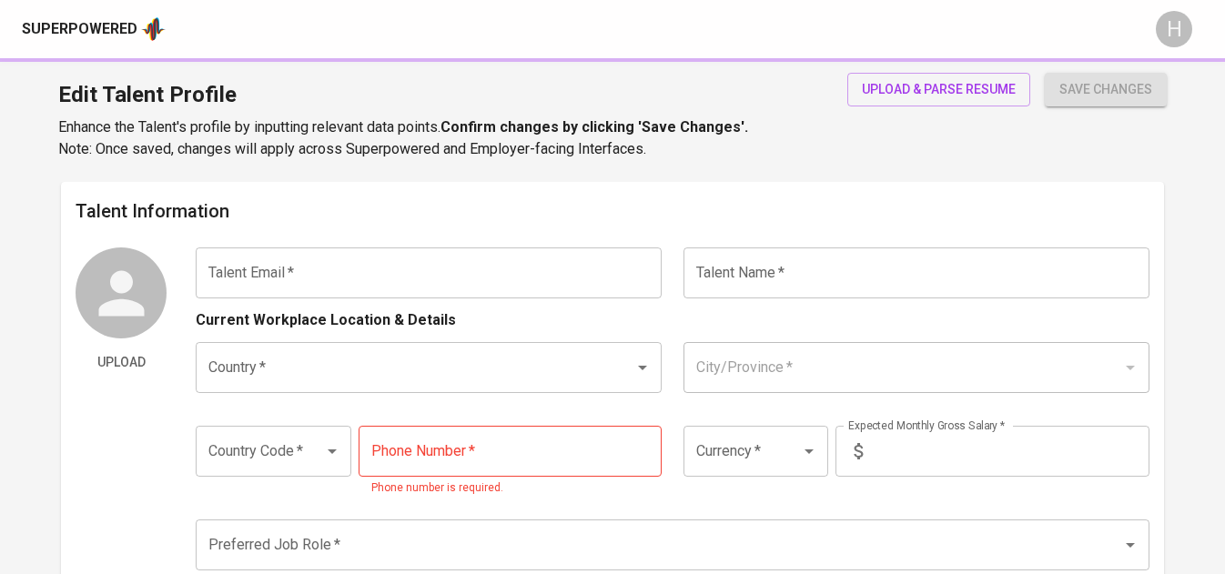
type input "+63"
type input "962-693-0493"
type input "PHP"
type input "150,000"
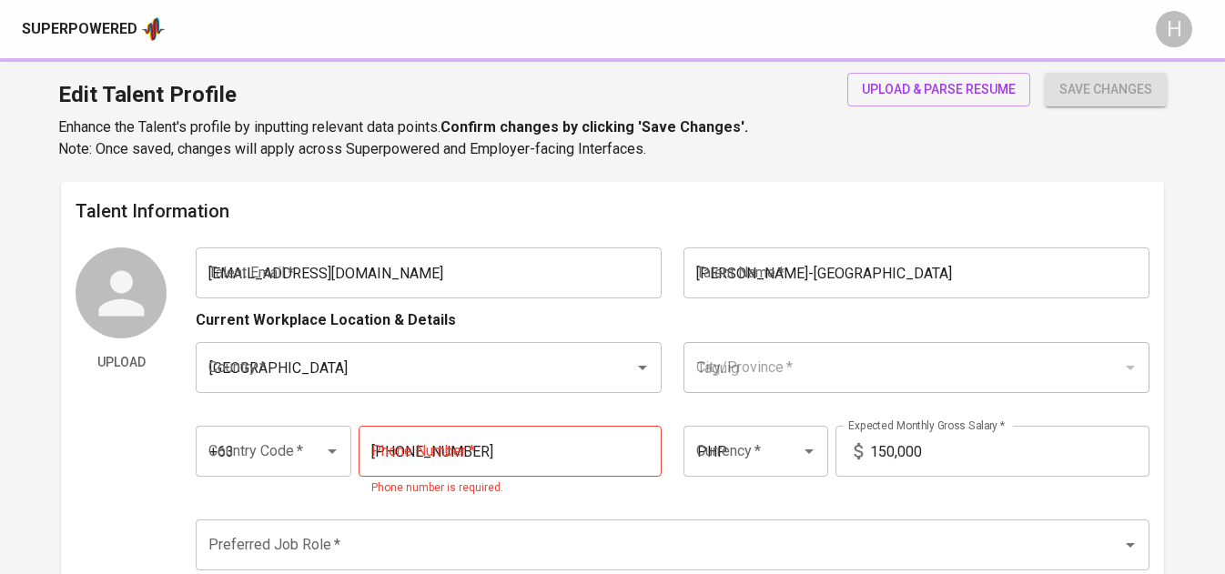
type input "Business Analyst"
radio input "true"
type input "10"
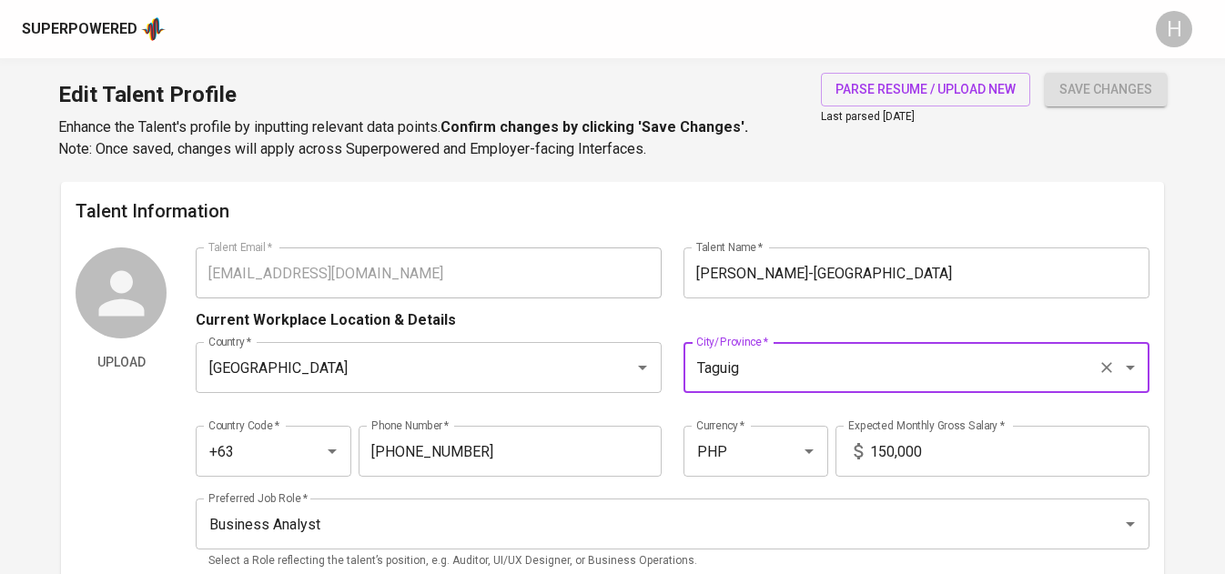
scroll to position [624, 0]
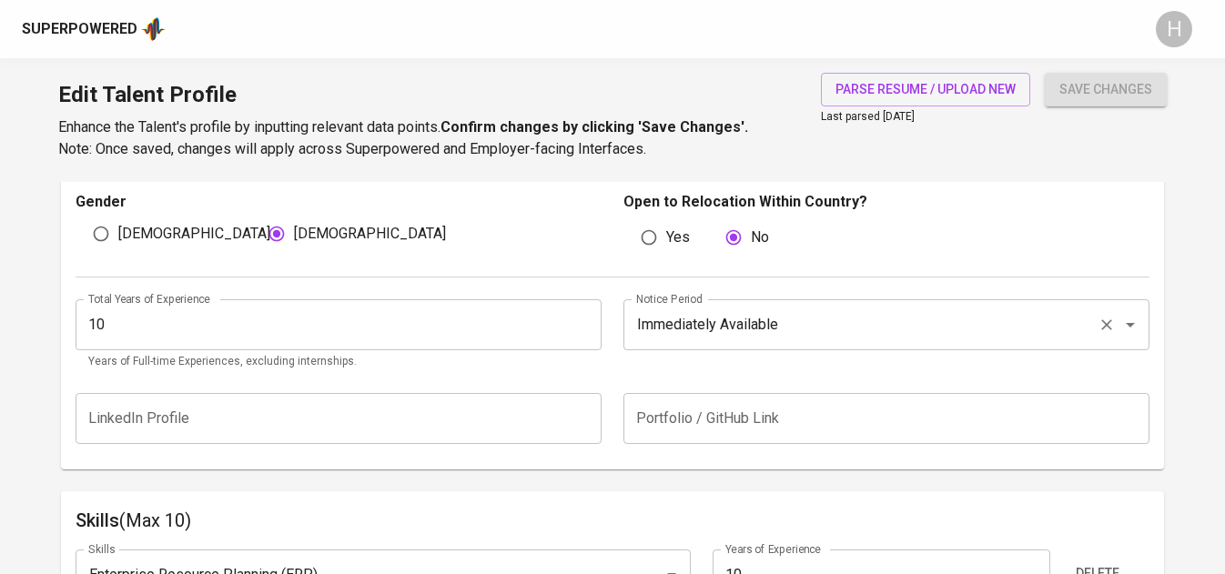
click at [1135, 332] on icon "Open" at bounding box center [1130, 325] width 22 height 22
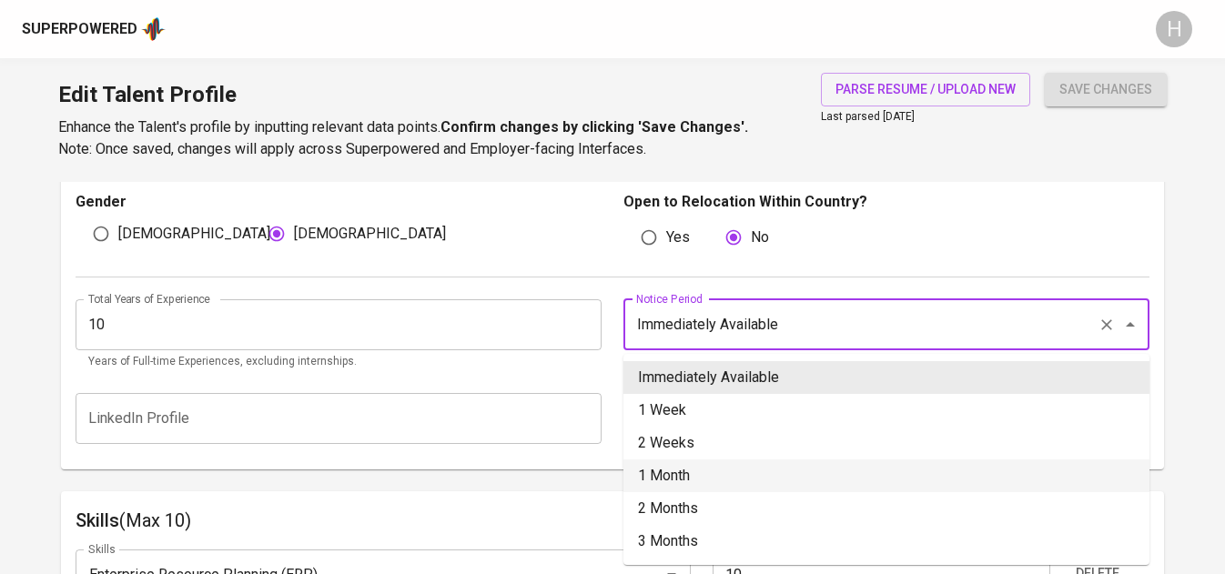
click at [736, 467] on li "1 Month" at bounding box center [886, 475] width 526 height 33
type input "1 Month"
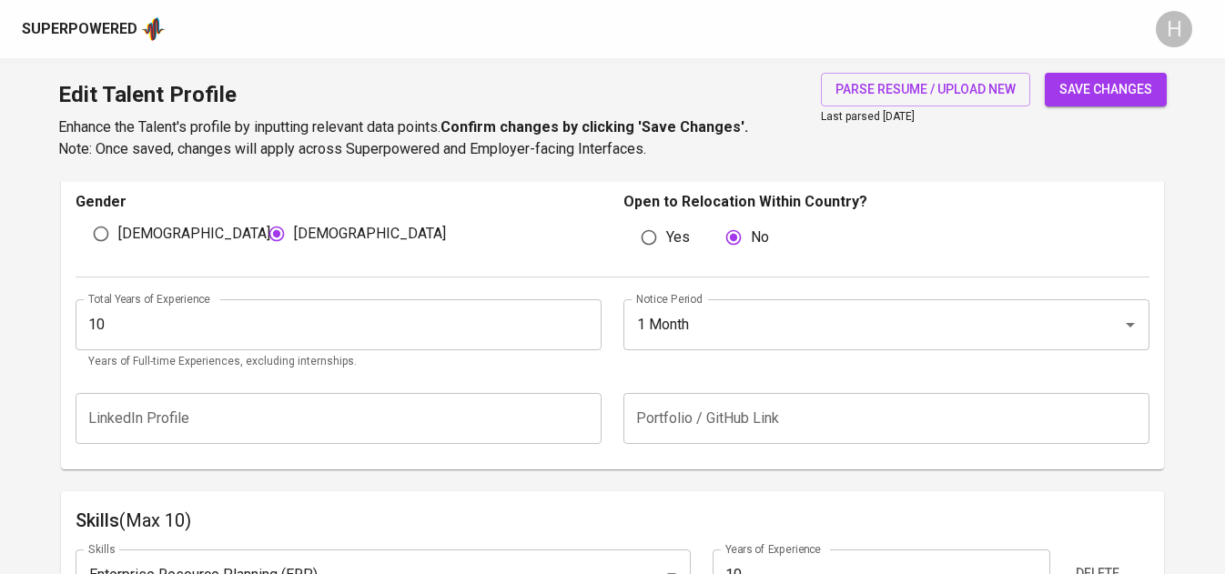
click at [1131, 66] on div "Edit Talent Profile Enhance the Talent's profile by inputting relevant data poi…" at bounding box center [612, 120] width 1225 height 124
click at [1124, 83] on span "save changes" at bounding box center [1105, 89] width 93 height 23
